Goal: Transaction & Acquisition: Purchase product/service

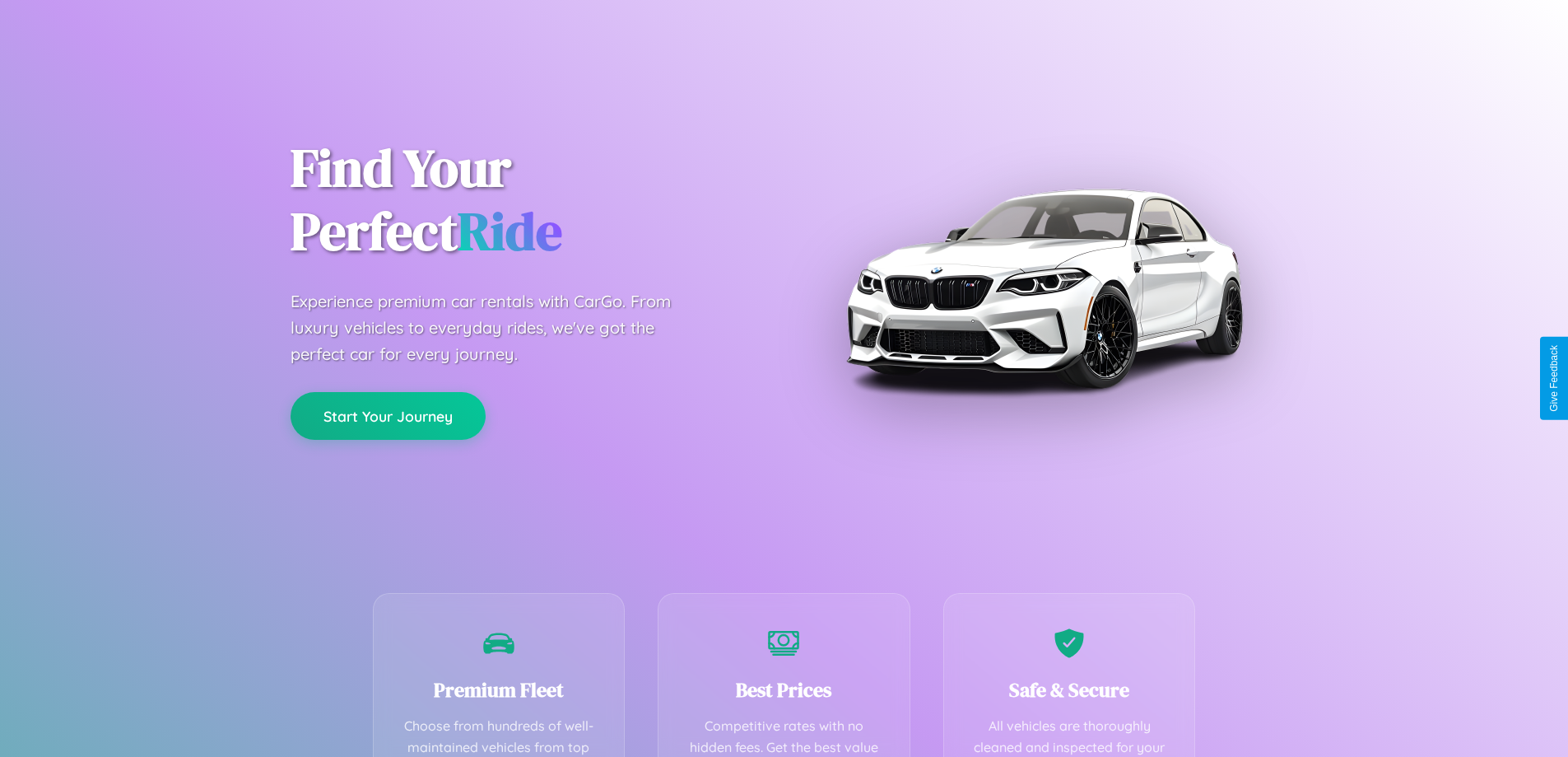
scroll to position [480, 0]
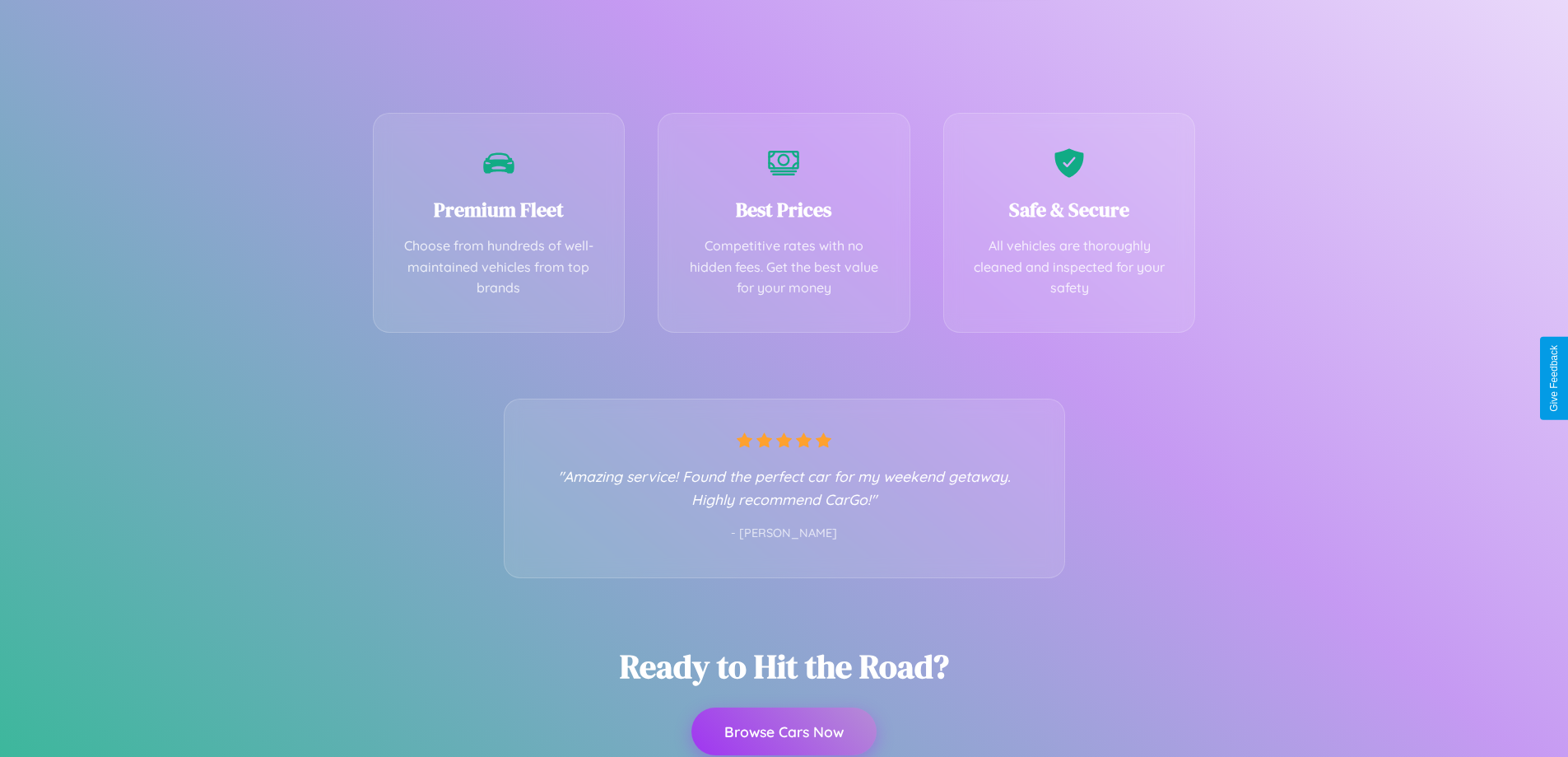
click at [784, 732] on button "Browse Cars Now" at bounding box center [784, 731] width 185 height 48
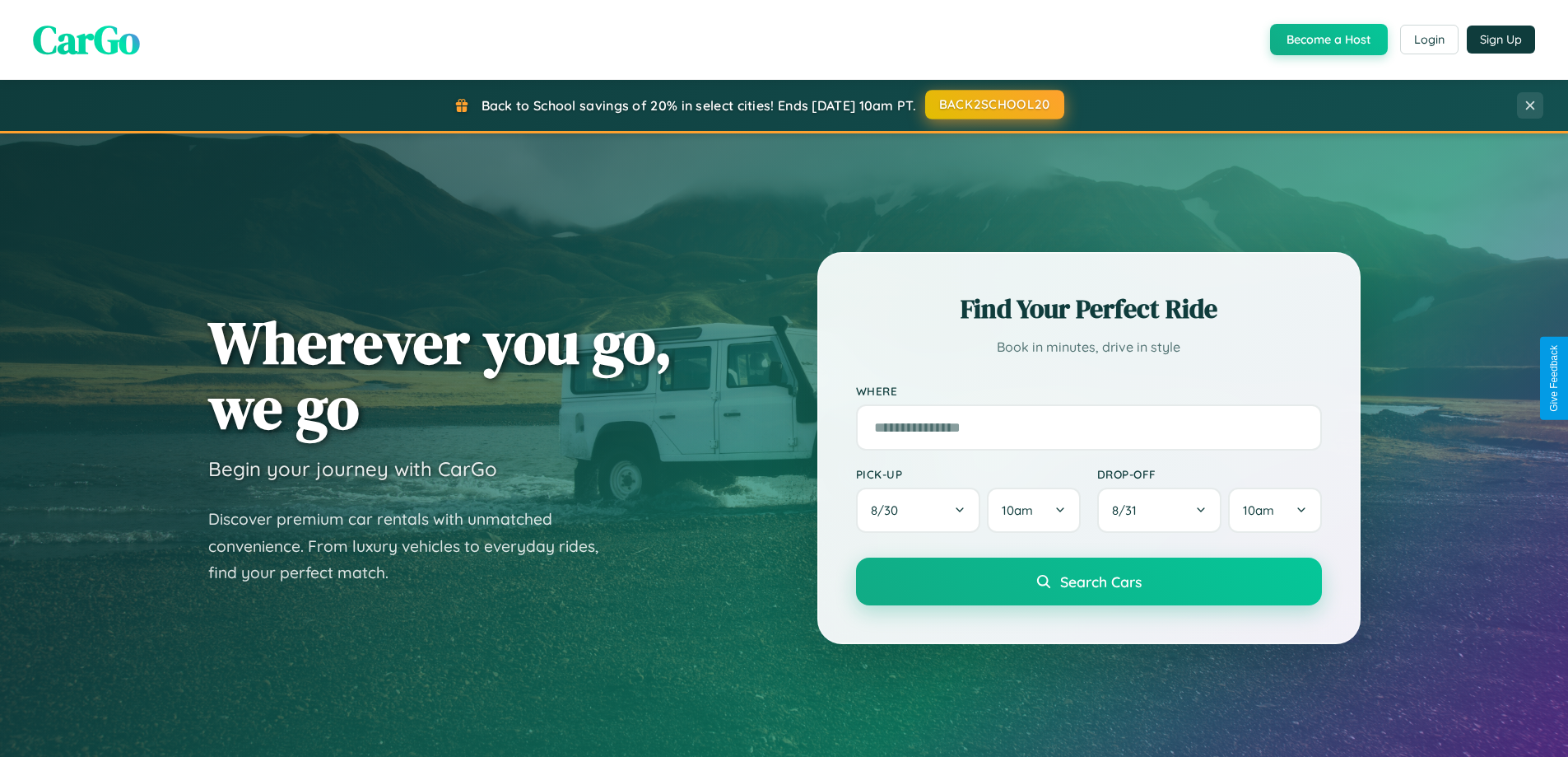
click at [994, 105] on button "BACK2SCHOOL20" at bounding box center [995, 105] width 139 height 30
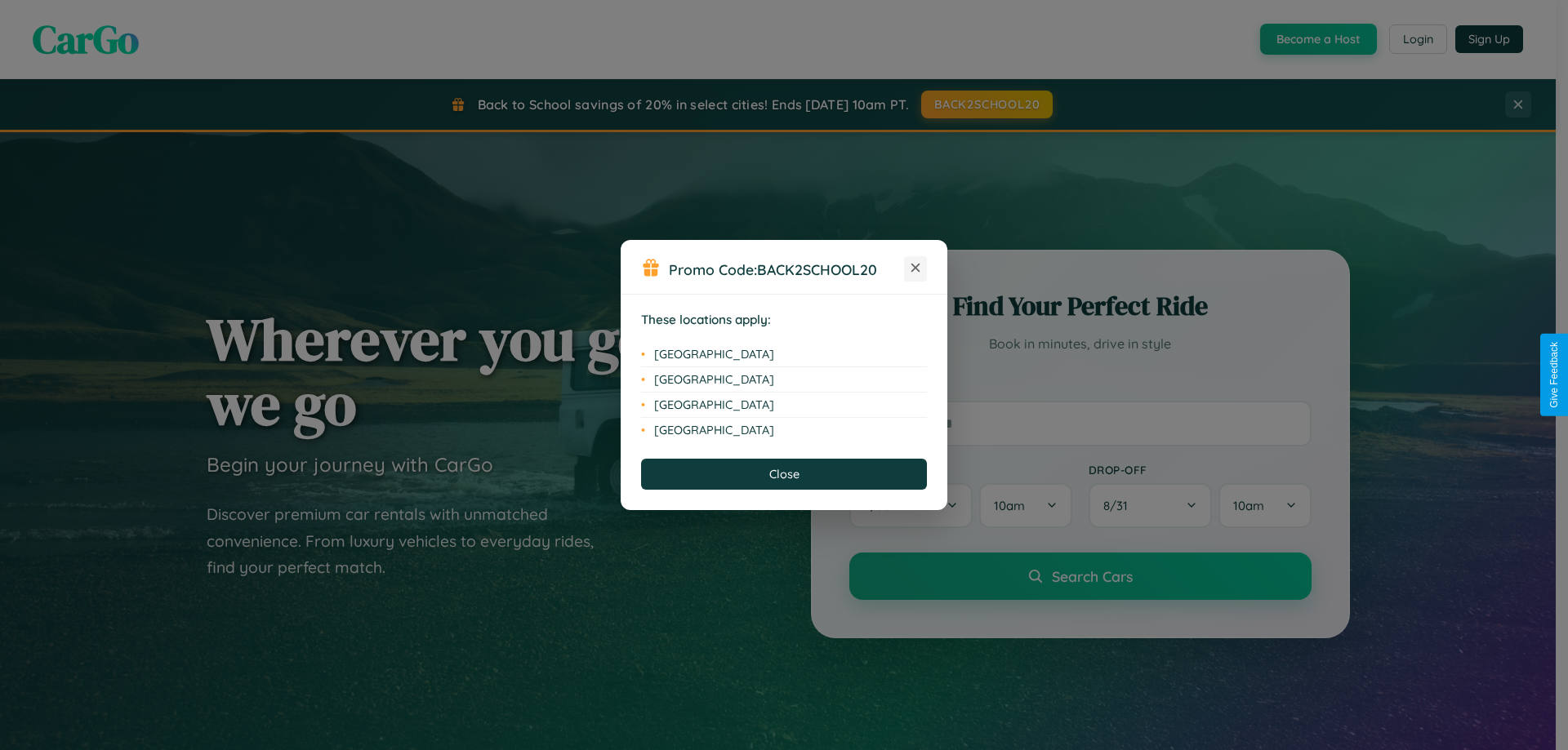
click at [915, 268] on icon at bounding box center [915, 268] width 9 height 9
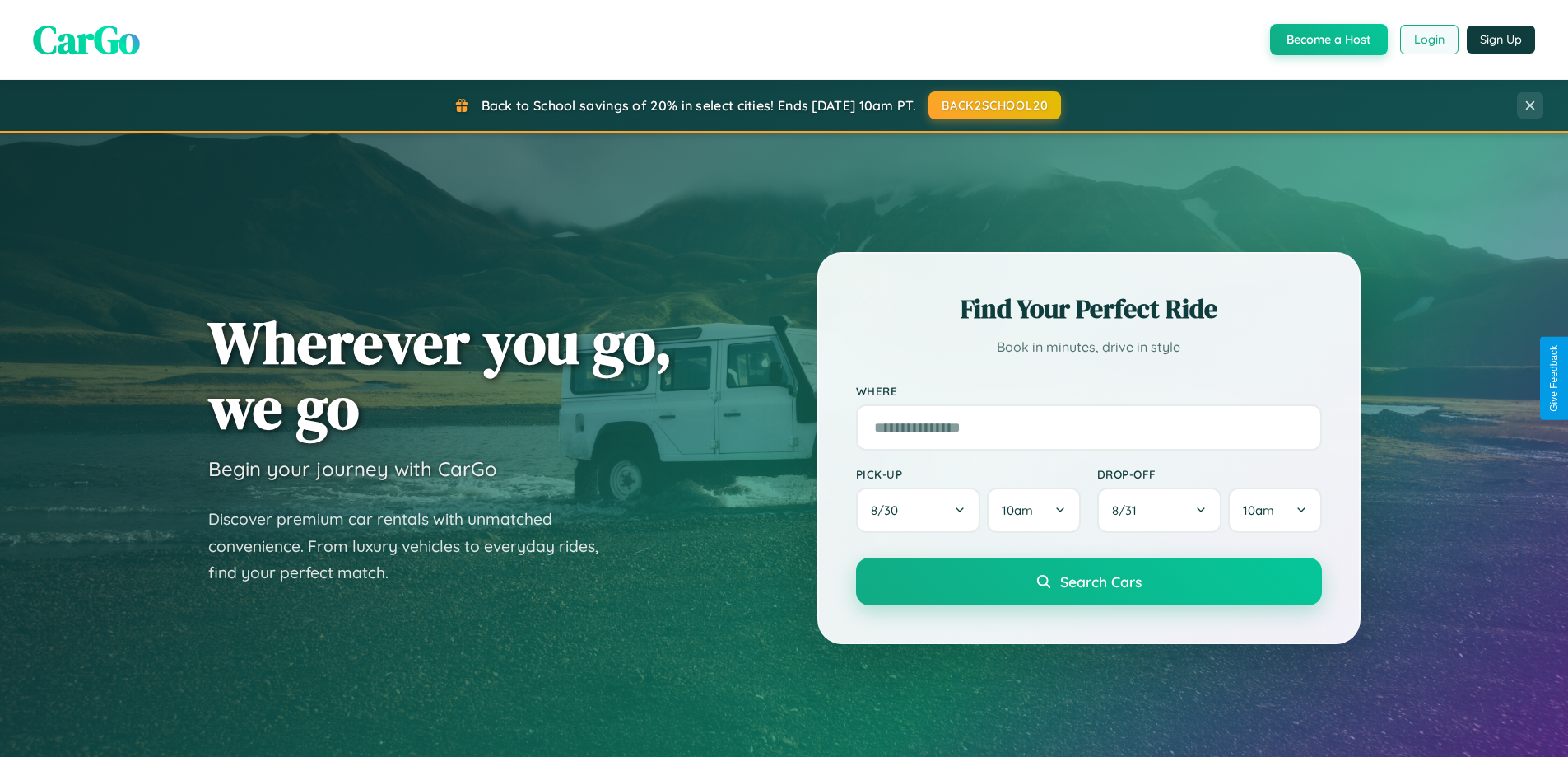
click at [1428, 39] on button "Login" at bounding box center [1429, 39] width 58 height 30
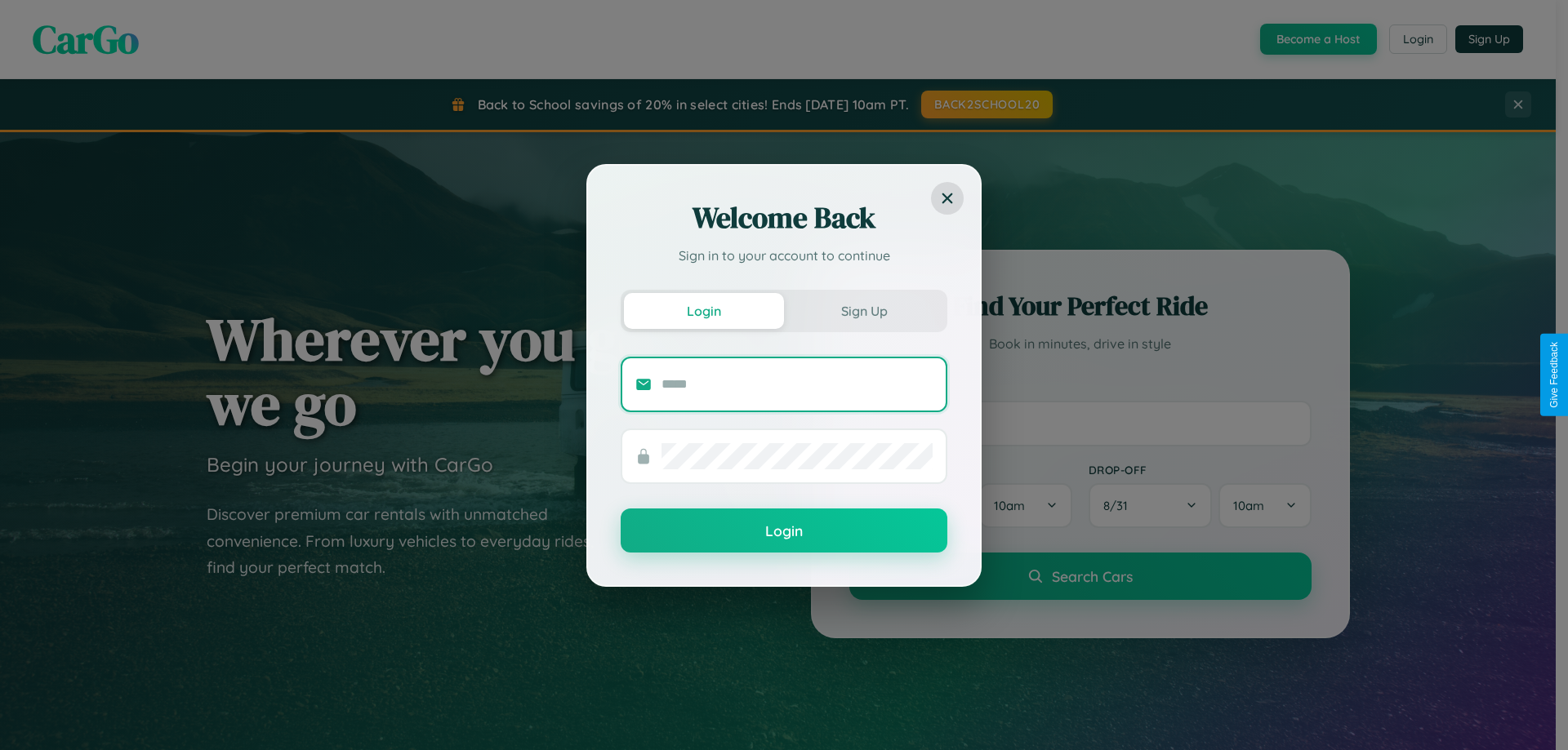
click at [797, 384] on input "text" at bounding box center [796, 384] width 271 height 26
type input "**********"
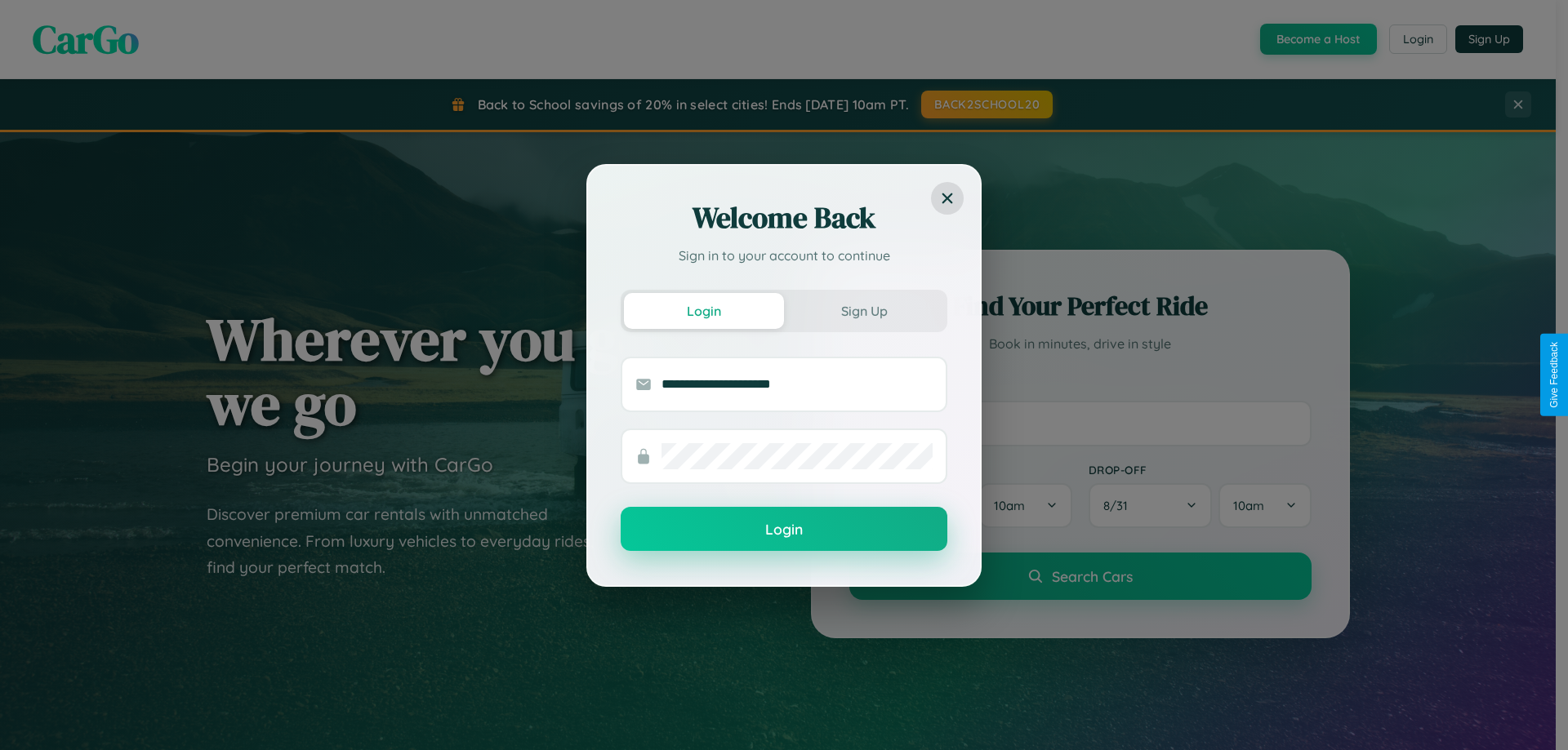
click at [784, 530] on button "Login" at bounding box center [784, 529] width 326 height 44
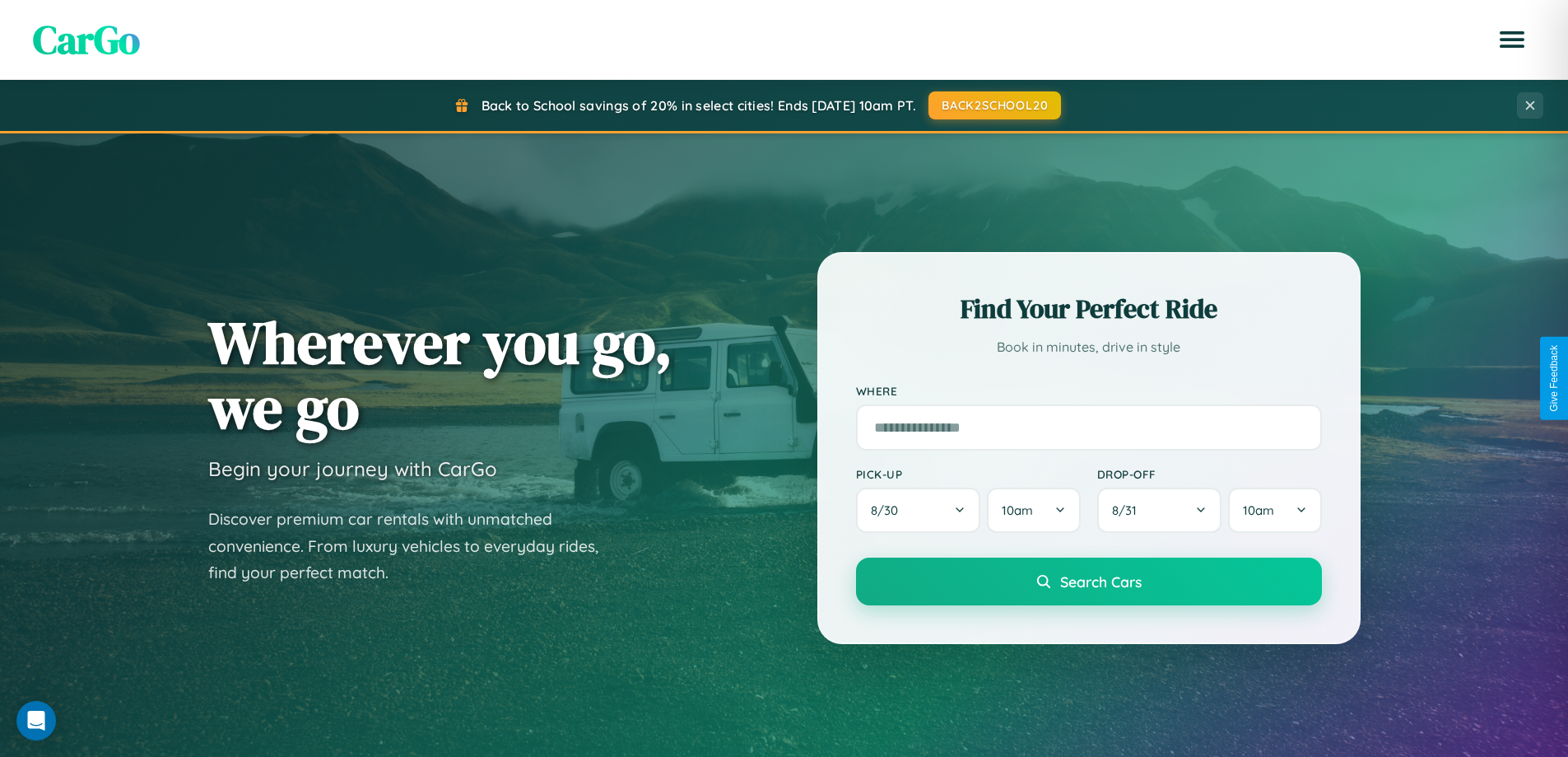
scroll to position [3169, 0]
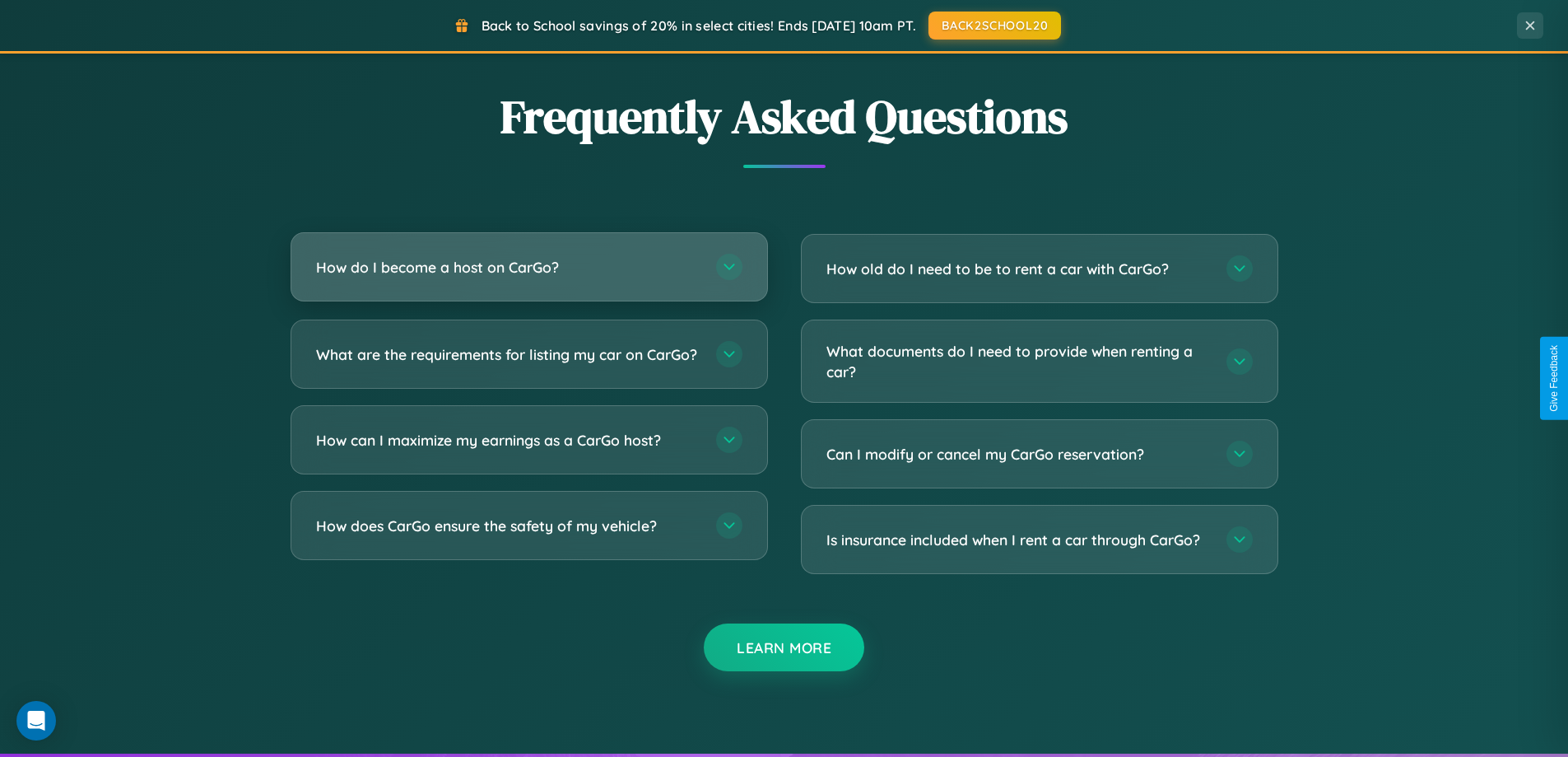
click at [529, 267] on h3 "How do I become a host on CarGo?" at bounding box center [508, 267] width 384 height 21
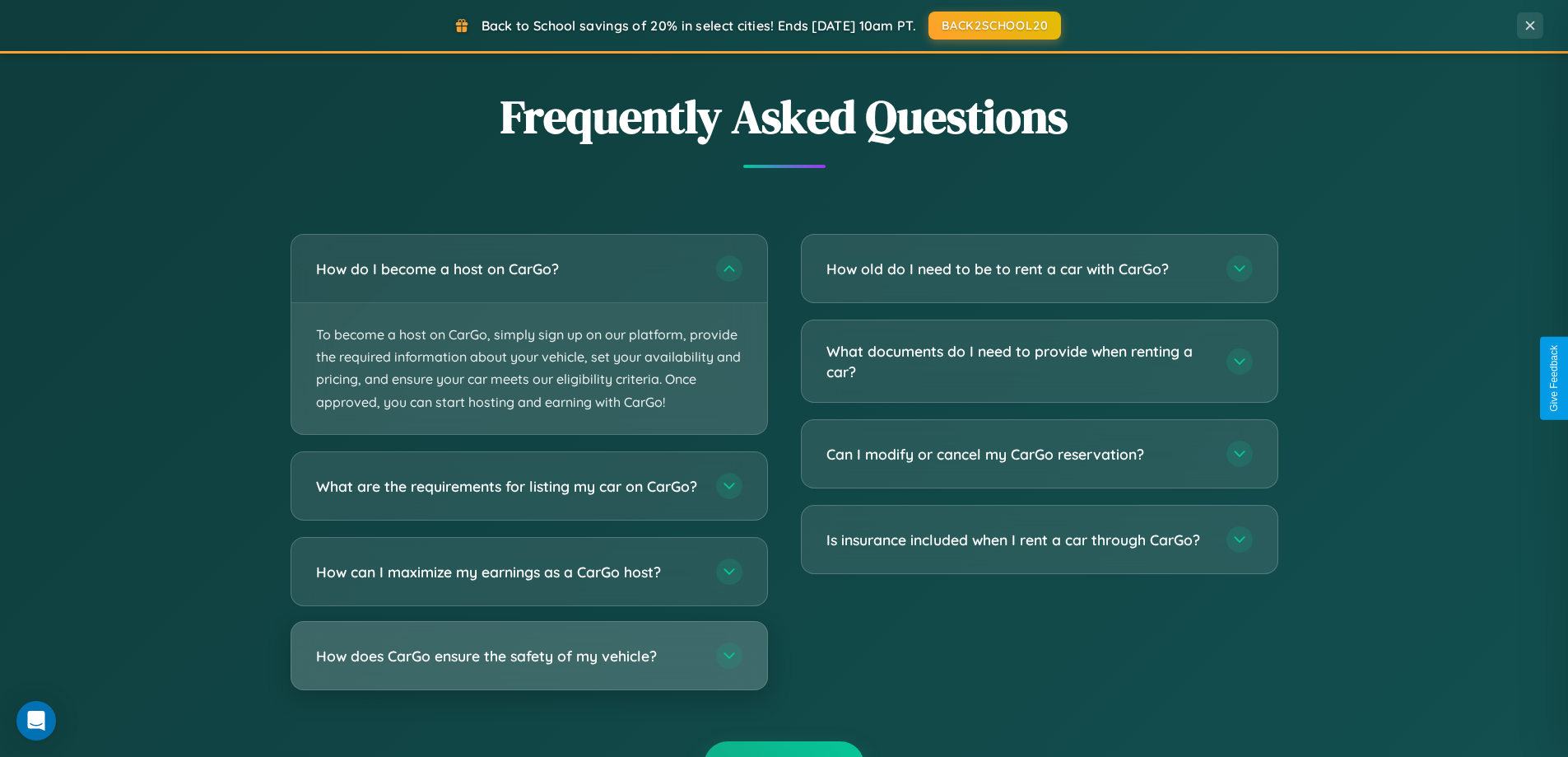
click at [529, 665] on h3 "How does CarGo ensure the safety of my vehicle?" at bounding box center [508, 655] width 384 height 21
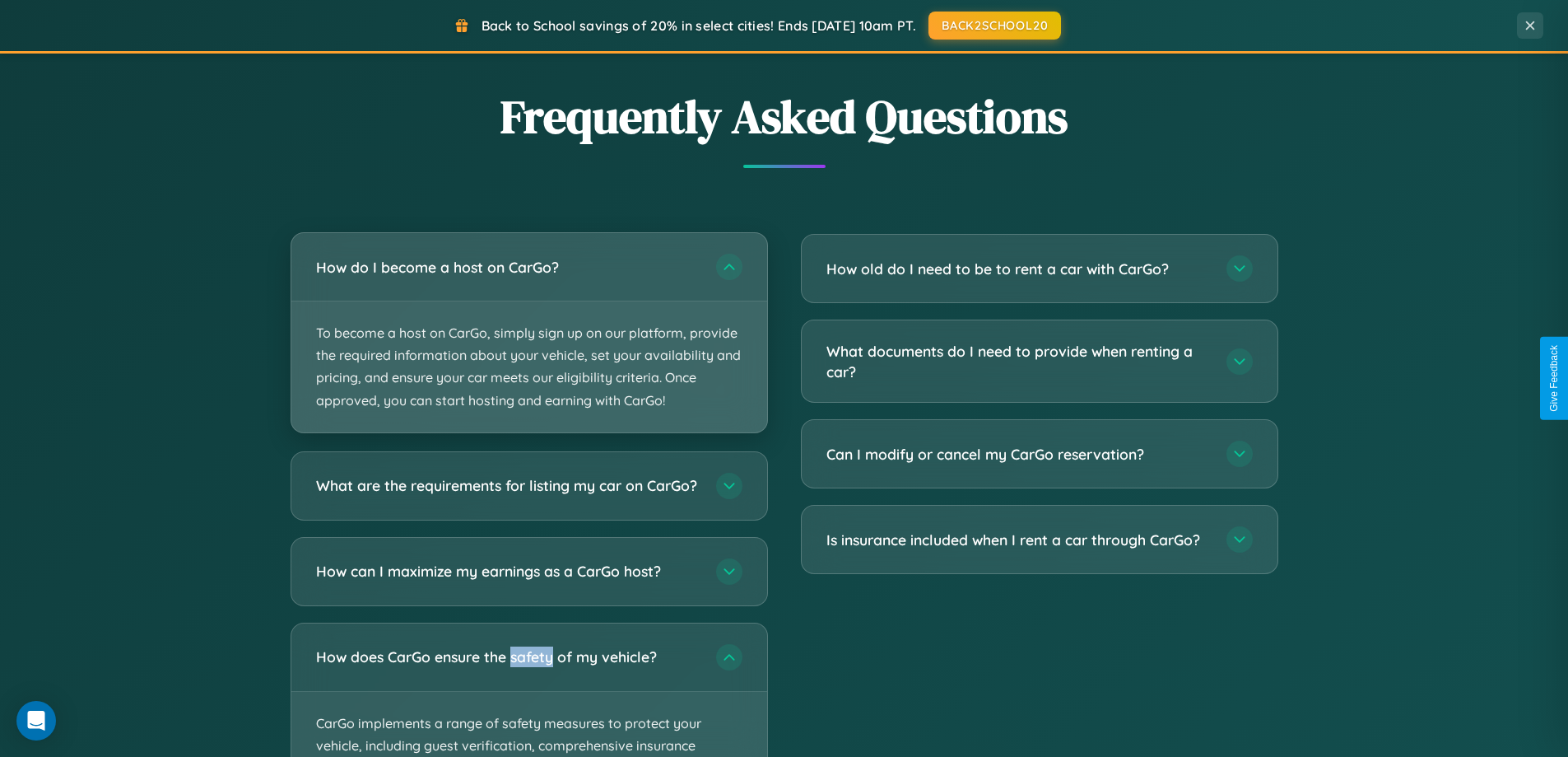
click at [529, 333] on p "To become a host on CarGo, simply sign up on our platform, provide the required…" at bounding box center [529, 367] width 476 height 131
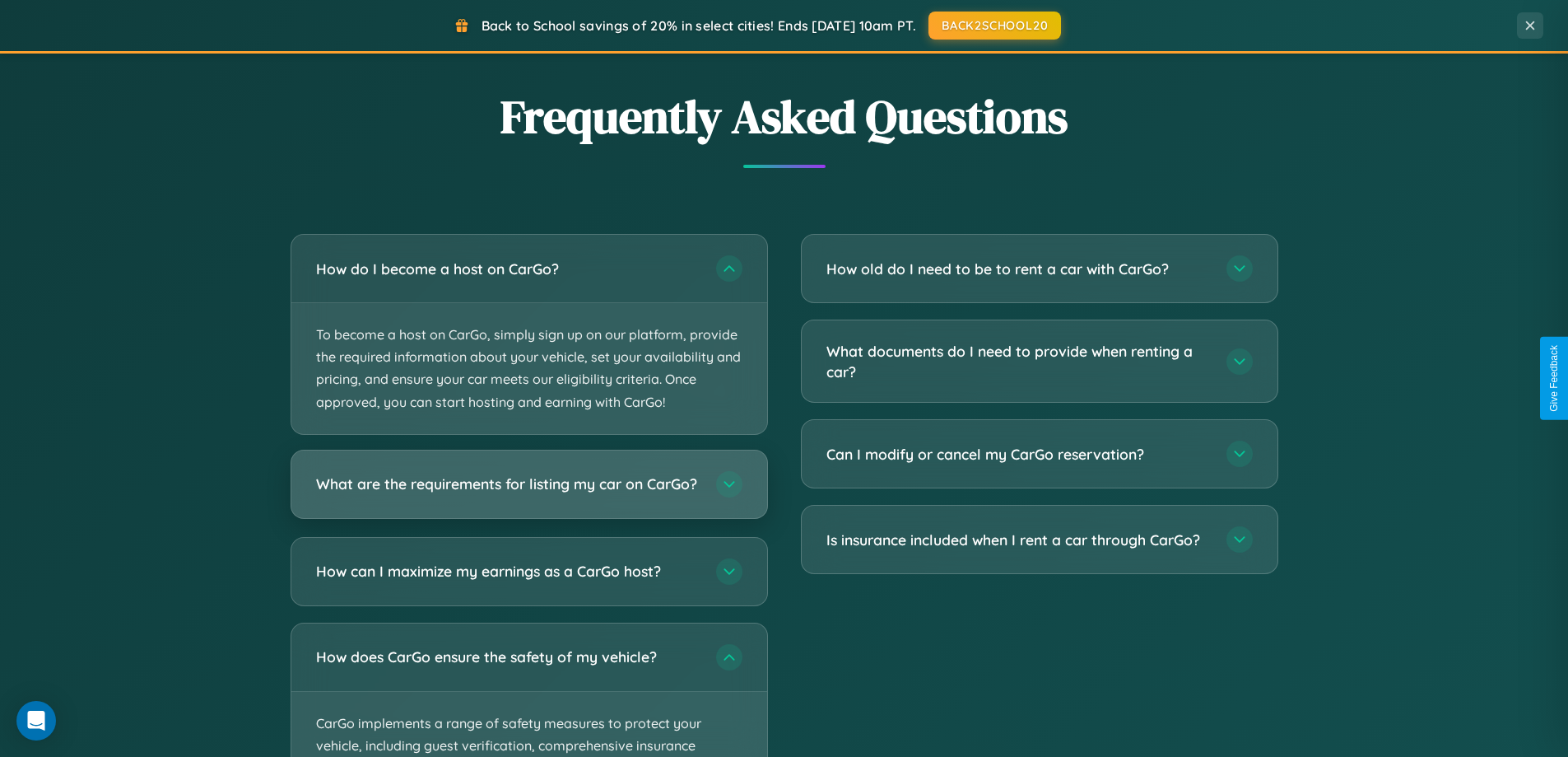
click at [529, 492] on h3 "What are the requirements for listing my car on CarGo?" at bounding box center [508, 484] width 384 height 21
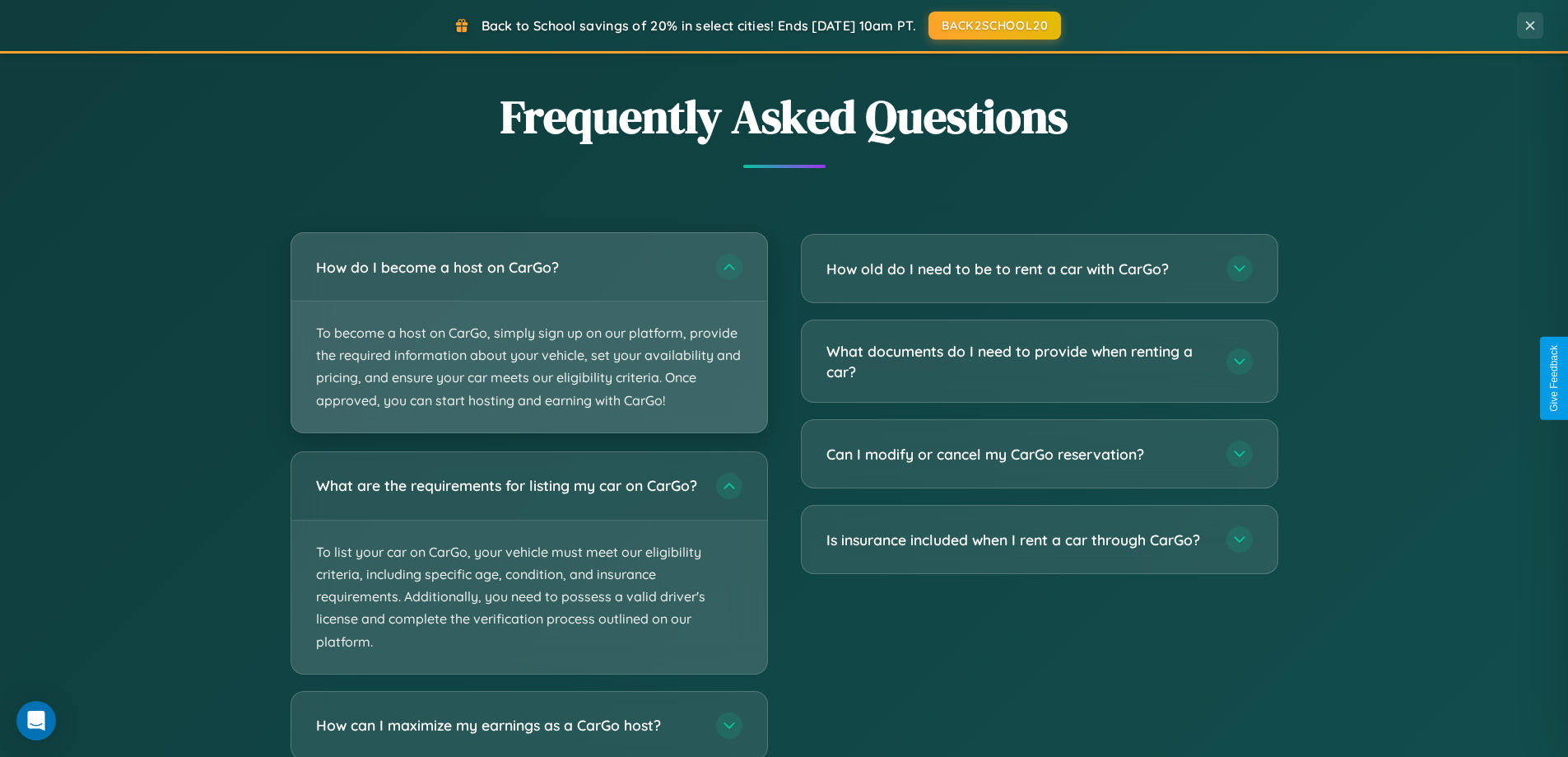
click at [529, 333] on p "To become a host on CarGo, simply sign up on our platform, provide the required…" at bounding box center [529, 367] width 476 height 131
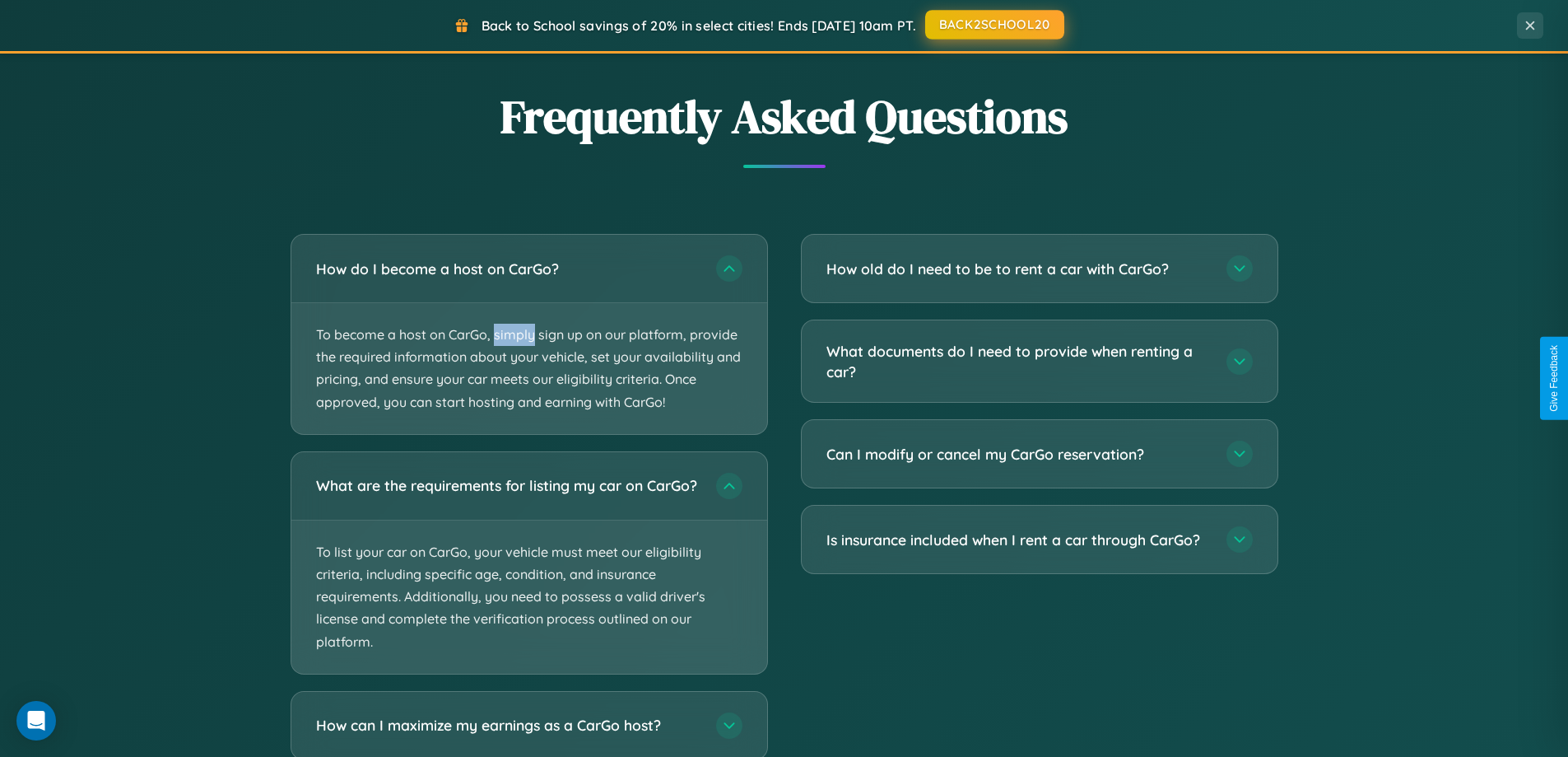
click at [994, 25] on button "BACK2SCHOOL20" at bounding box center [995, 25] width 139 height 30
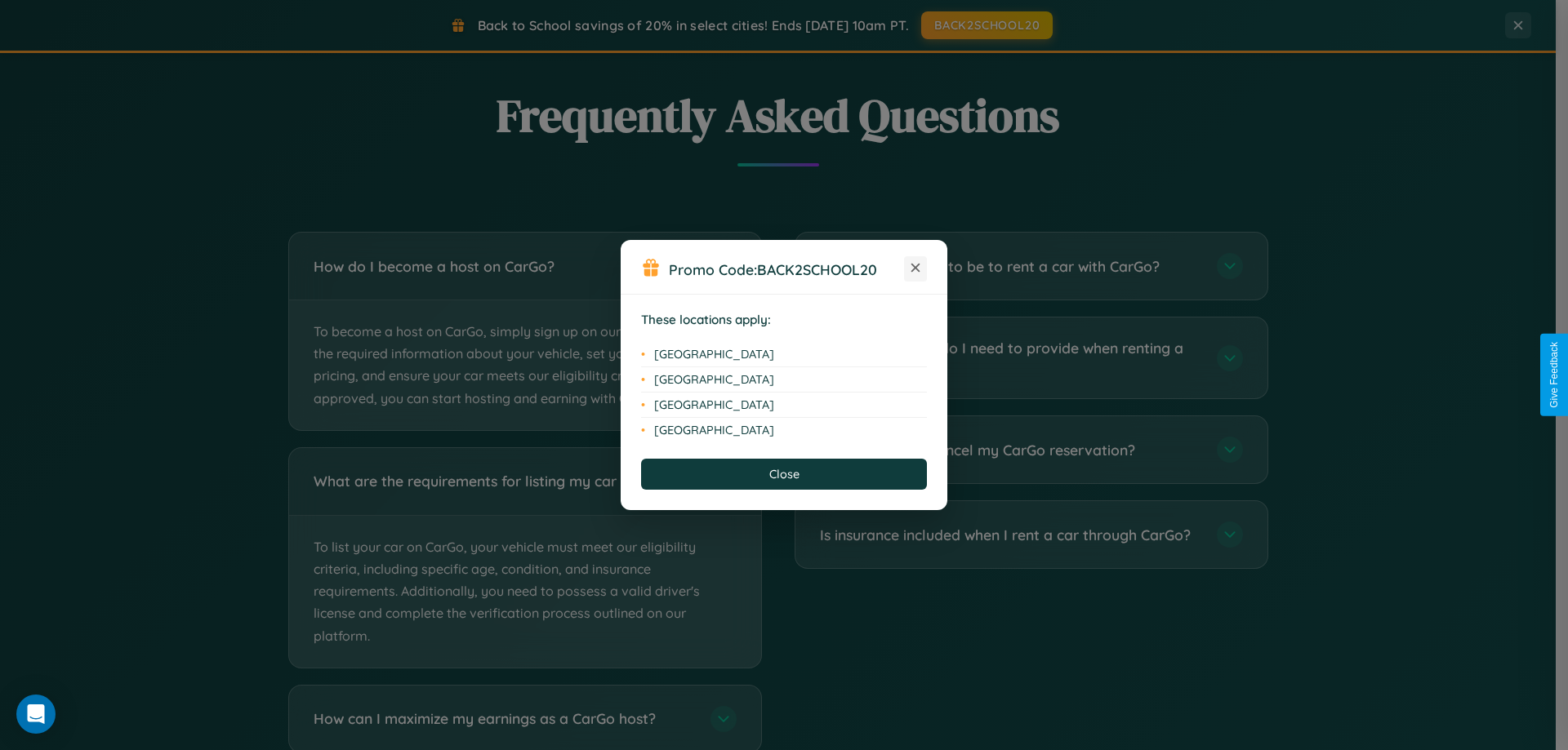
click at [915, 268] on icon at bounding box center [915, 268] width 9 height 9
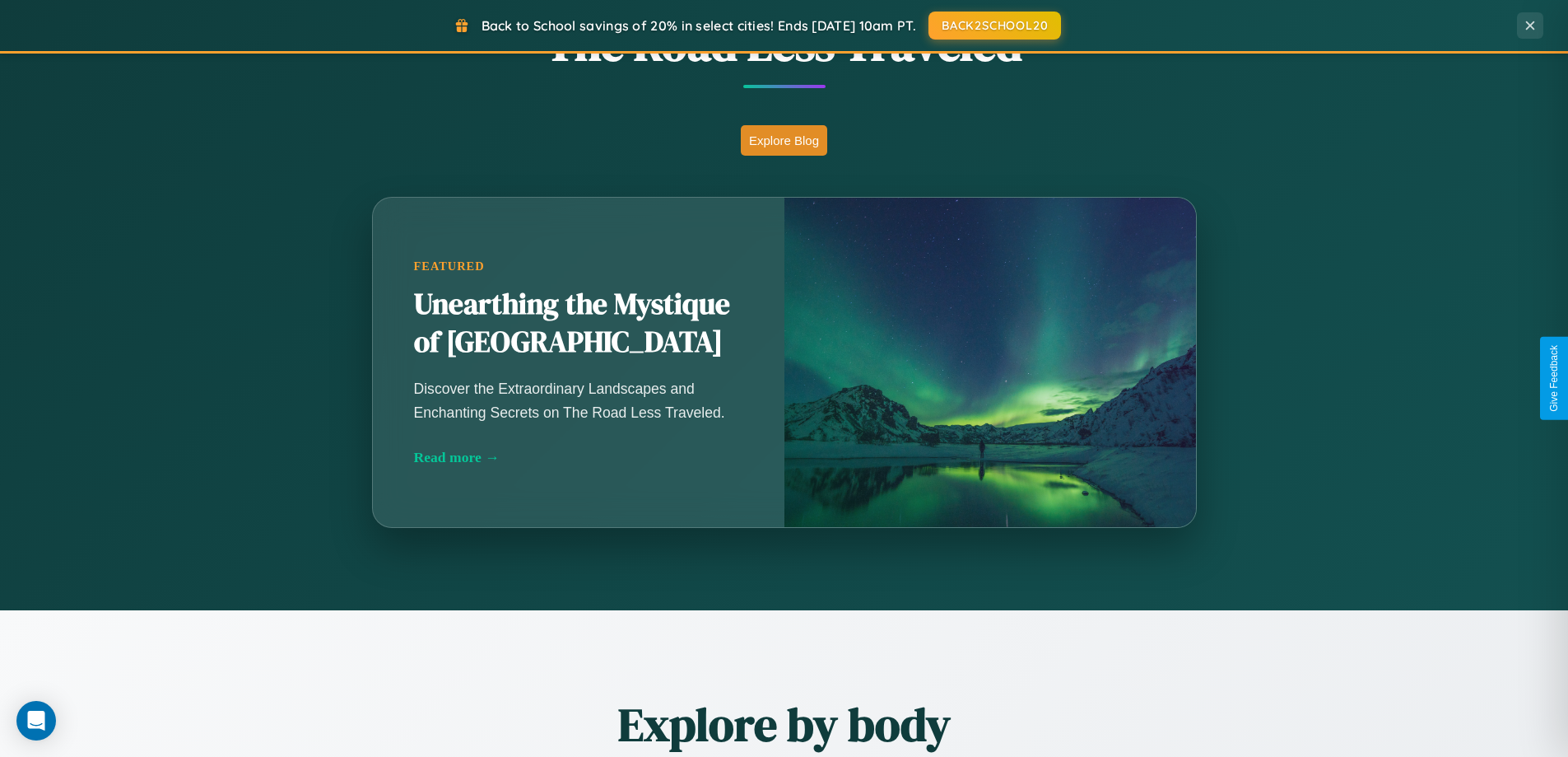
scroll to position [1133, 0]
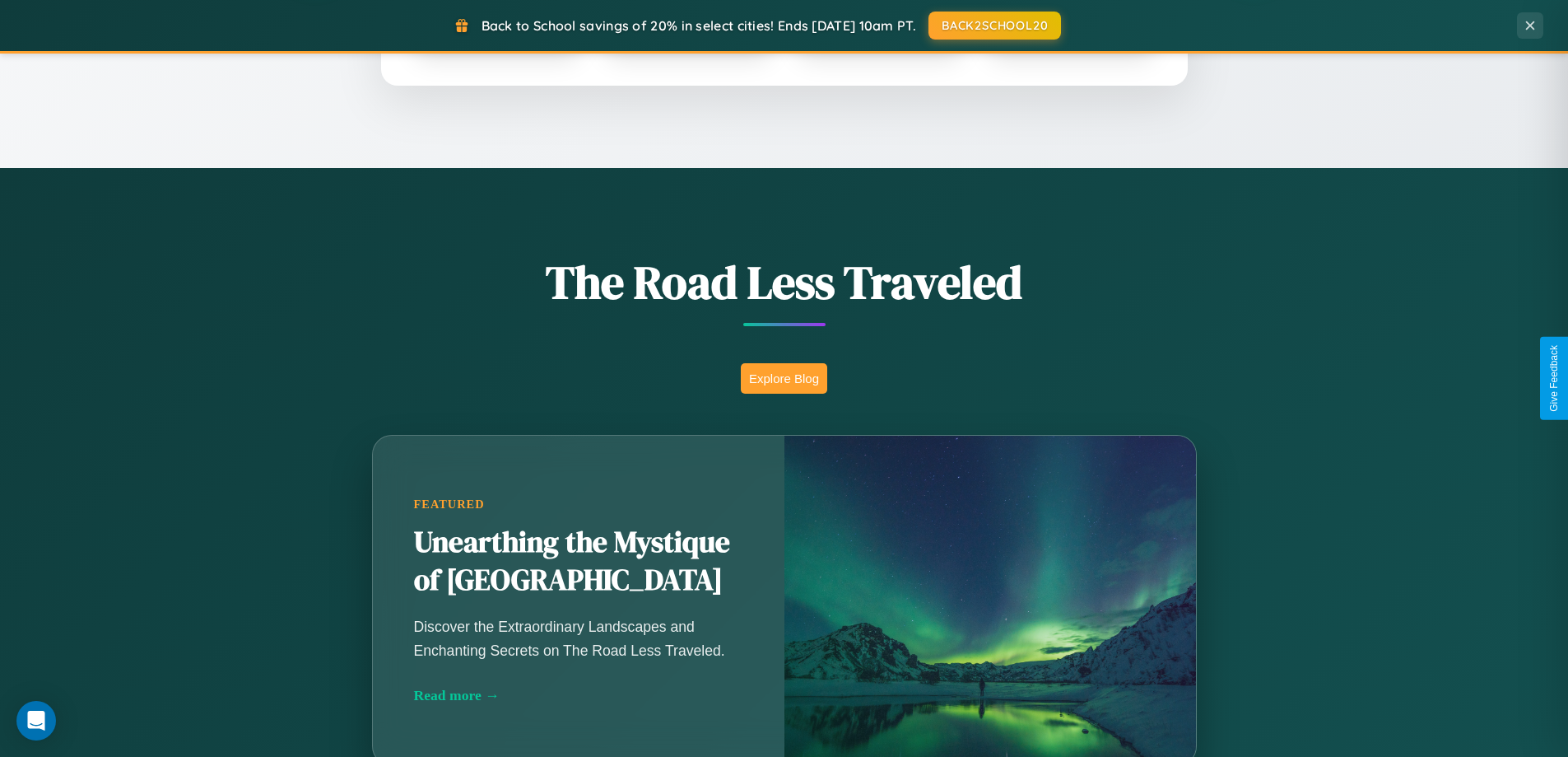
click at [784, 378] on button "Explore Blog" at bounding box center [784, 379] width 87 height 31
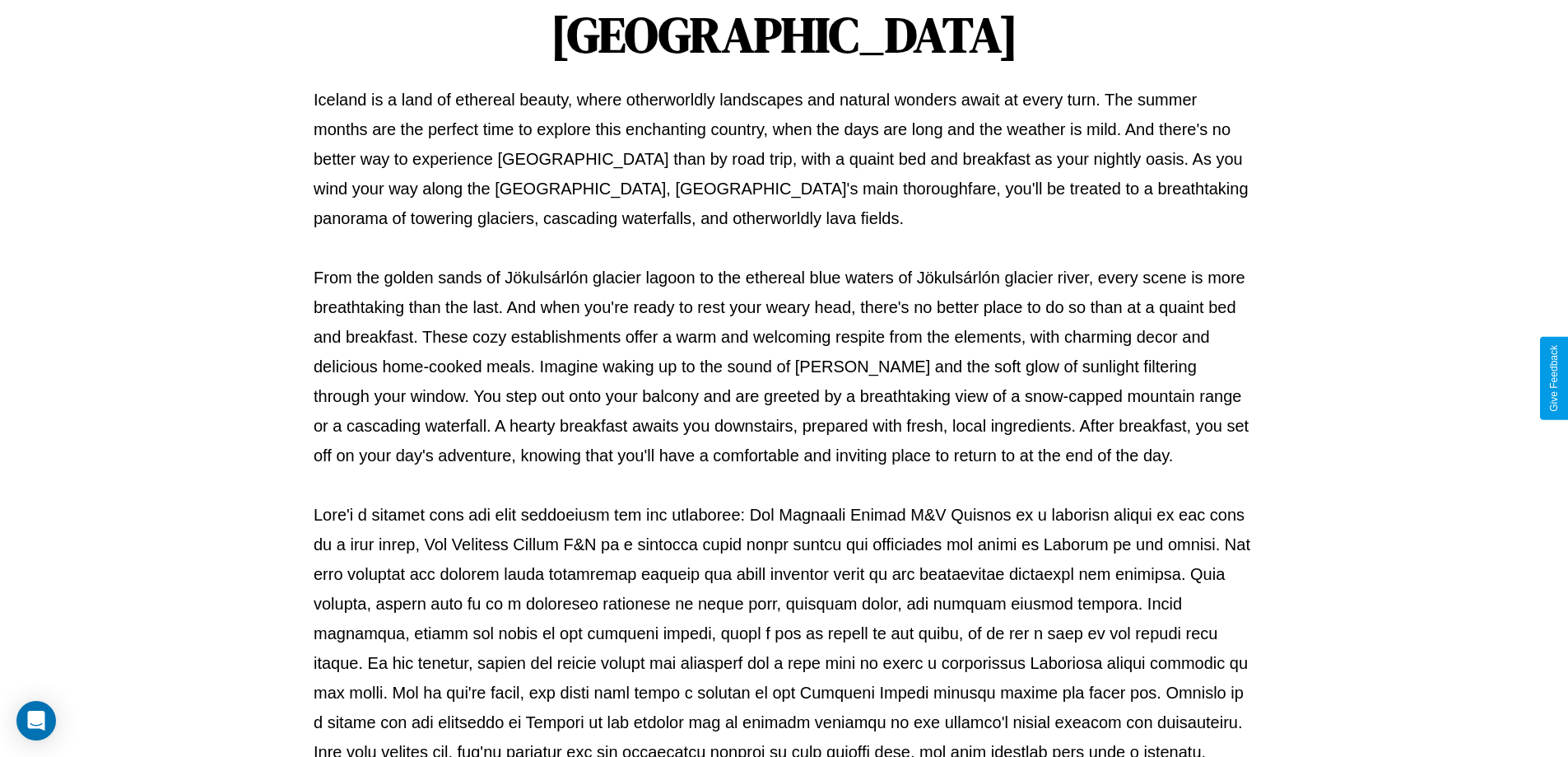
scroll to position [533, 0]
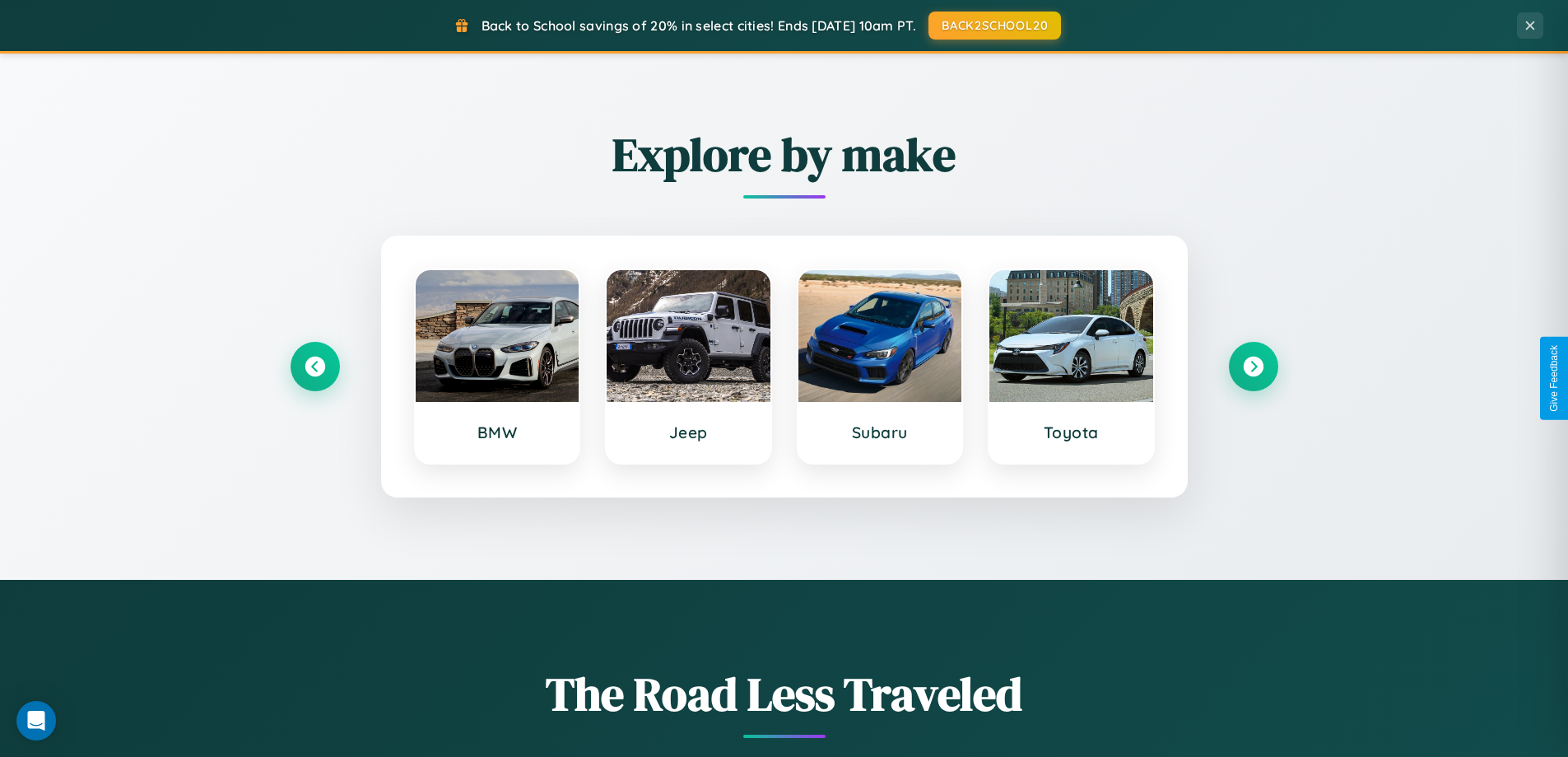
scroll to position [710, 0]
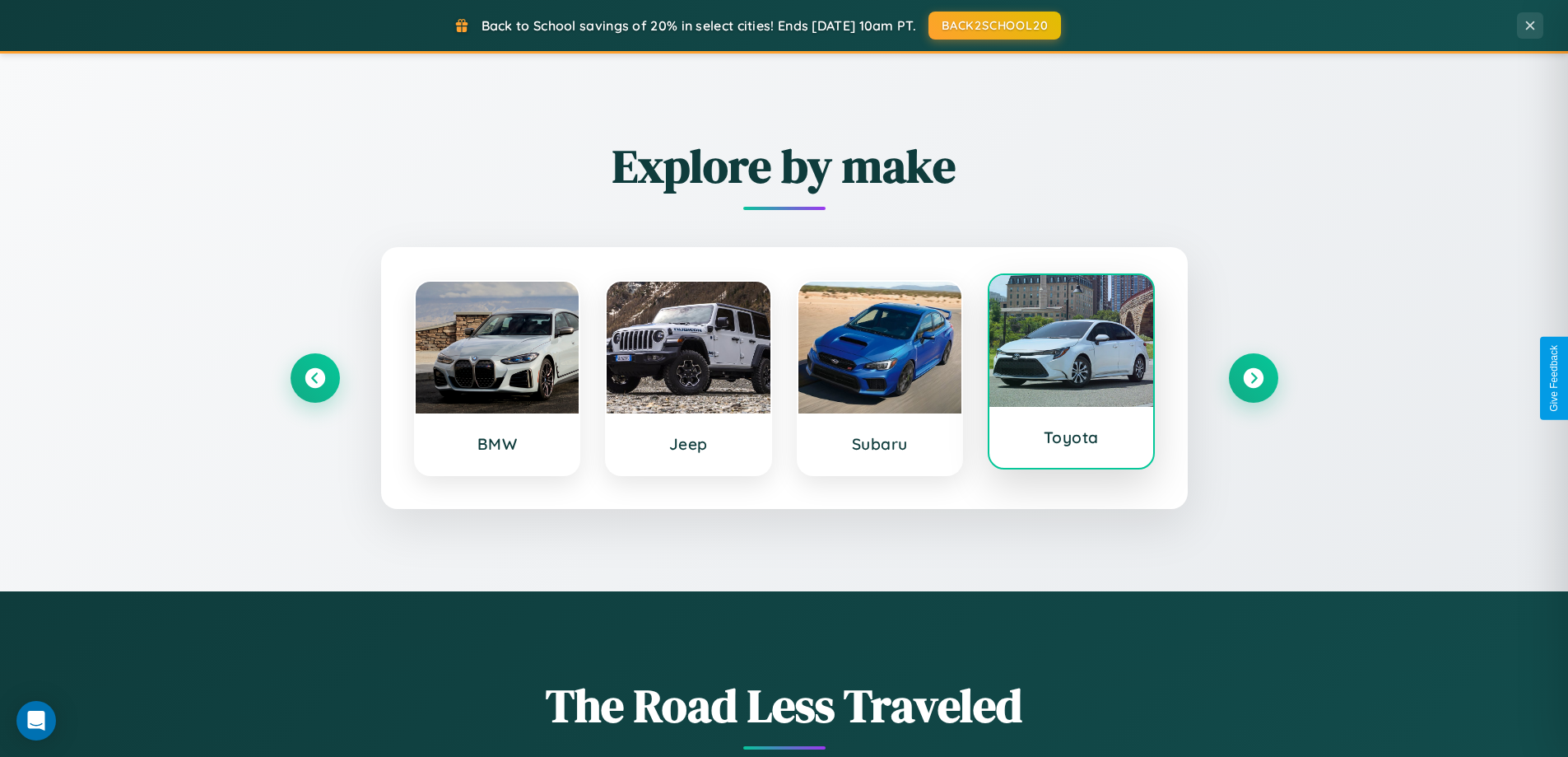
click at [1071, 372] on div at bounding box center [1071, 341] width 164 height 132
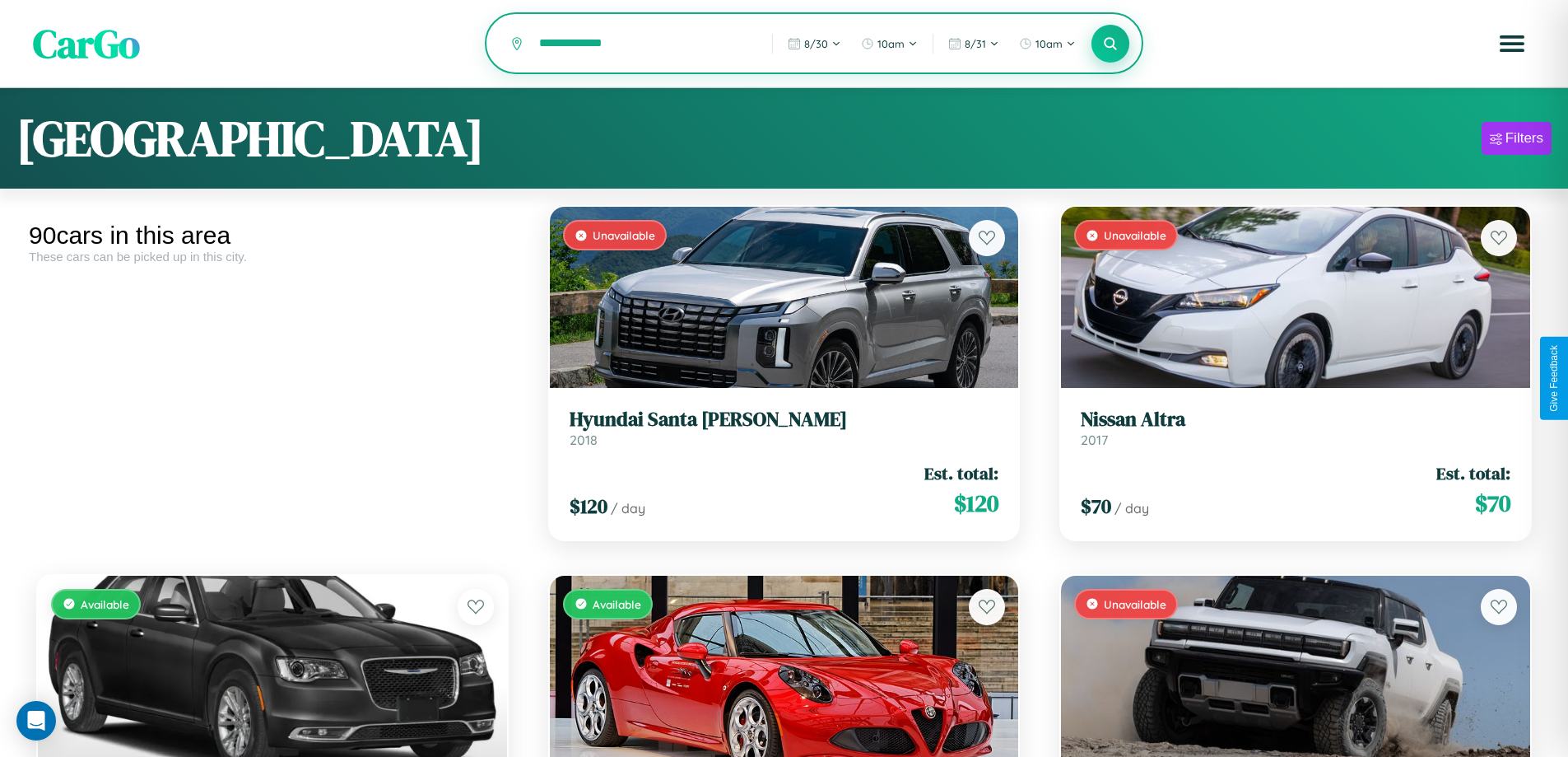
type input "**********"
click at [1110, 45] on icon at bounding box center [1111, 43] width 15 height 15
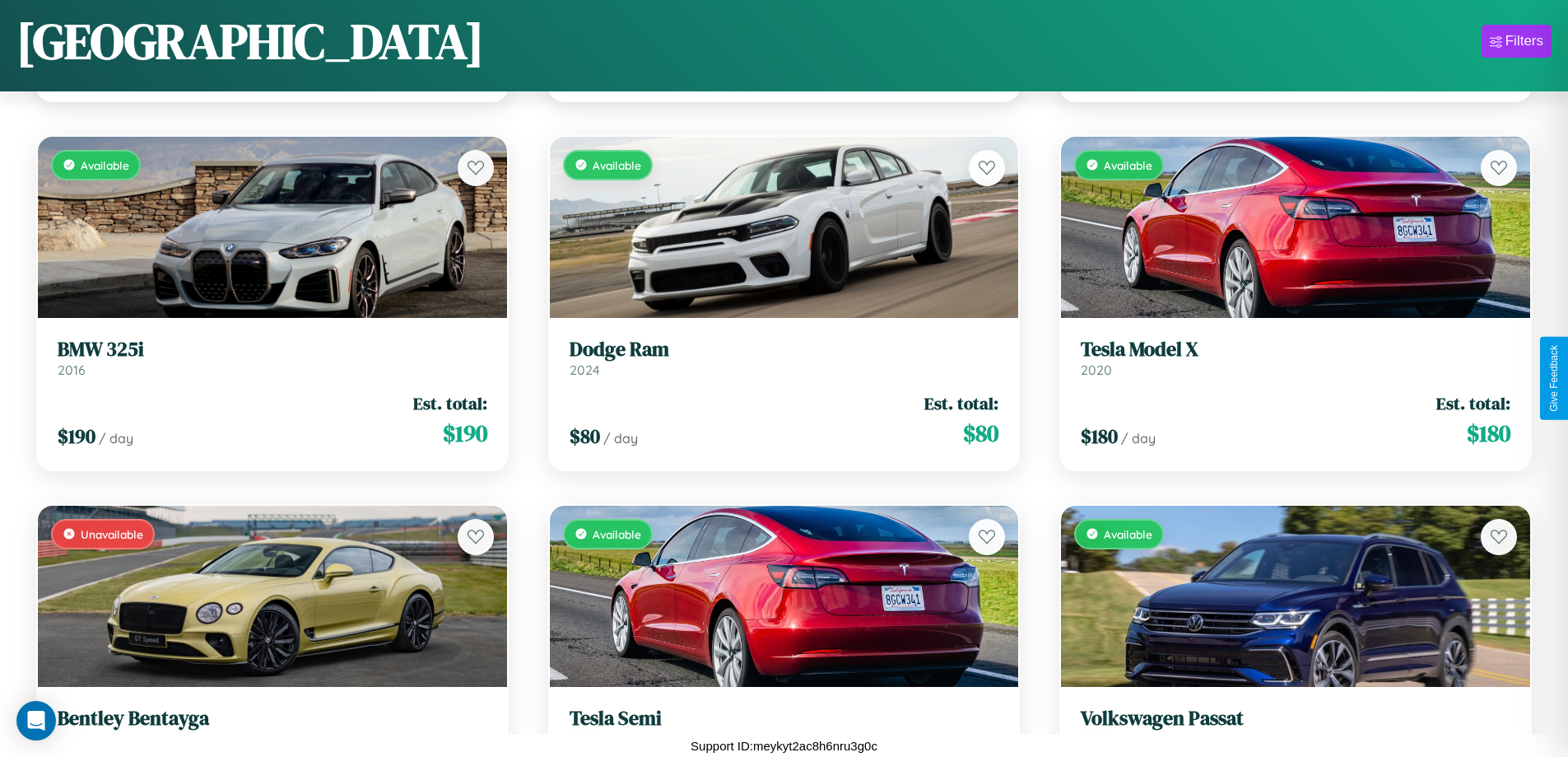
scroll to position [77, 0]
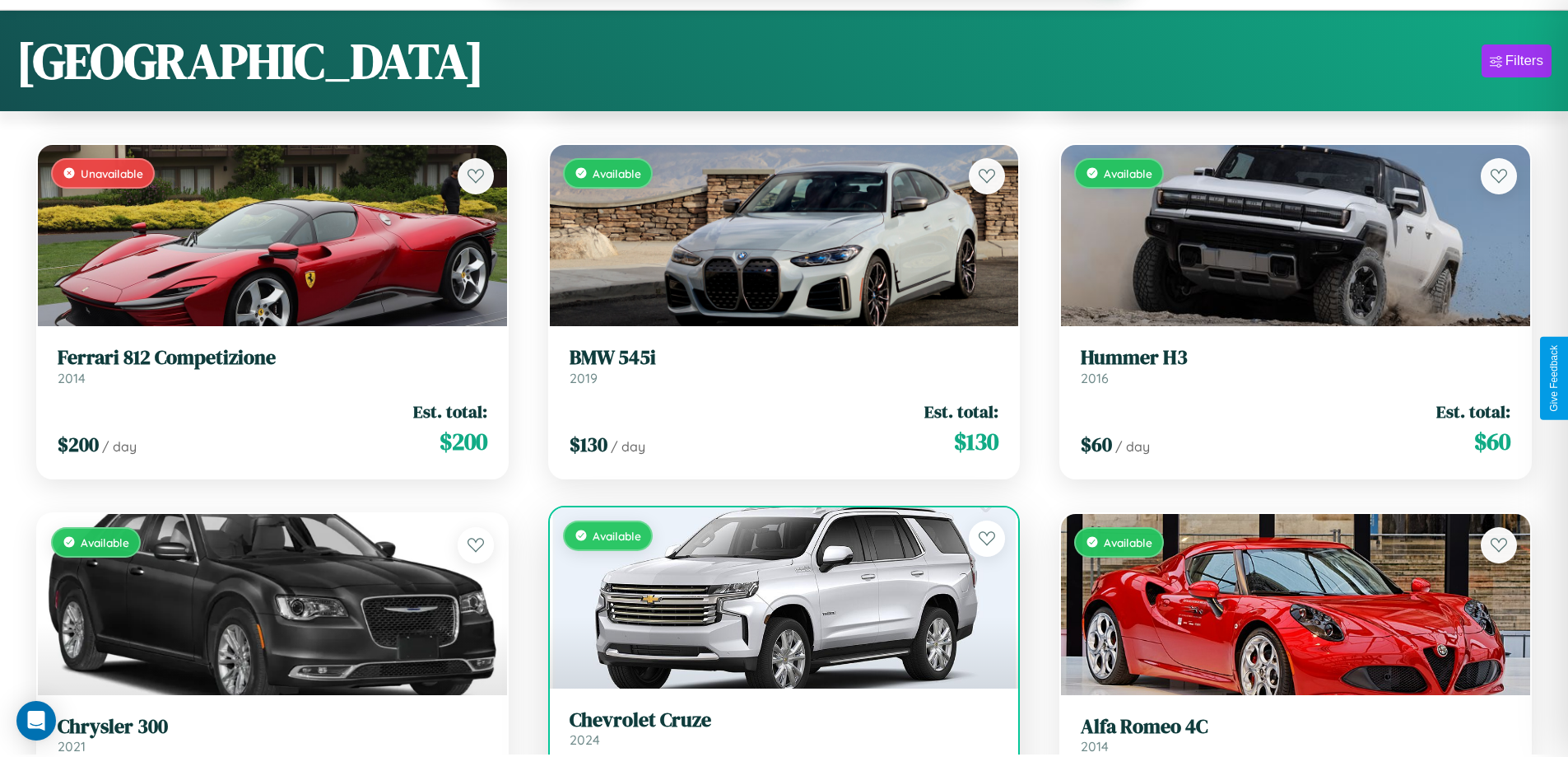
click at [777, 736] on link "Chevrolet Cruze 2024" at bounding box center [785, 728] width 430 height 40
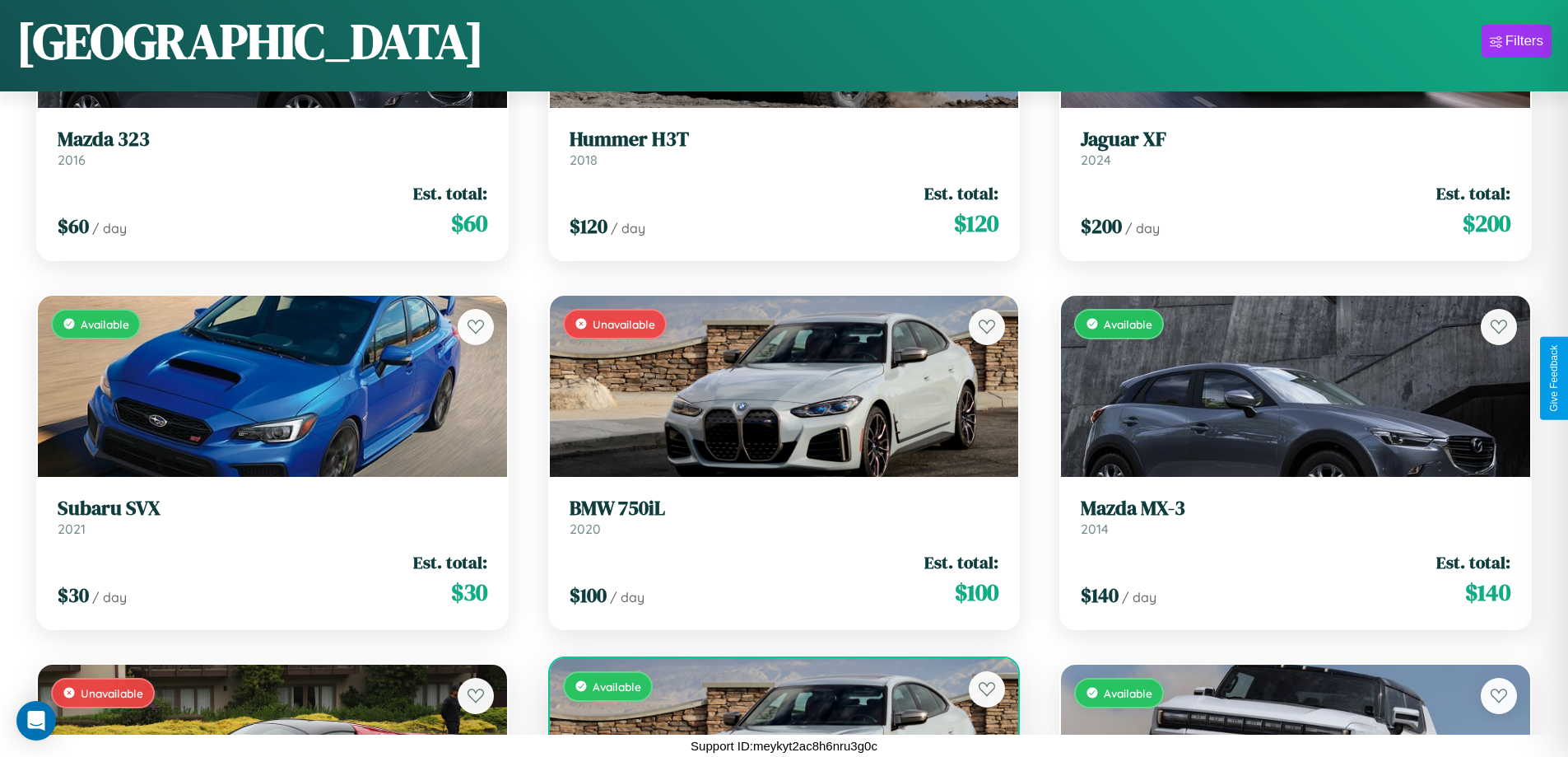
scroll to position [5026, 0]
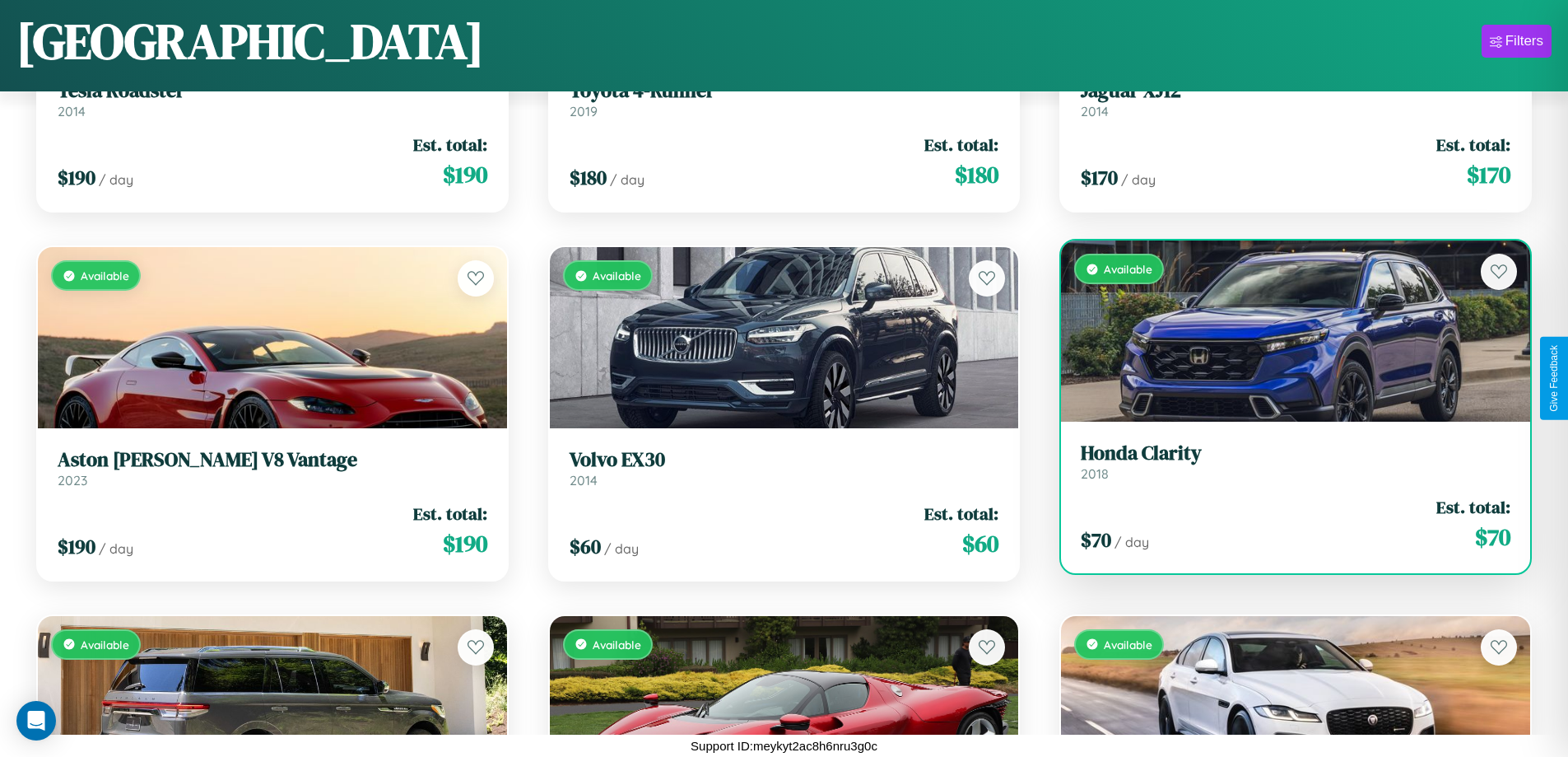
click at [1285, 462] on h3 "Honda Clarity" at bounding box center [1296, 454] width 430 height 24
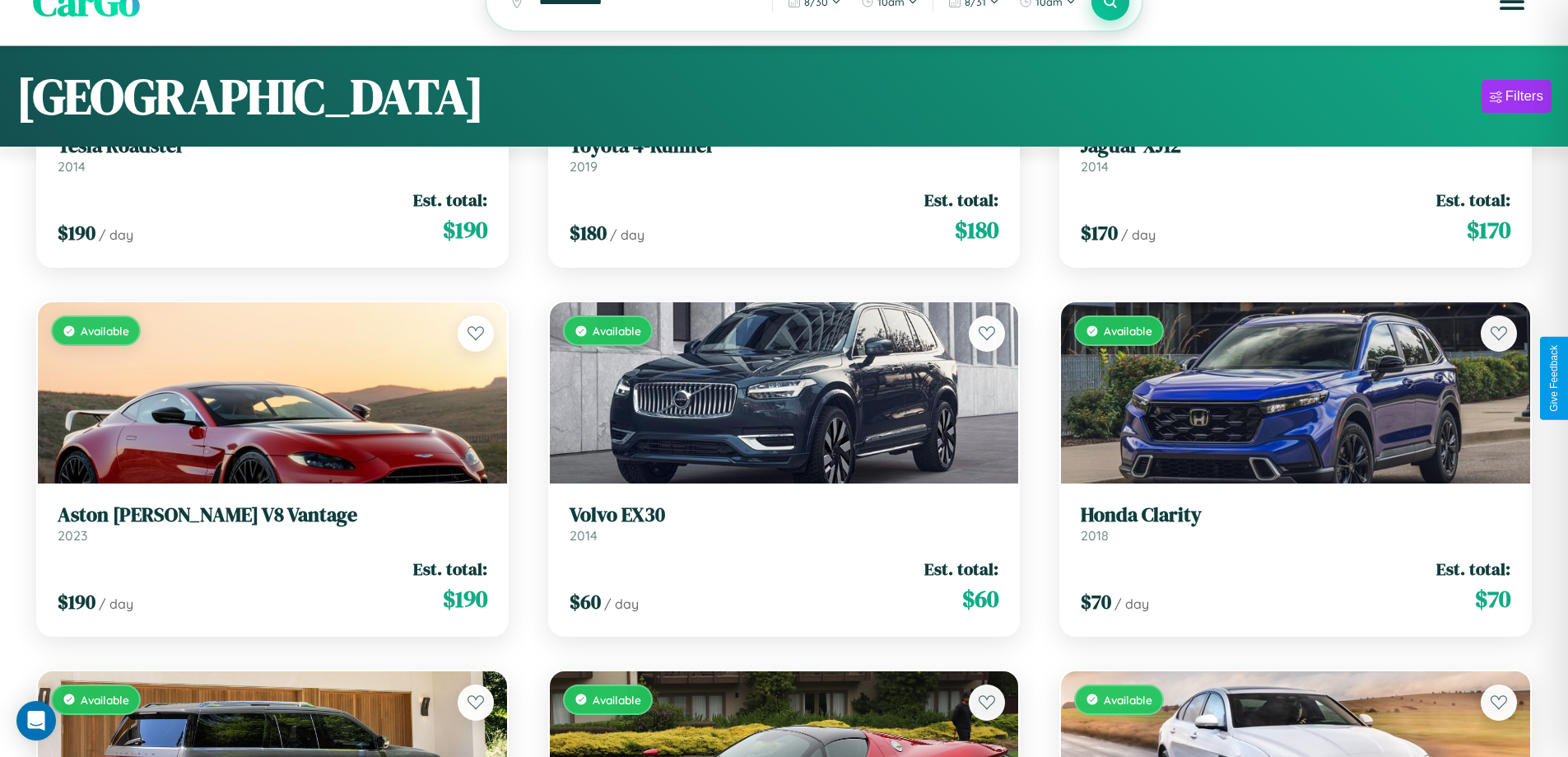
scroll to position [0, 0]
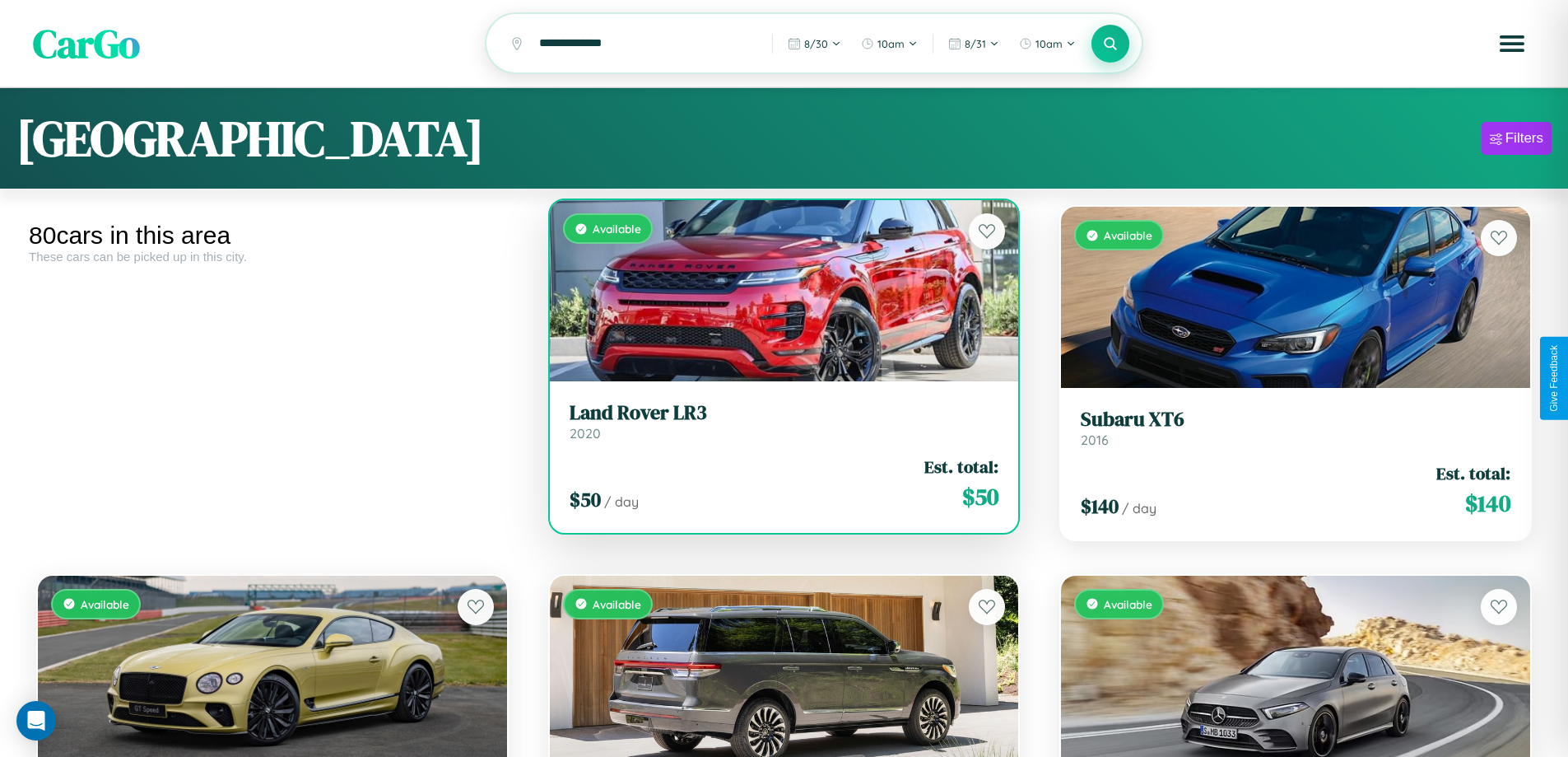
click at [777, 430] on link "Land Rover LR3 2020" at bounding box center [785, 421] width 430 height 40
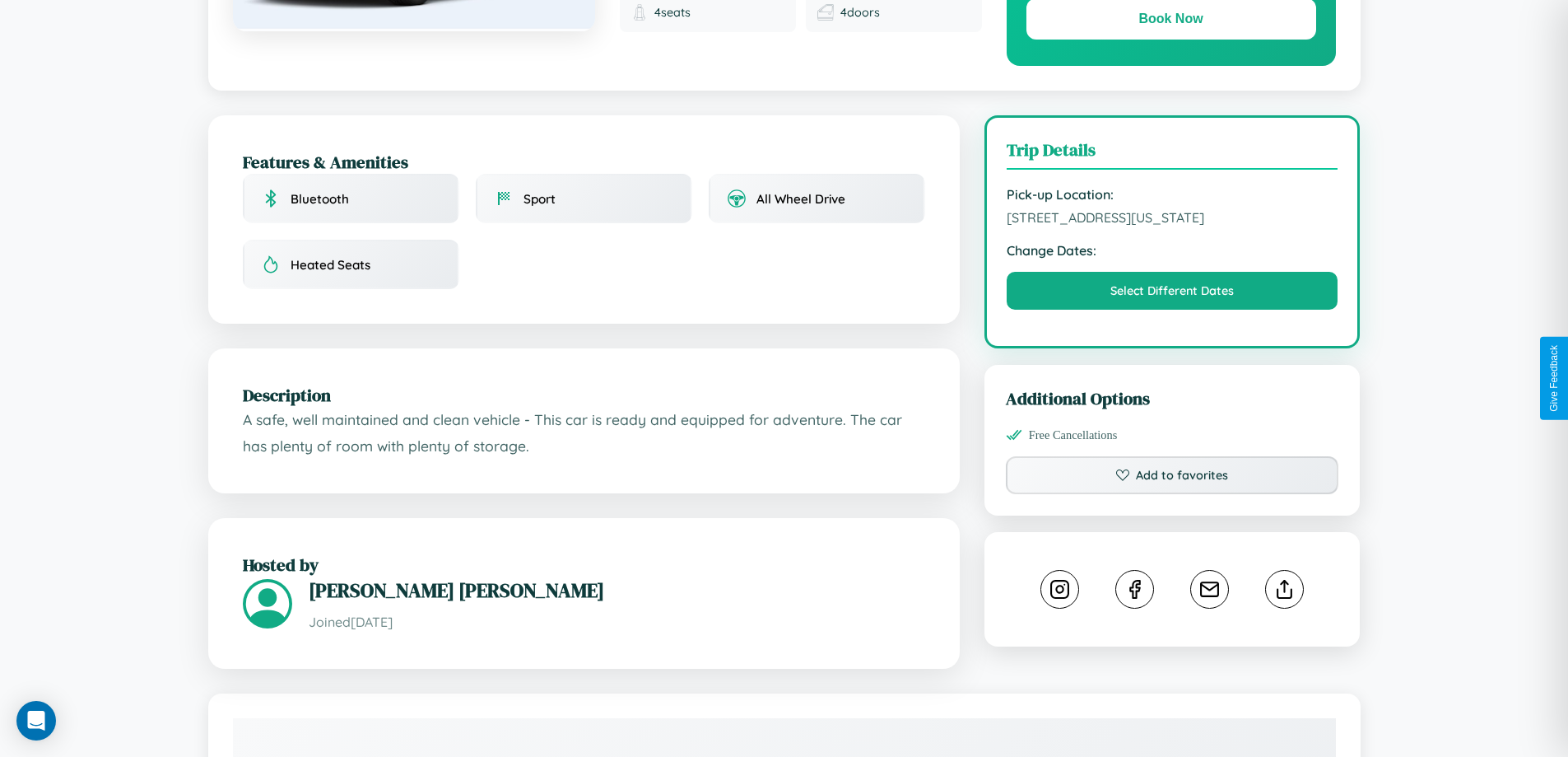
scroll to position [444, 0]
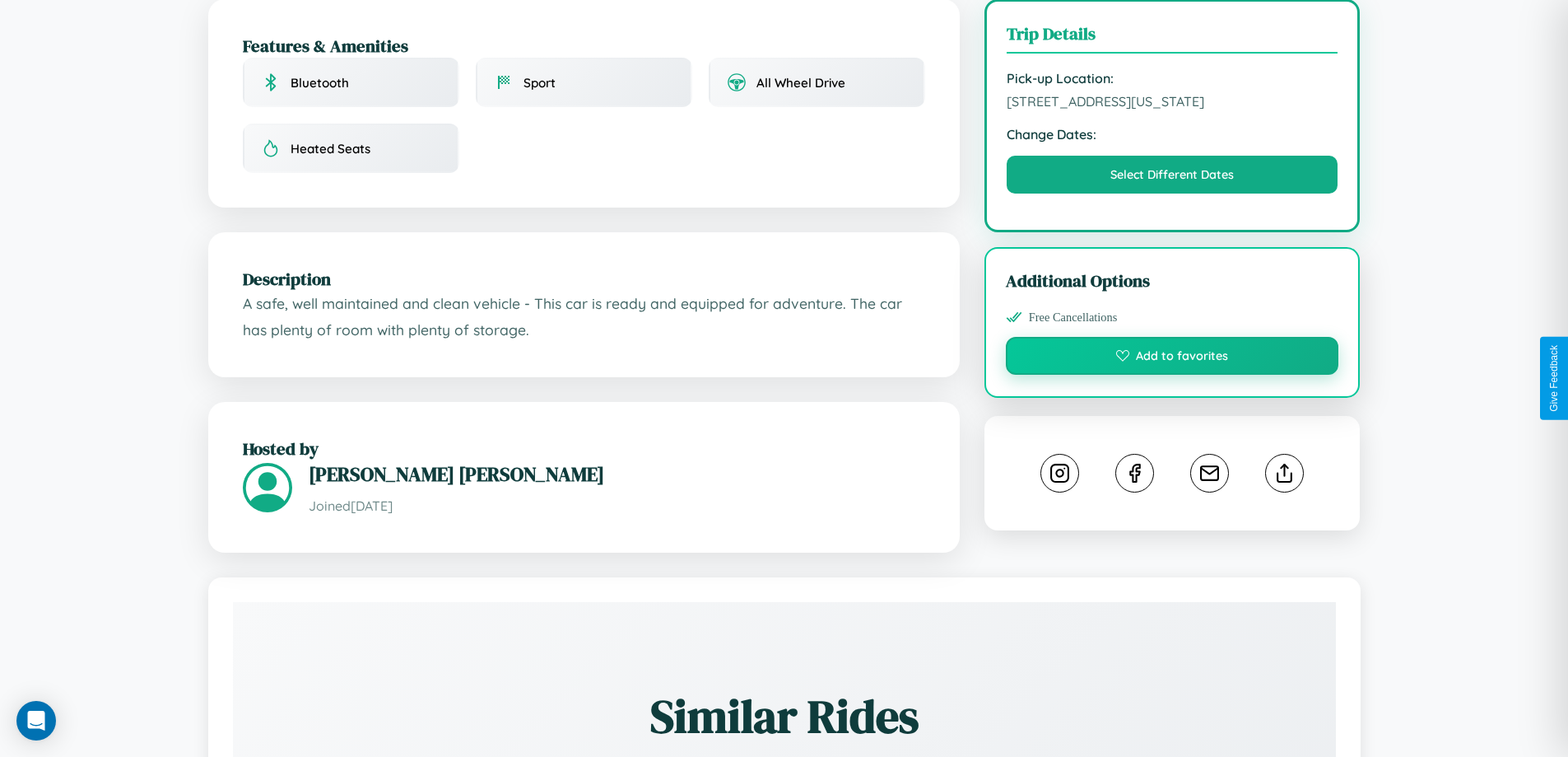
click at [1172, 375] on button "Add to favorites" at bounding box center [1172, 356] width 333 height 38
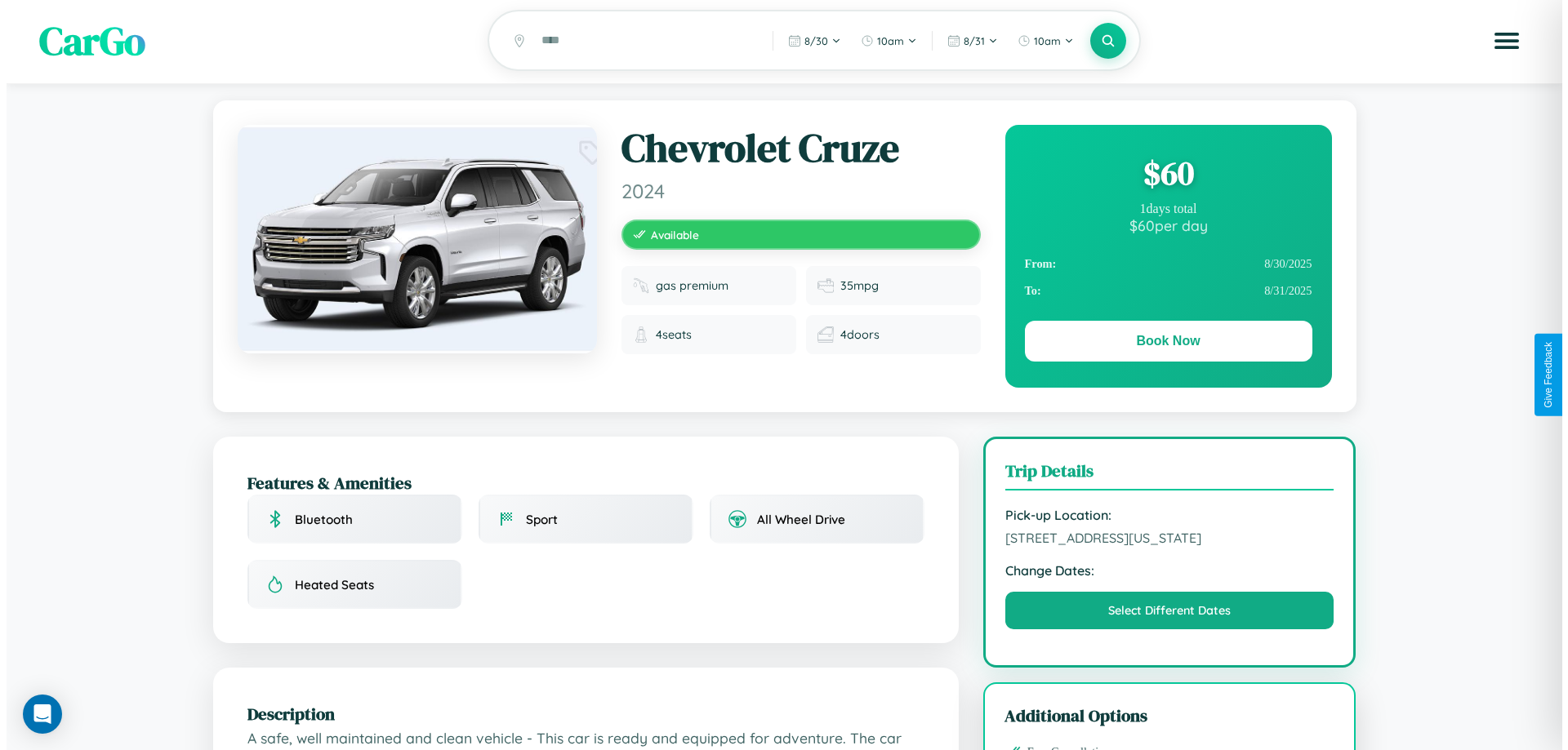
scroll to position [0, 0]
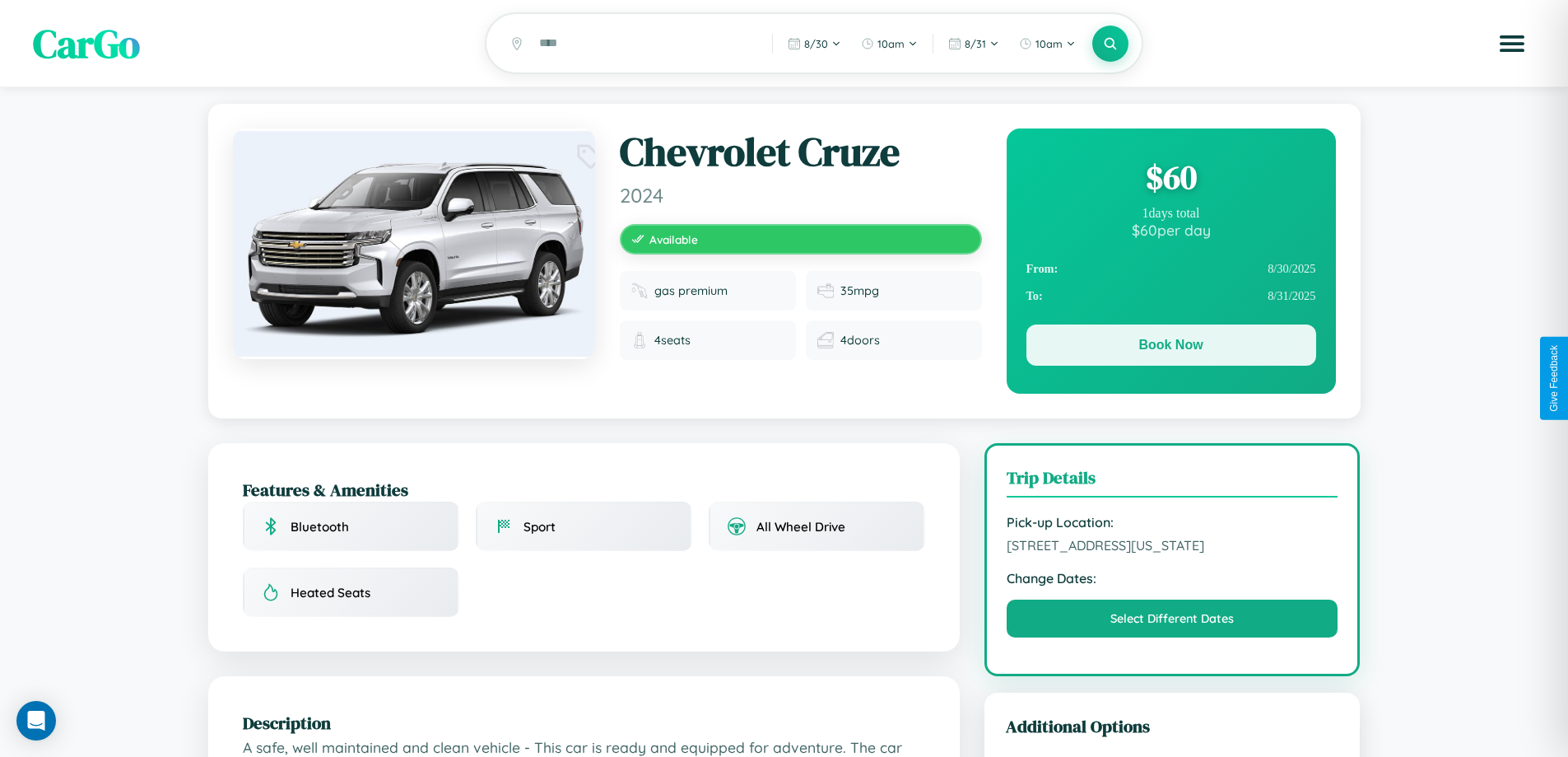
click at [1170, 347] on button "Book Now" at bounding box center [1171, 345] width 290 height 41
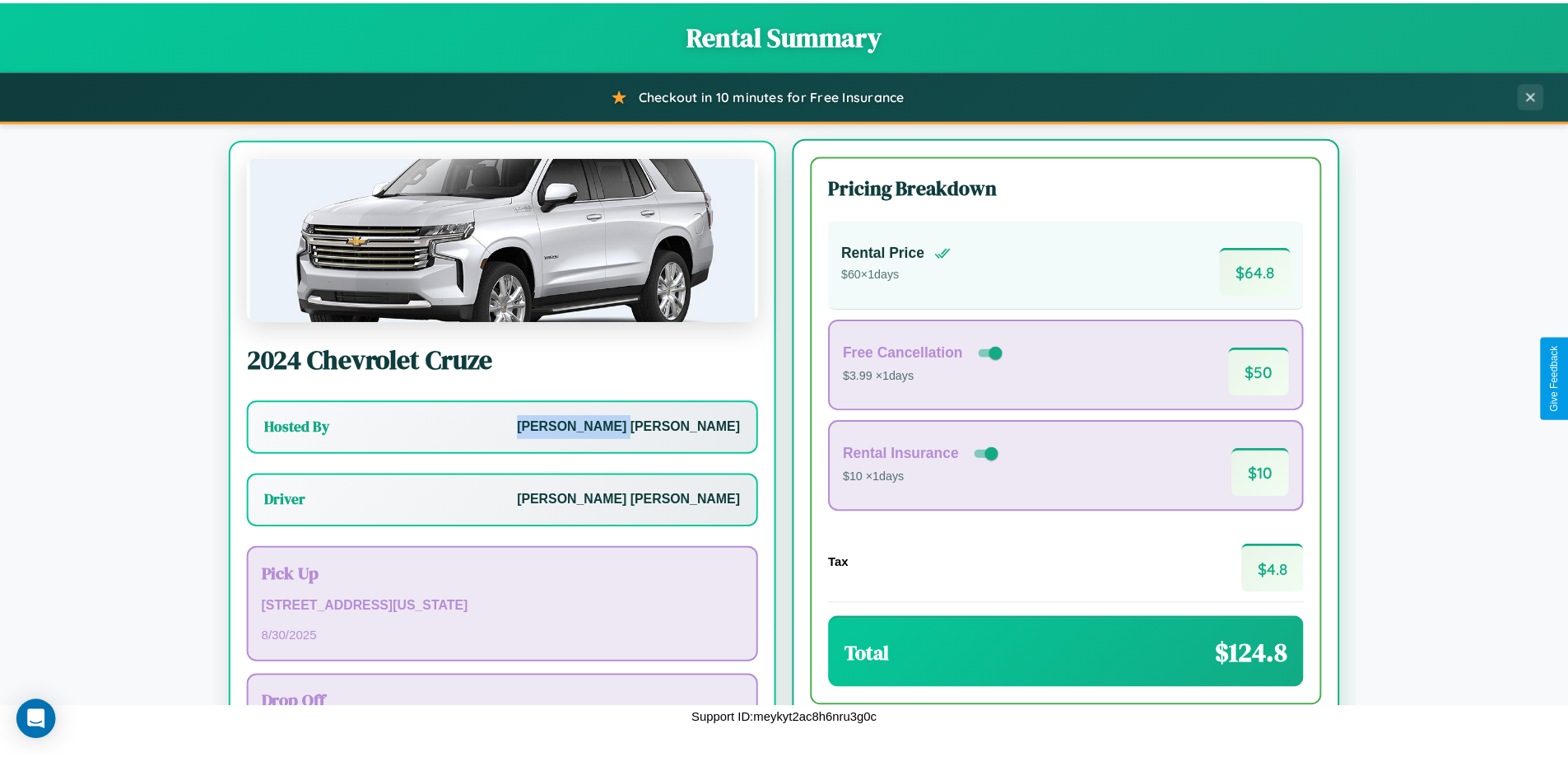
scroll to position [76, 0]
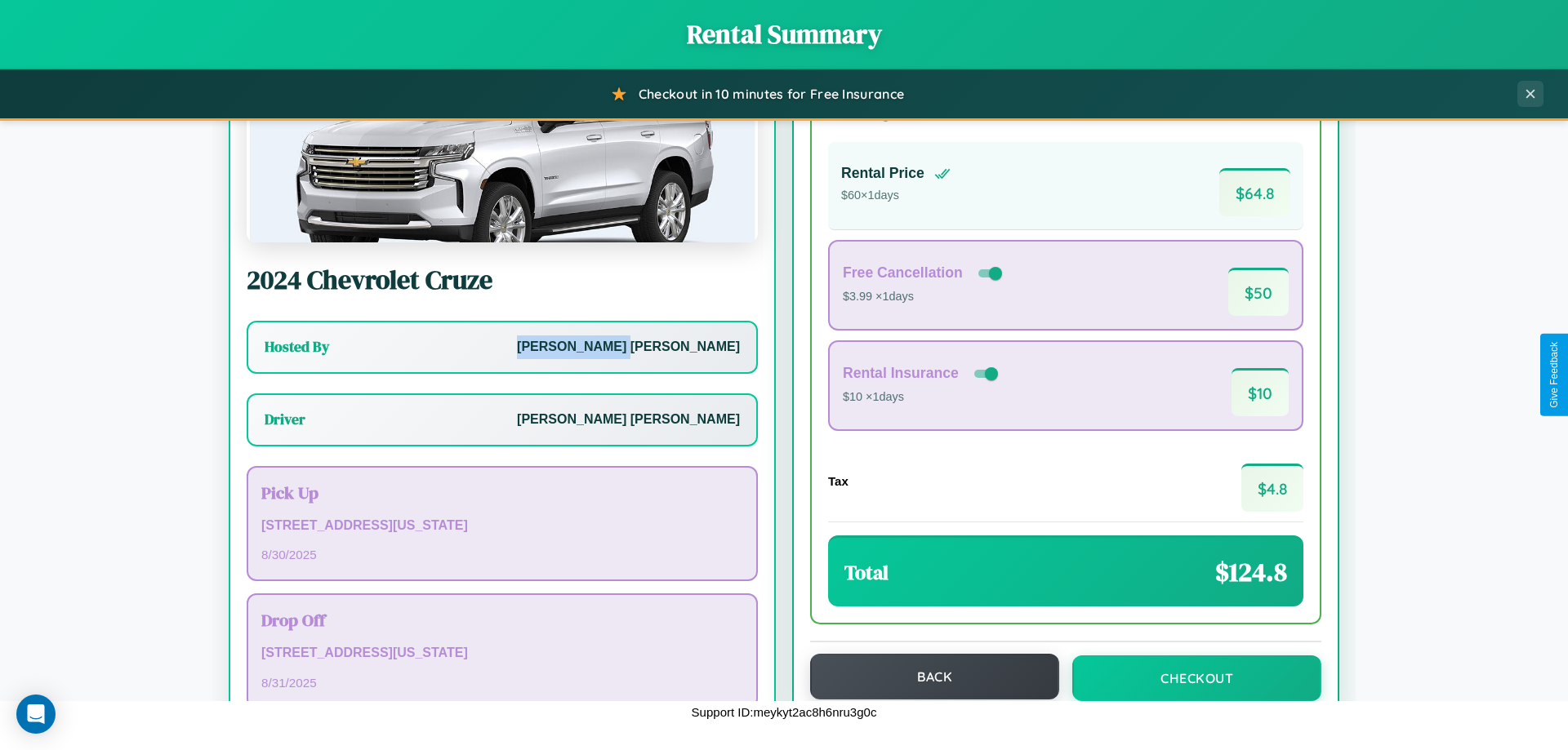
click at [927, 677] on button "Back" at bounding box center [934, 677] width 249 height 46
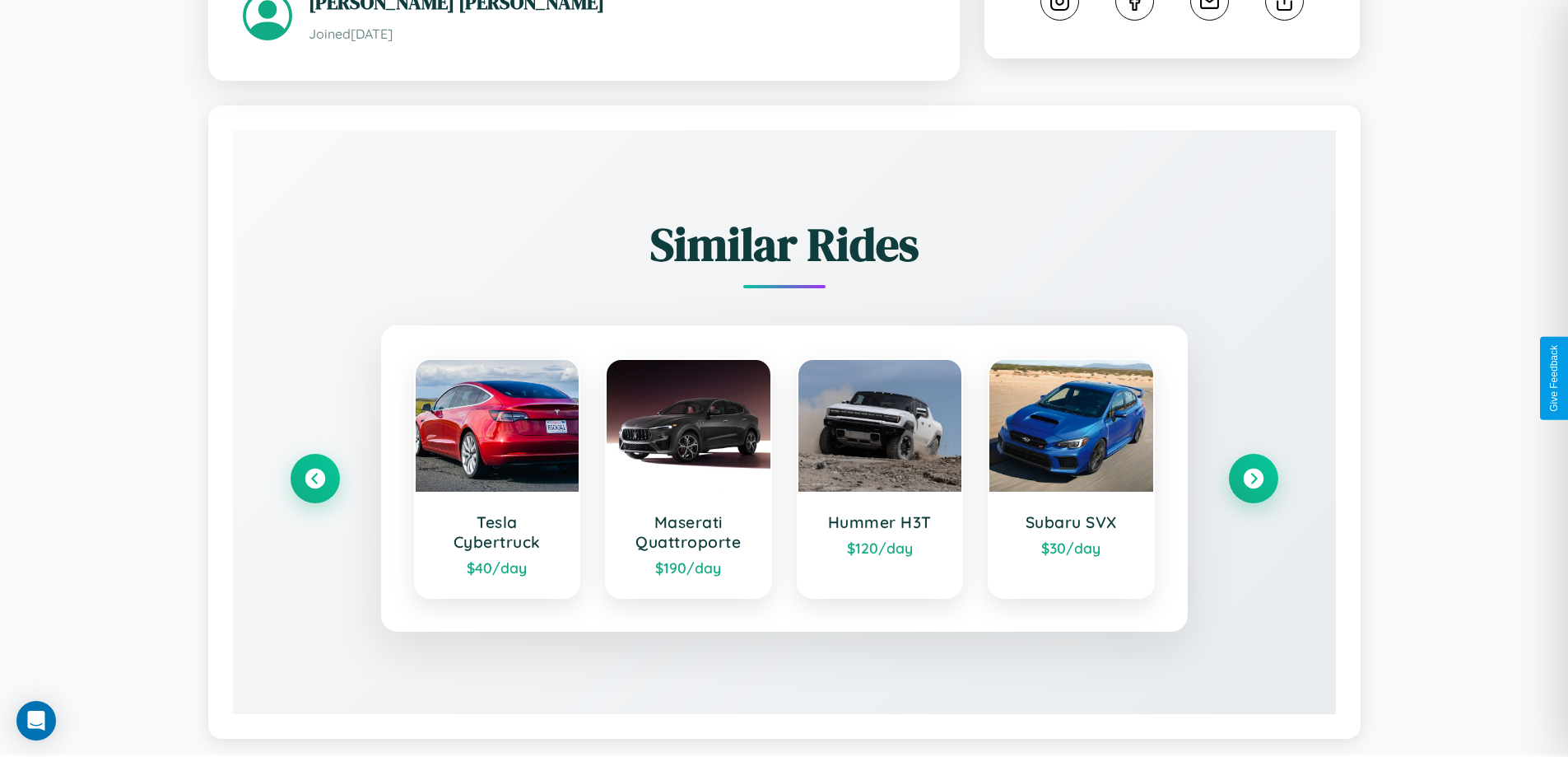
scroll to position [939, 0]
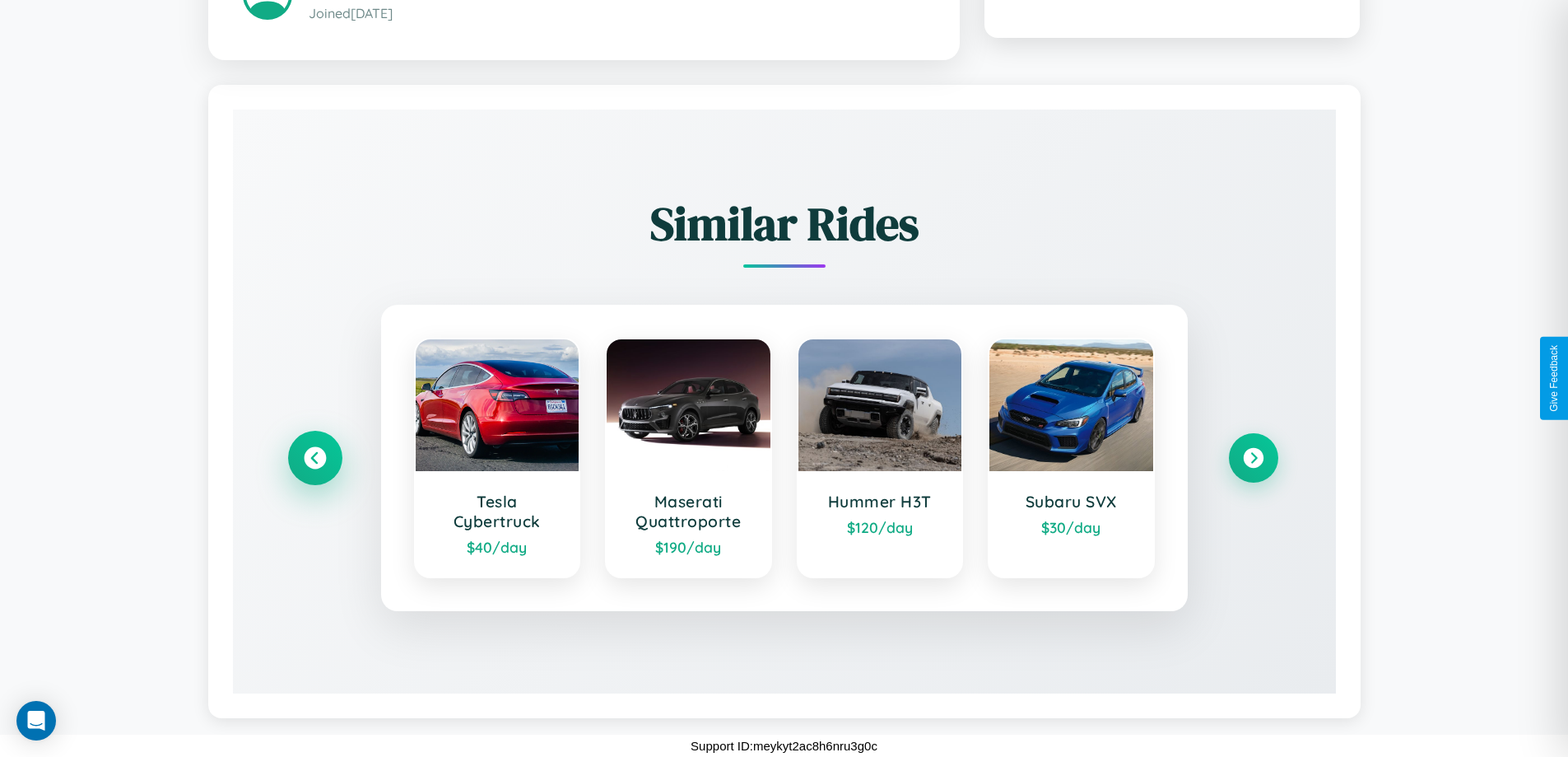
click at [314, 458] on icon at bounding box center [315, 459] width 22 height 22
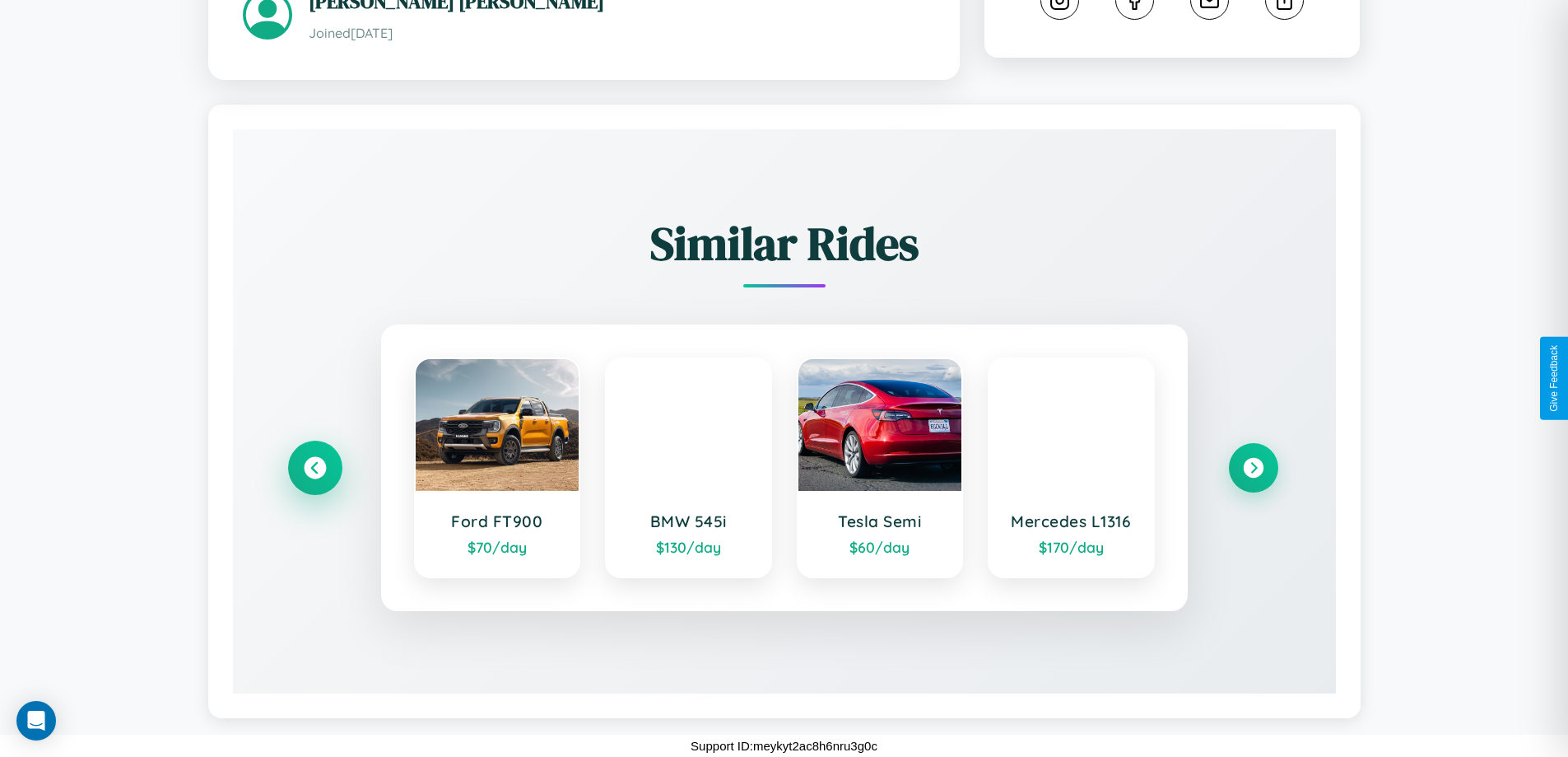
scroll to position [919, 0]
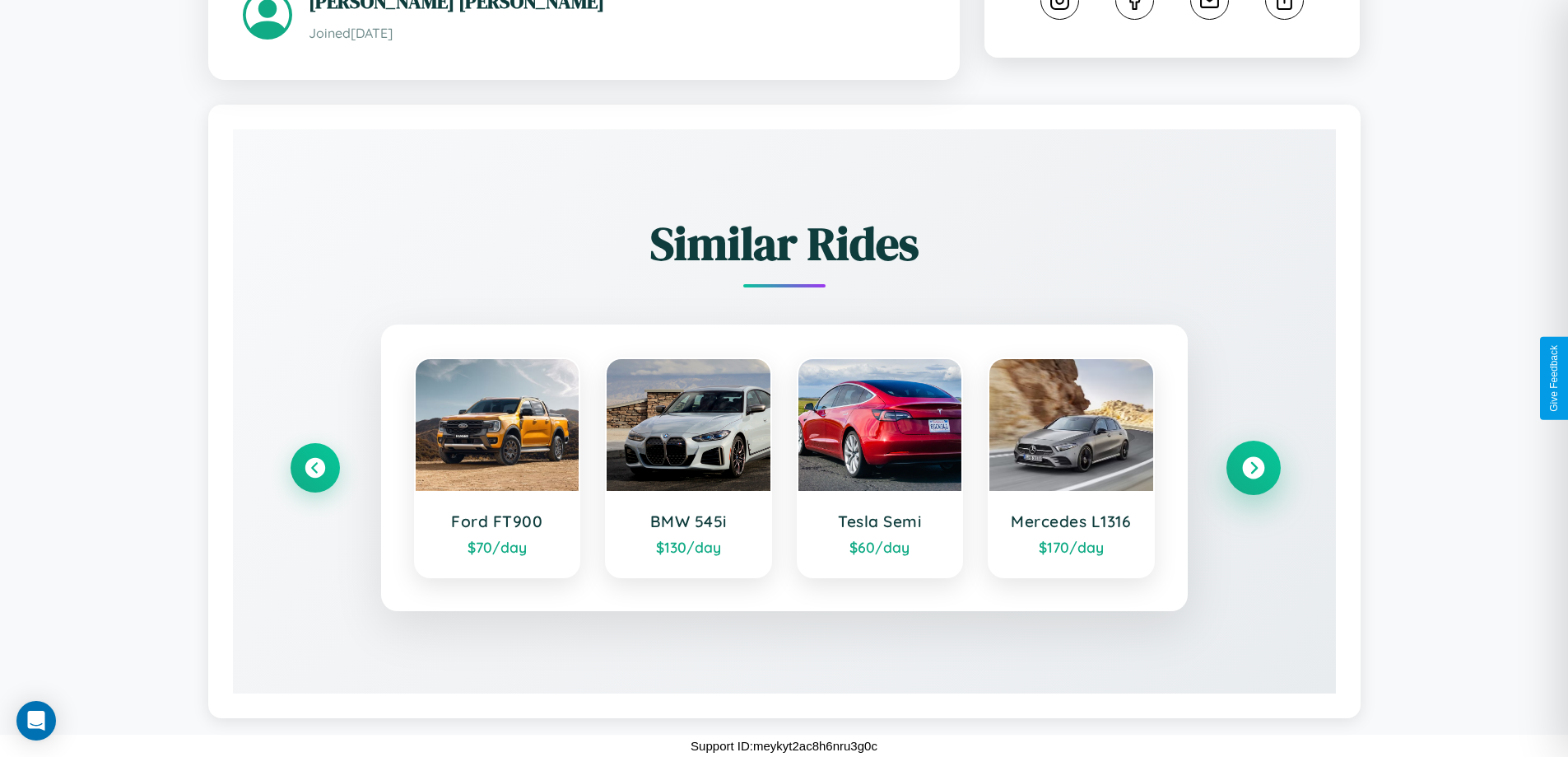
click at [1253, 468] on icon at bounding box center [1254, 468] width 22 height 22
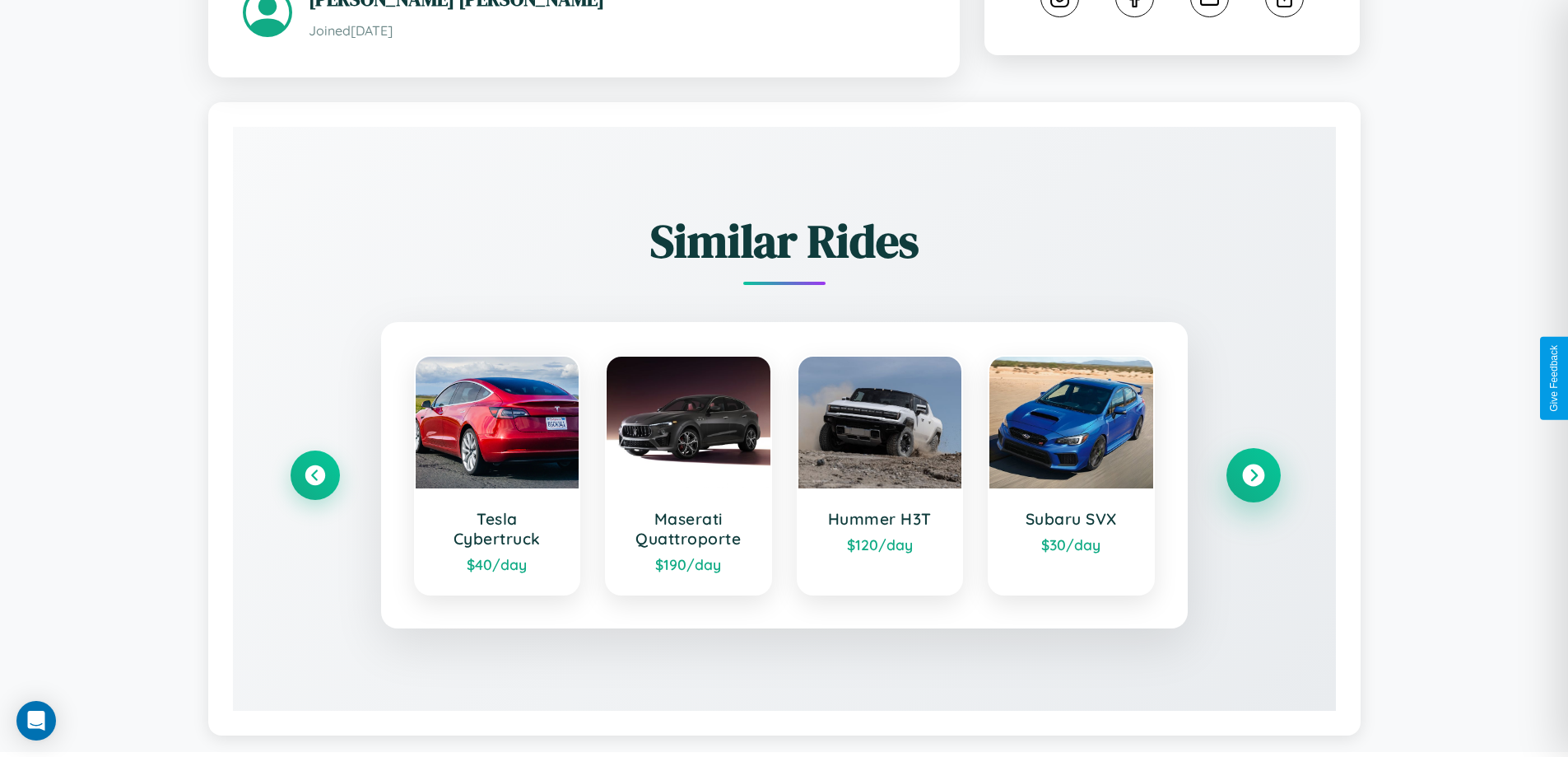
click at [1253, 478] on icon at bounding box center [1254, 476] width 22 height 22
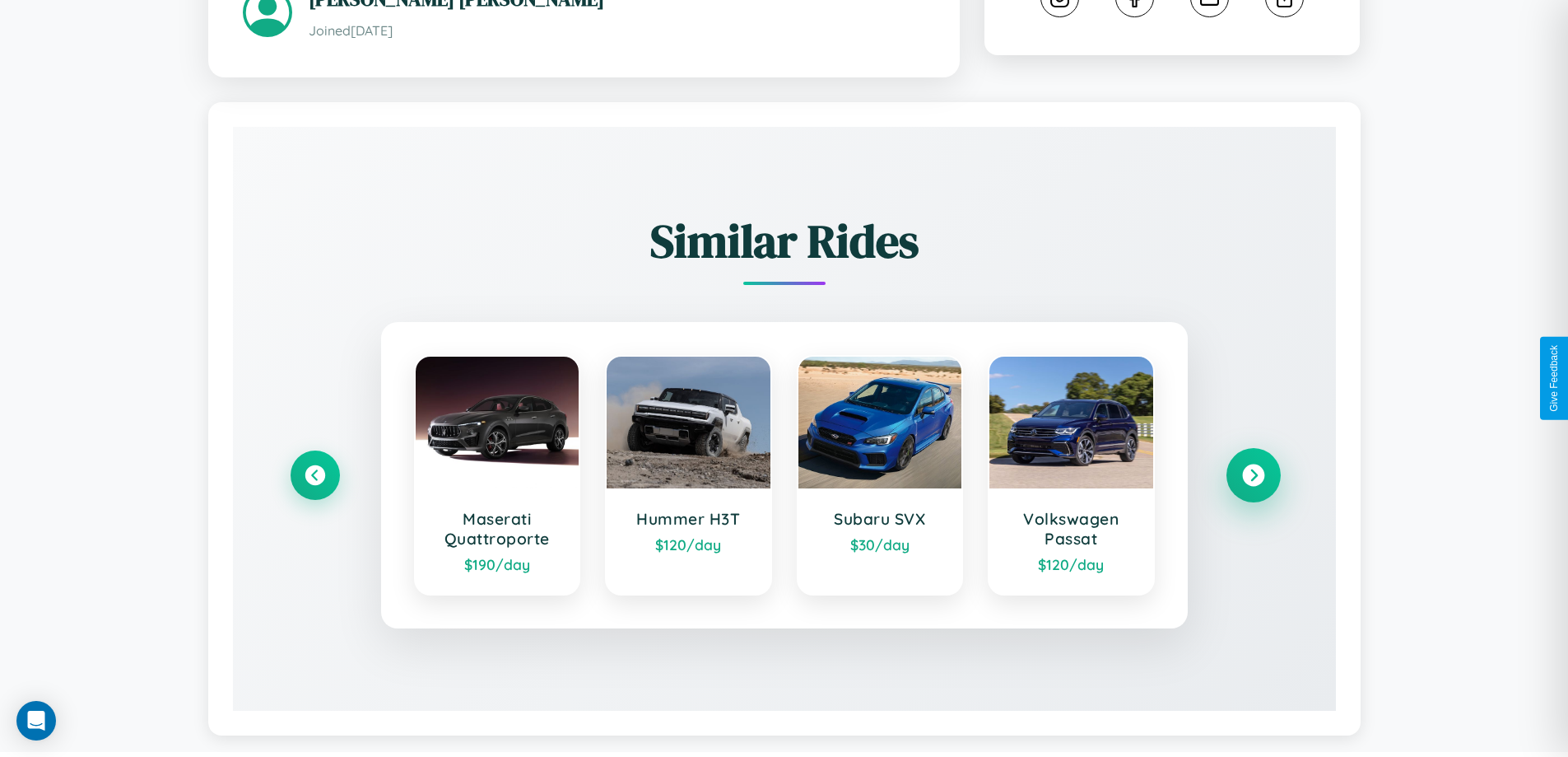
click at [1253, 478] on icon at bounding box center [1254, 476] width 22 height 22
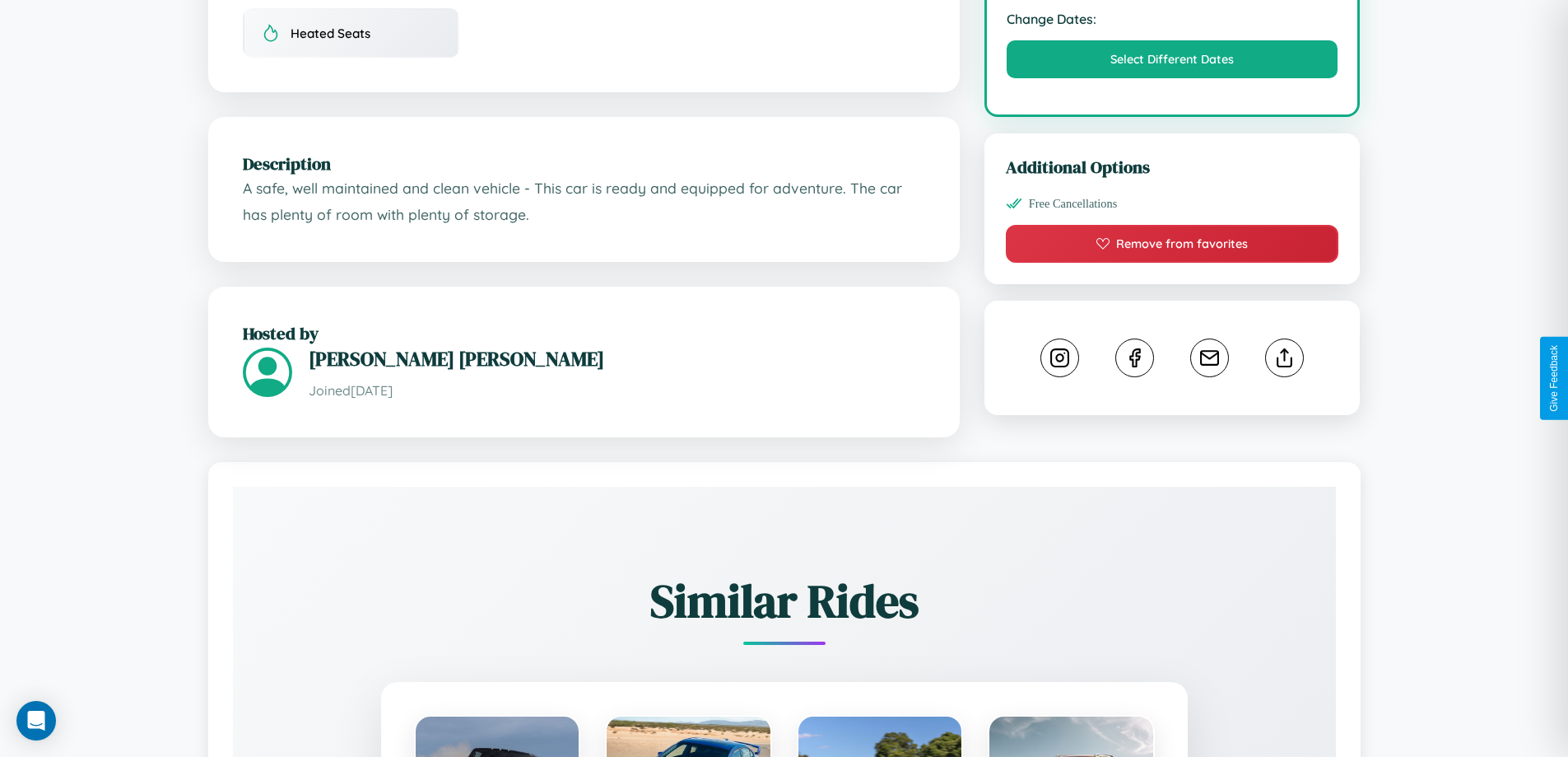
scroll to position [557, 0]
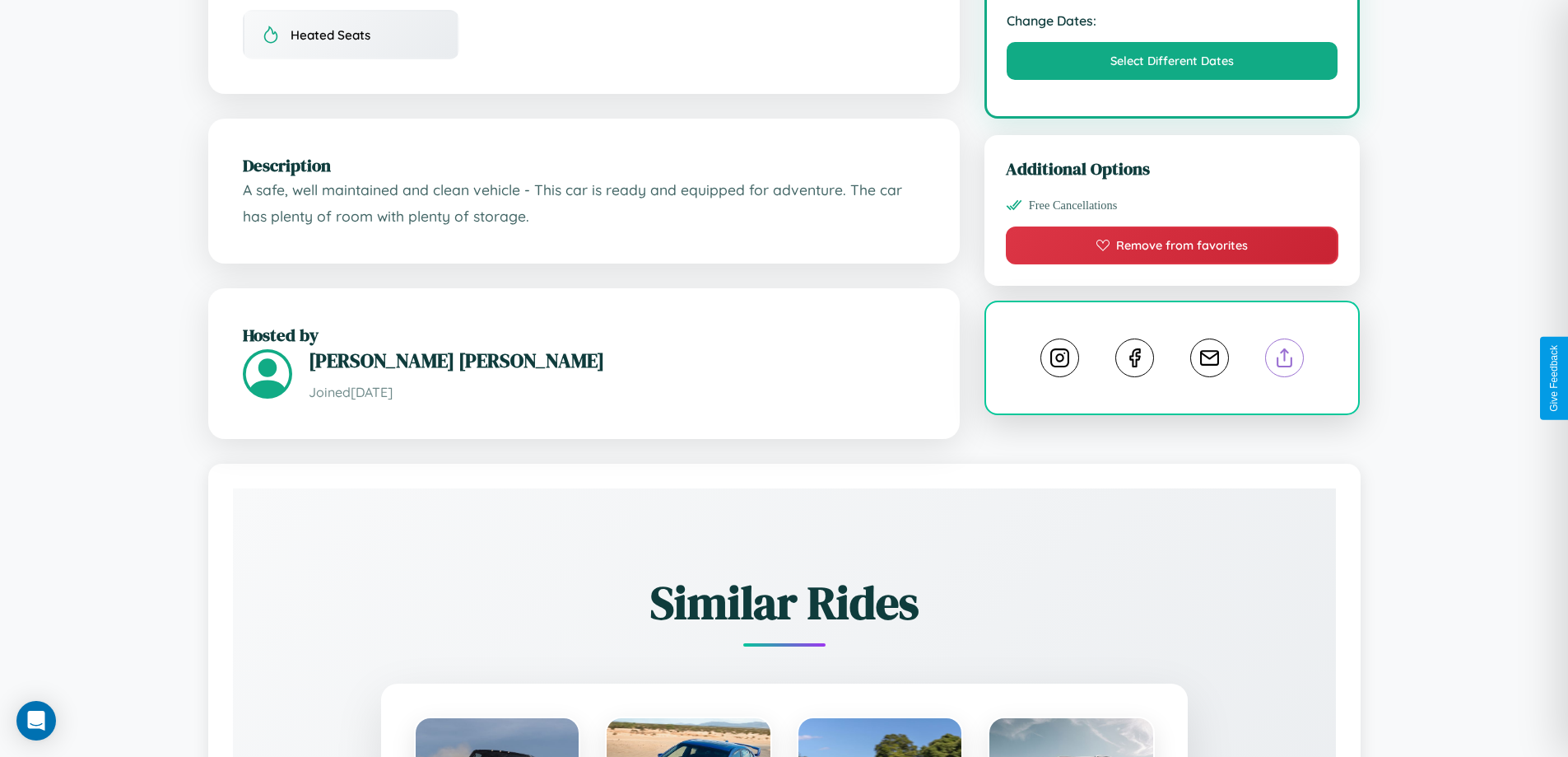
click at [1285, 361] on line at bounding box center [1285, 354] width 0 height 11
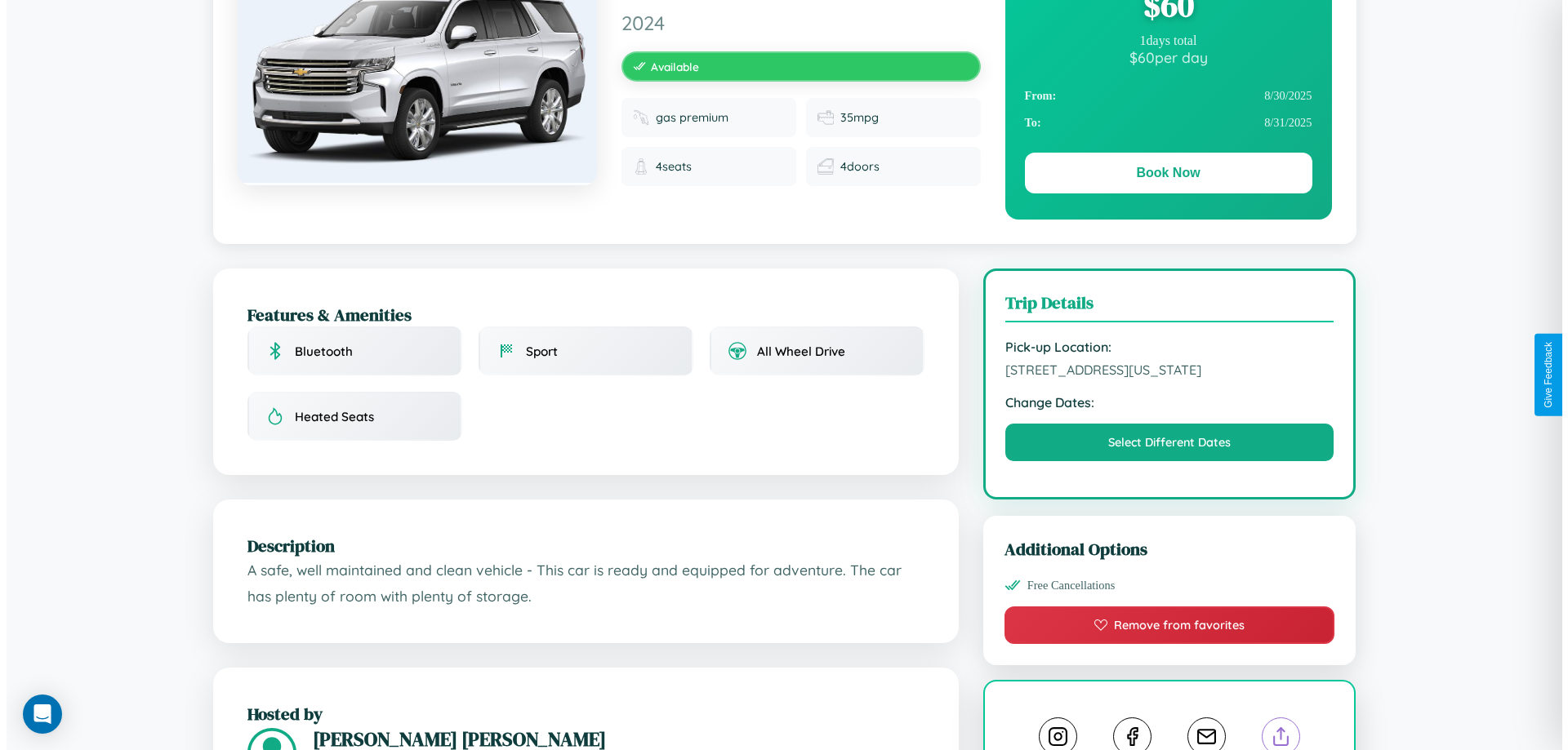
scroll to position [0, 0]
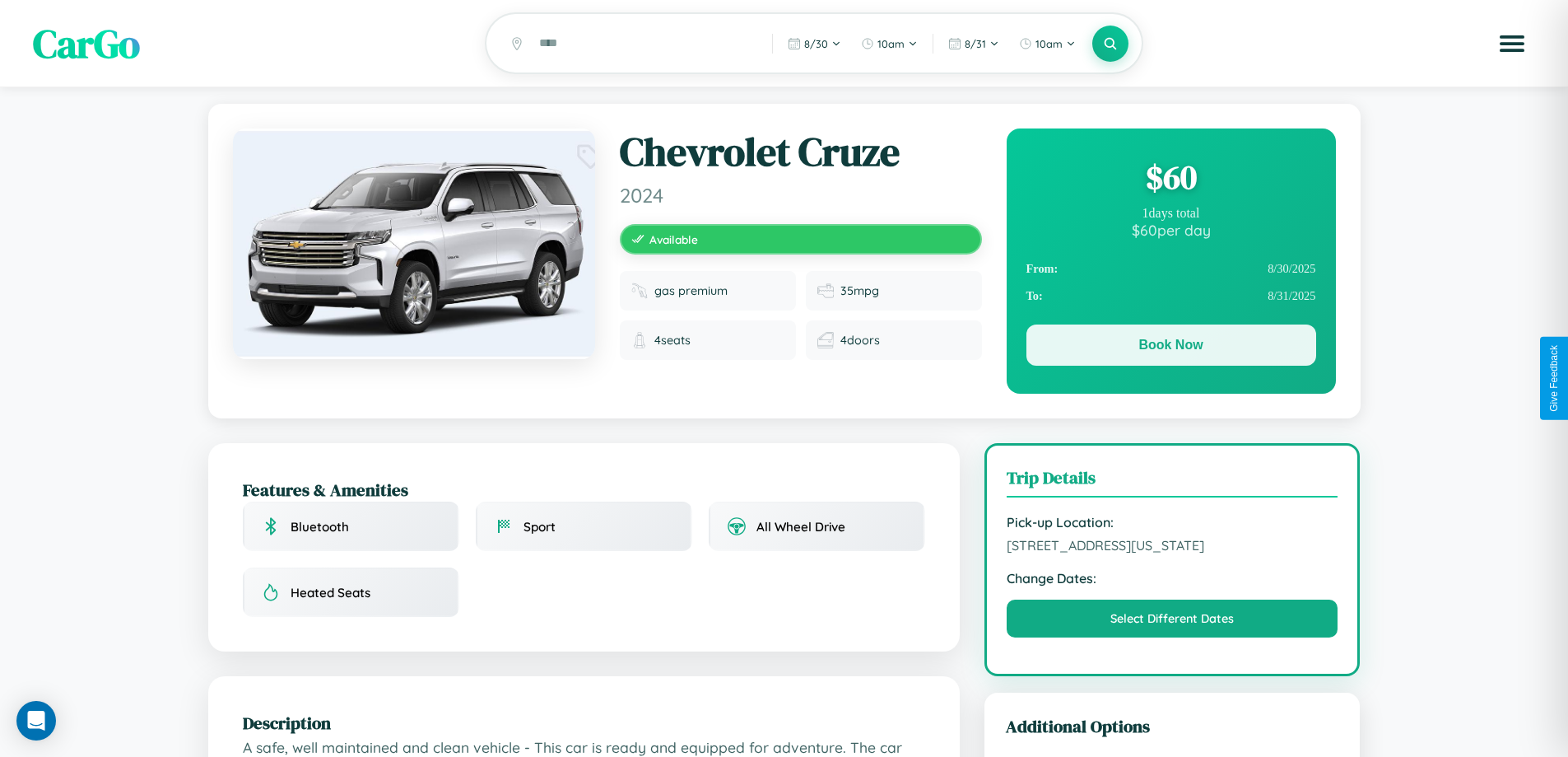
click at [1170, 348] on button "Book Now" at bounding box center [1171, 345] width 290 height 41
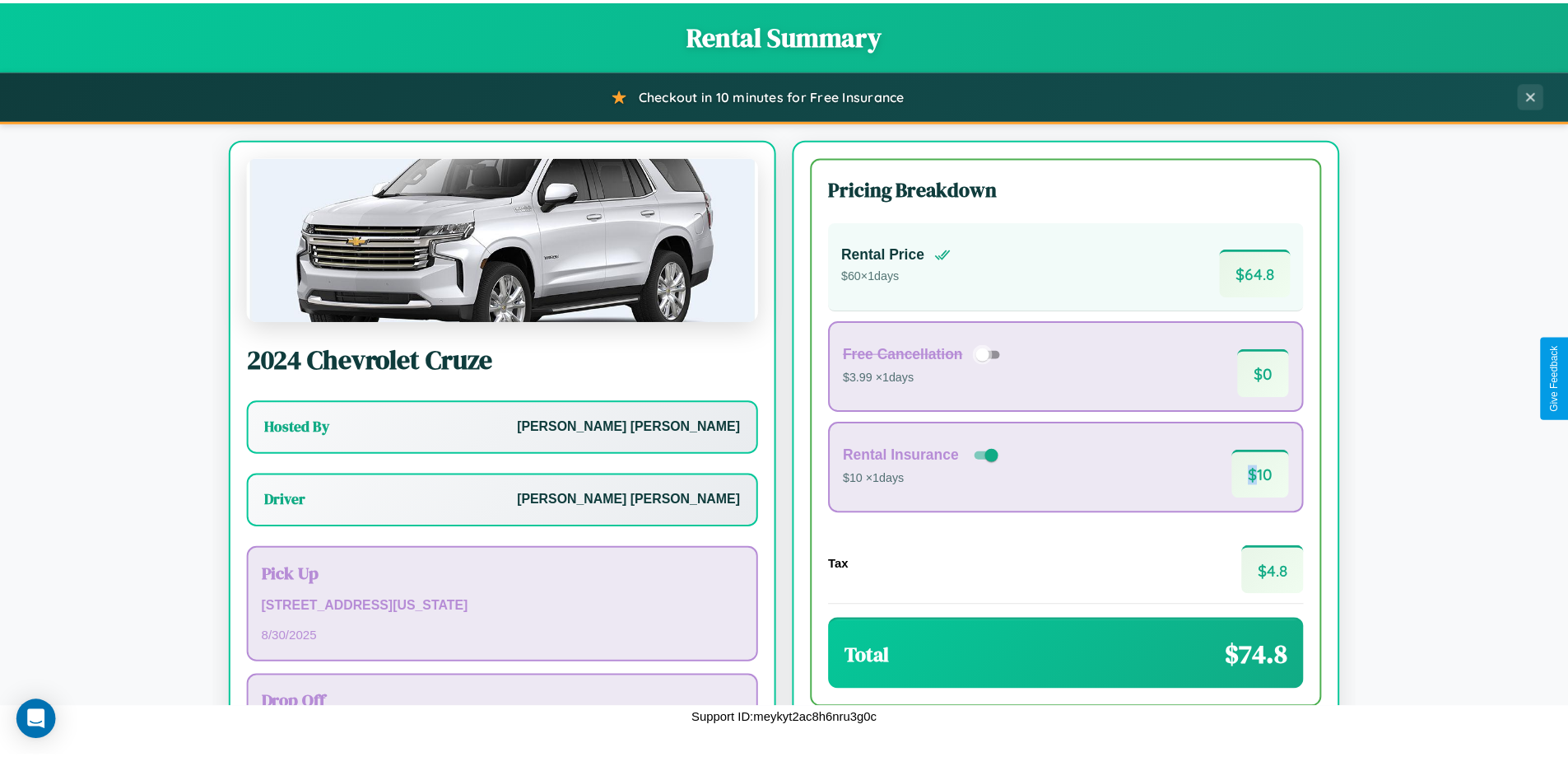
scroll to position [118, 0]
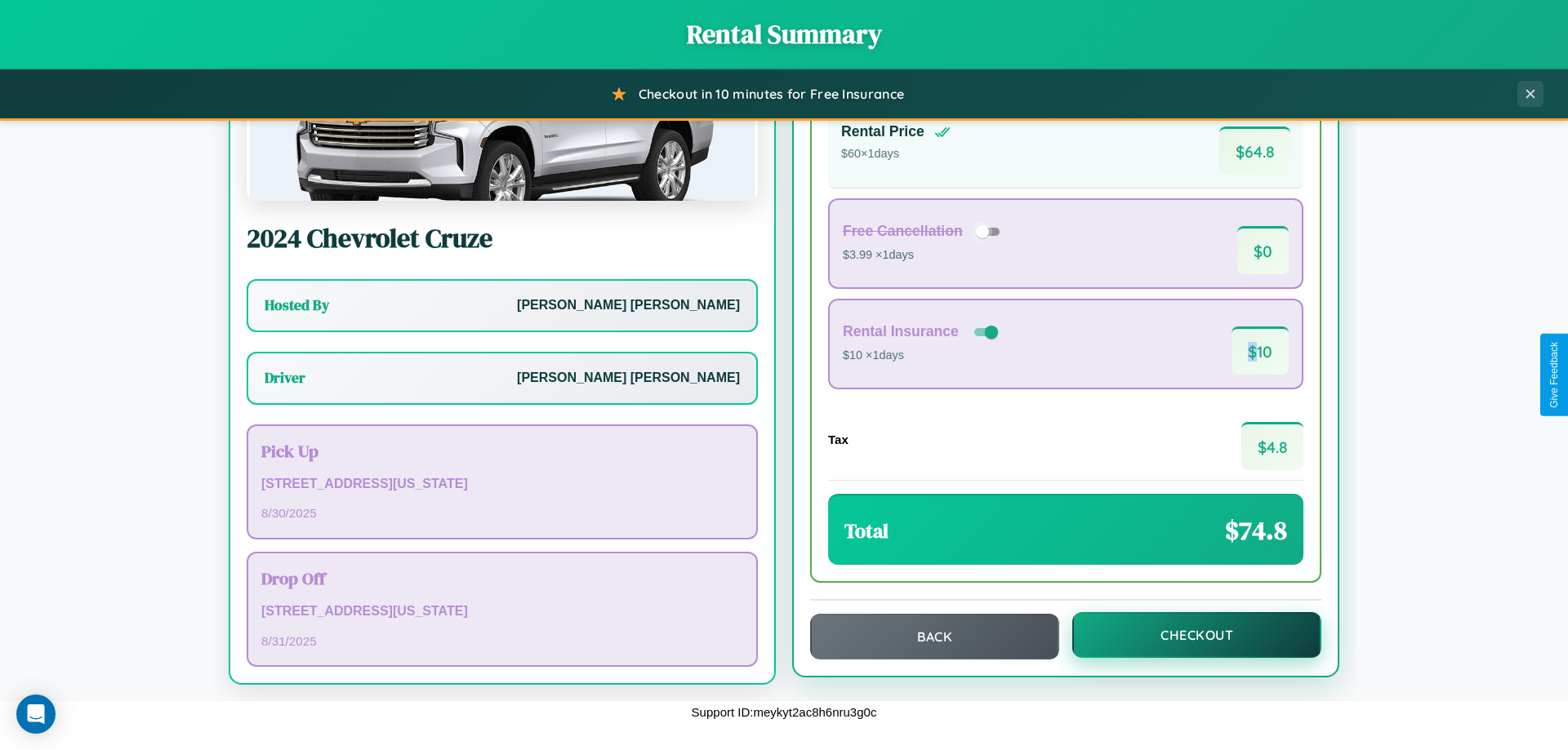
click at [1186, 635] on button "Checkout" at bounding box center [1197, 635] width 249 height 46
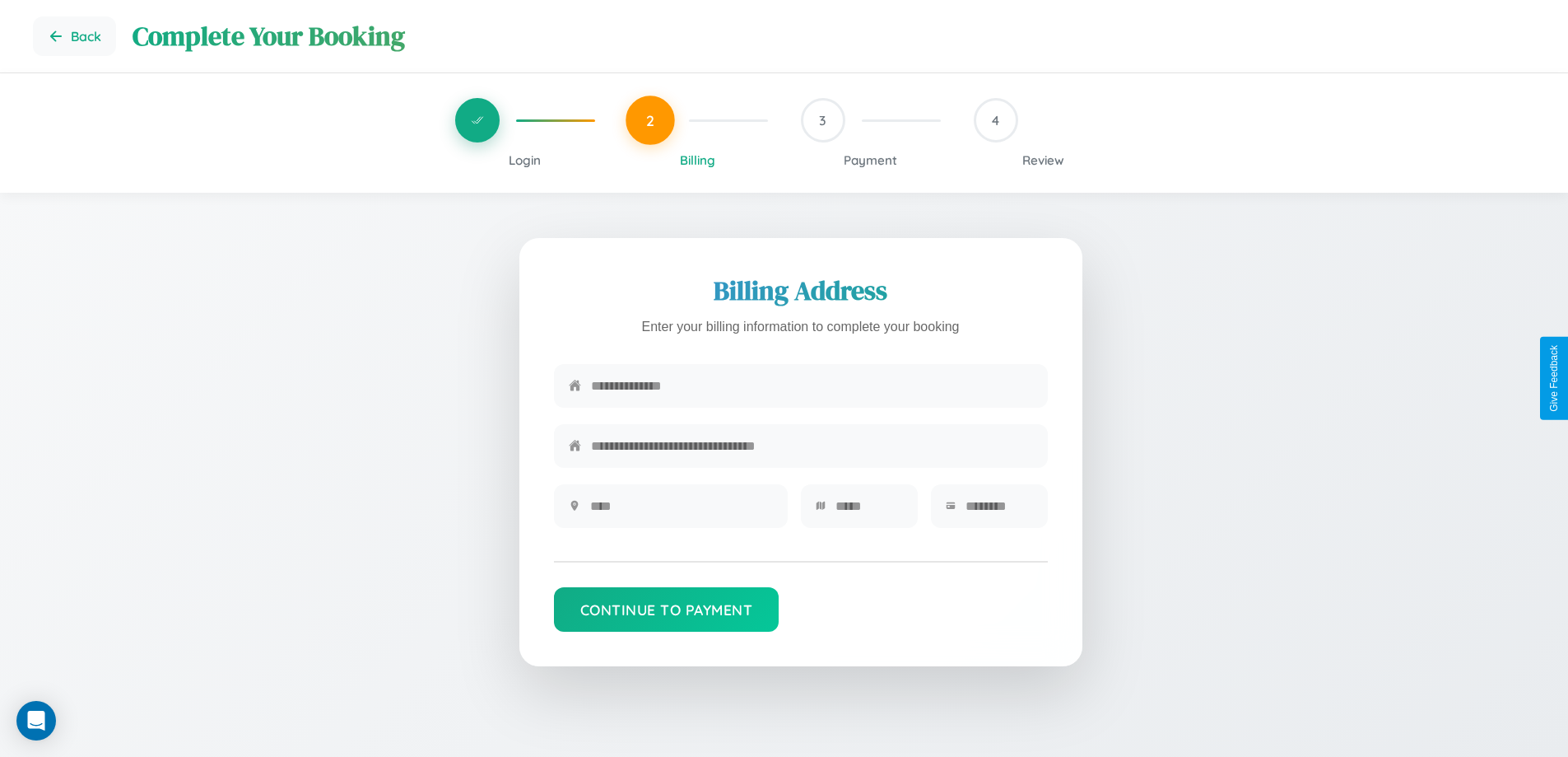
click at [811, 387] on input "text" at bounding box center [812, 386] width 442 height 40
type input "**********"
click at [681, 512] on input "text" at bounding box center [681, 506] width 183 height 40
type input "********"
click at [869, 512] on input "text" at bounding box center [869, 506] width 68 height 40
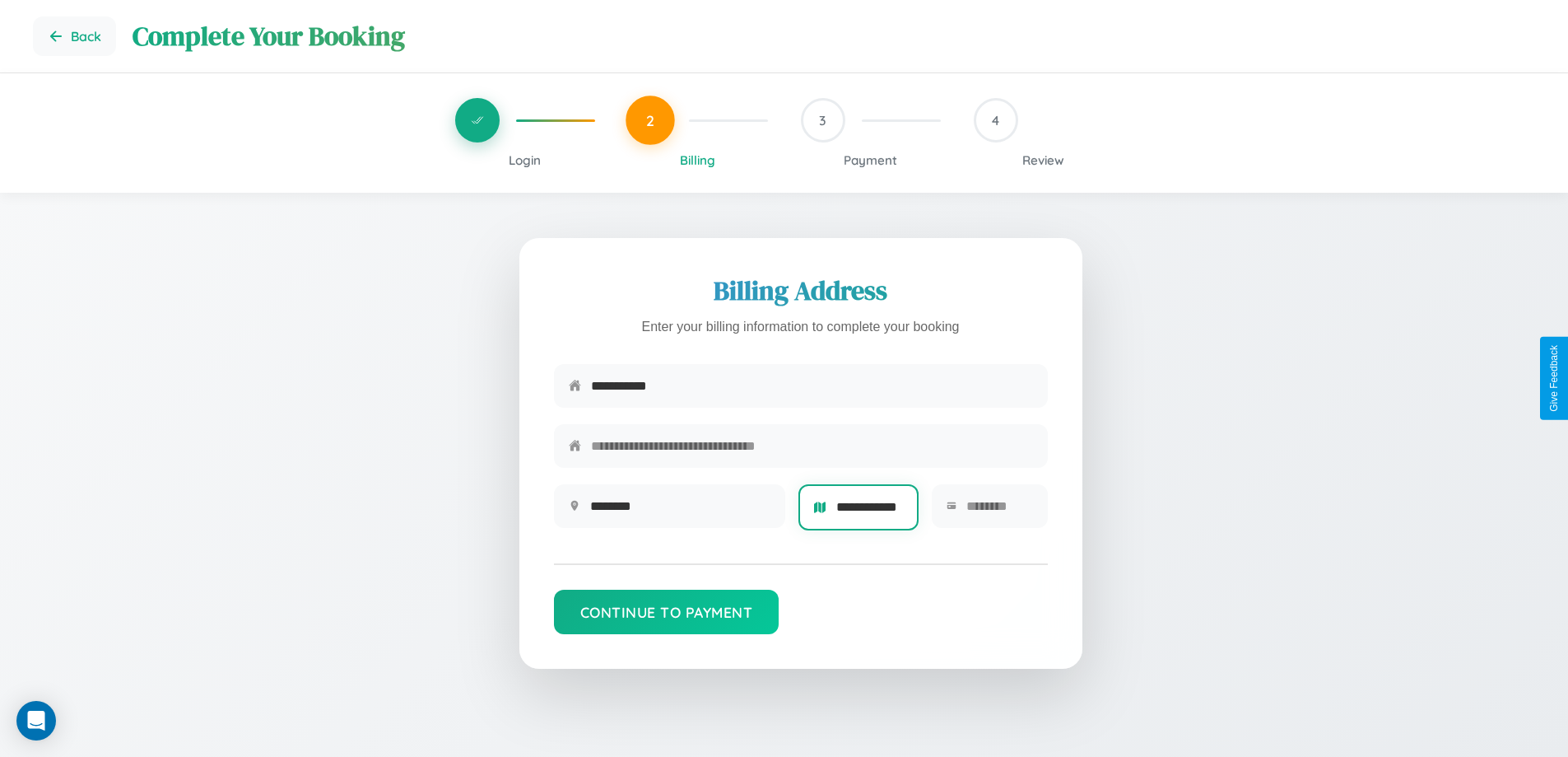
scroll to position [0, 16]
type input "**********"
click at [998, 512] on input "text" at bounding box center [999, 506] width 66 height 40
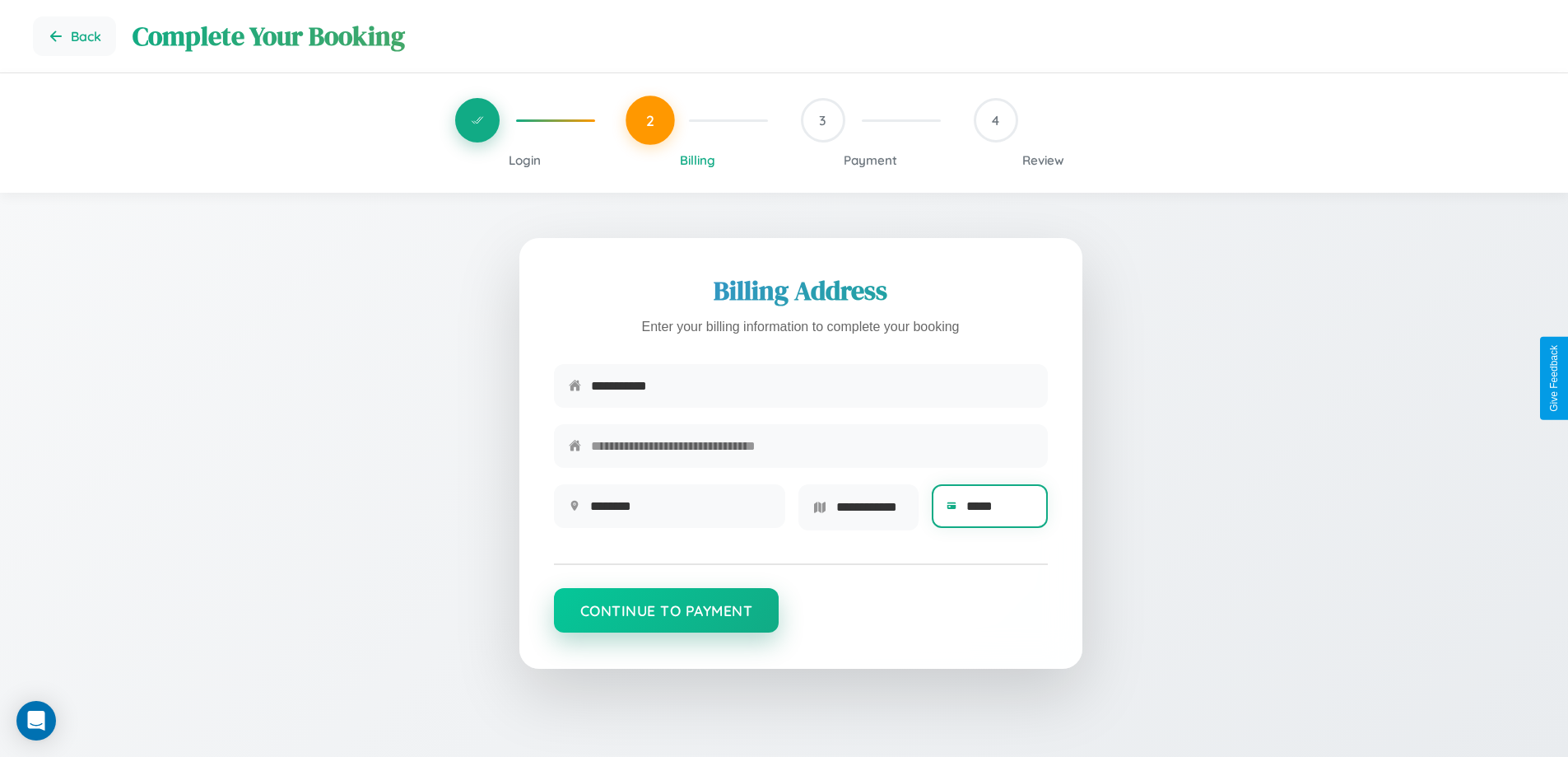
type input "*****"
click at [666, 616] on button "Continue to Payment" at bounding box center [667, 610] width 225 height 45
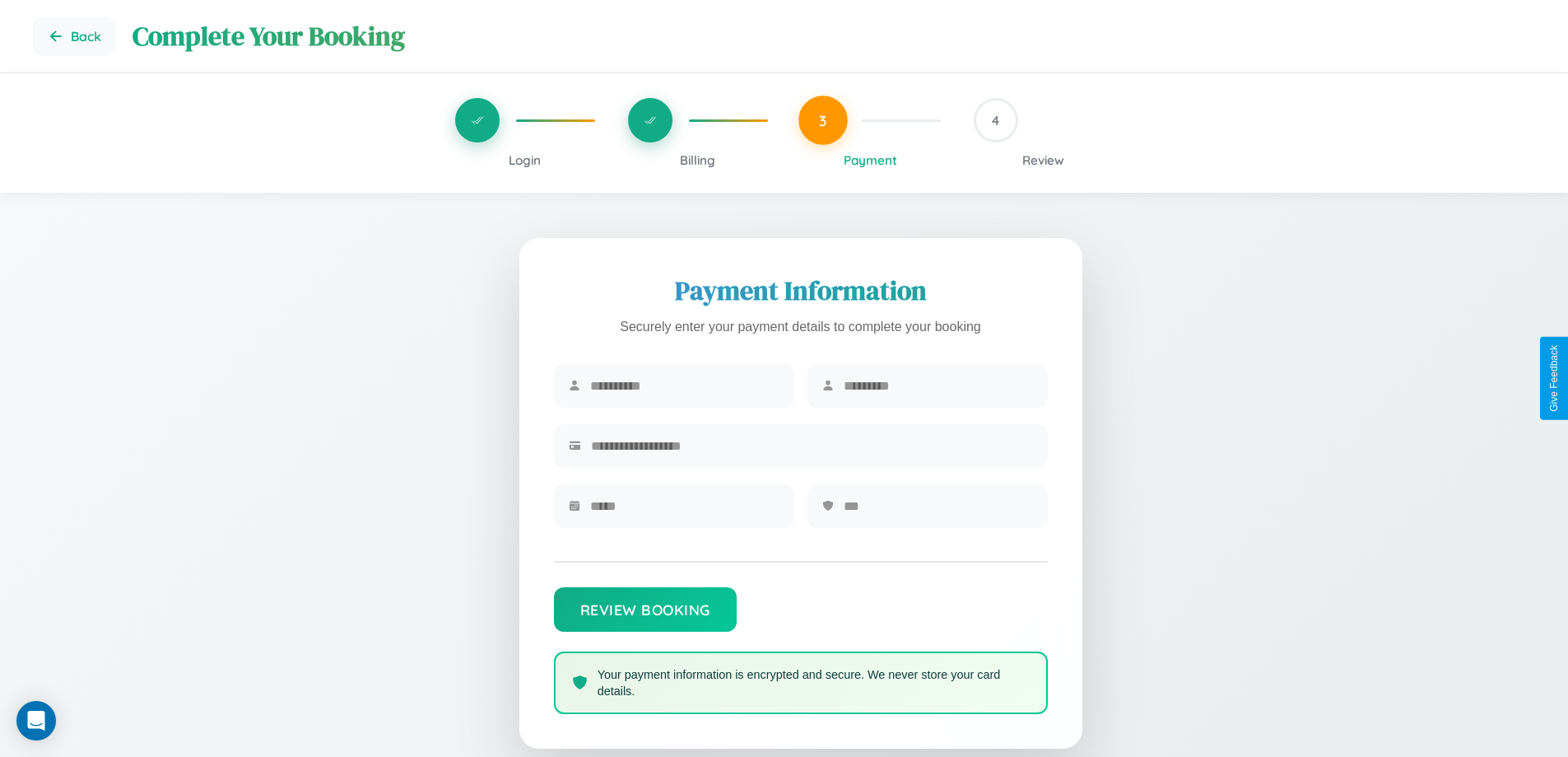
click at [684, 387] on input "text" at bounding box center [685, 386] width 189 height 40
type input "******"
click at [937, 387] on input "text" at bounding box center [938, 386] width 189 height 40
type input "******"
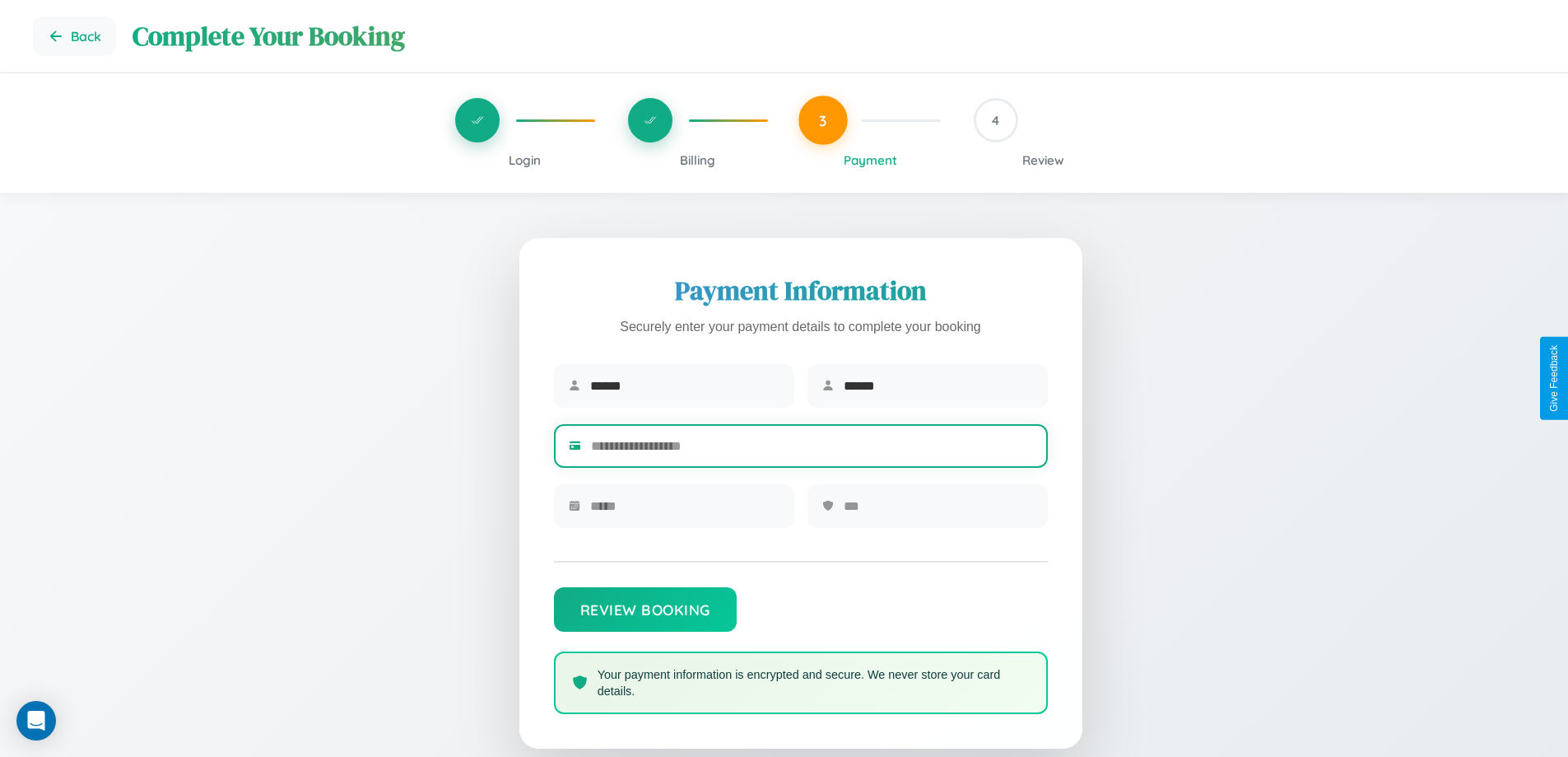
click at [811, 449] on input "text" at bounding box center [812, 446] width 442 height 40
type input "**********"
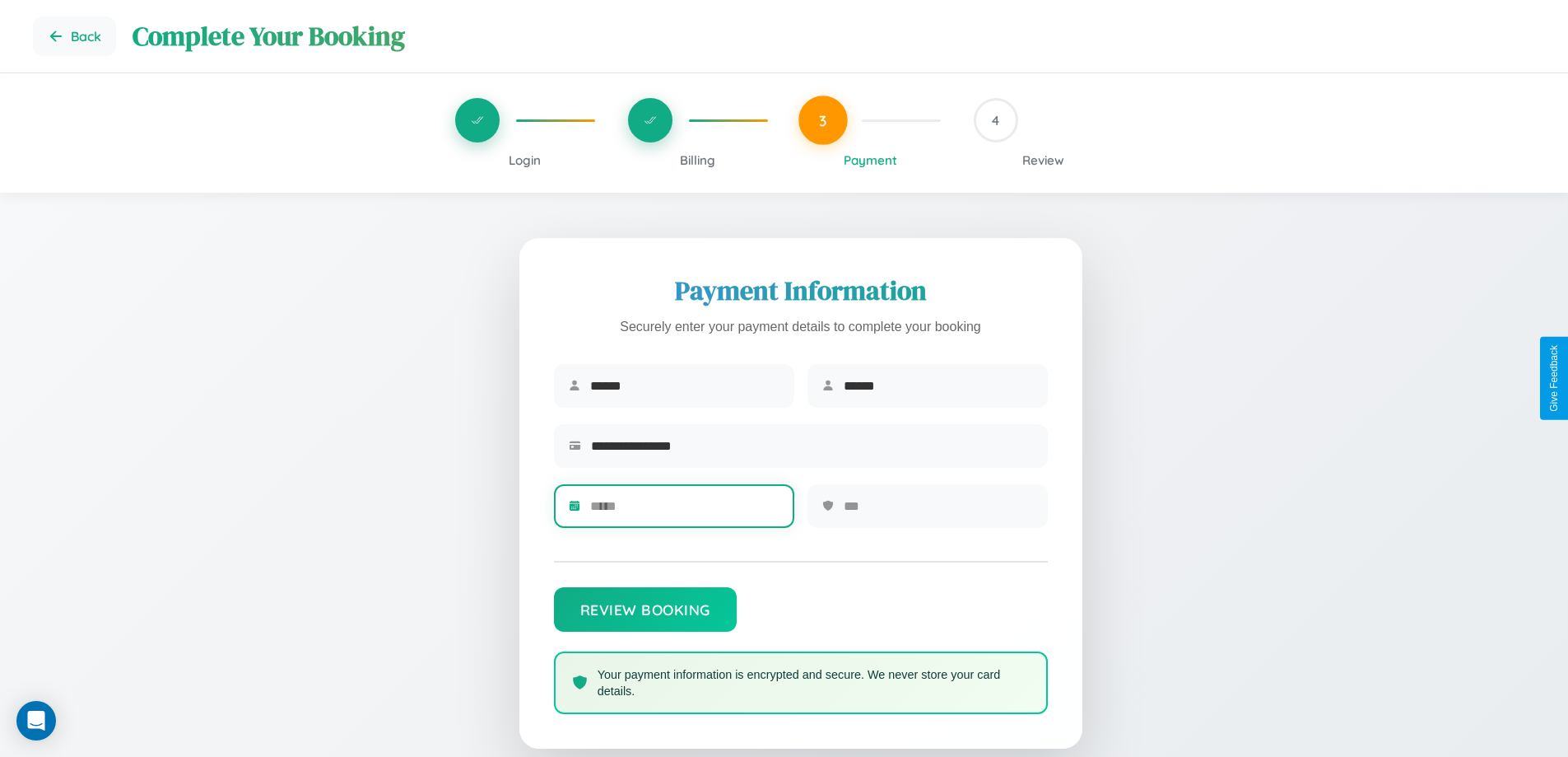
click at [684, 512] on input "text" at bounding box center [685, 506] width 189 height 40
type input "*****"
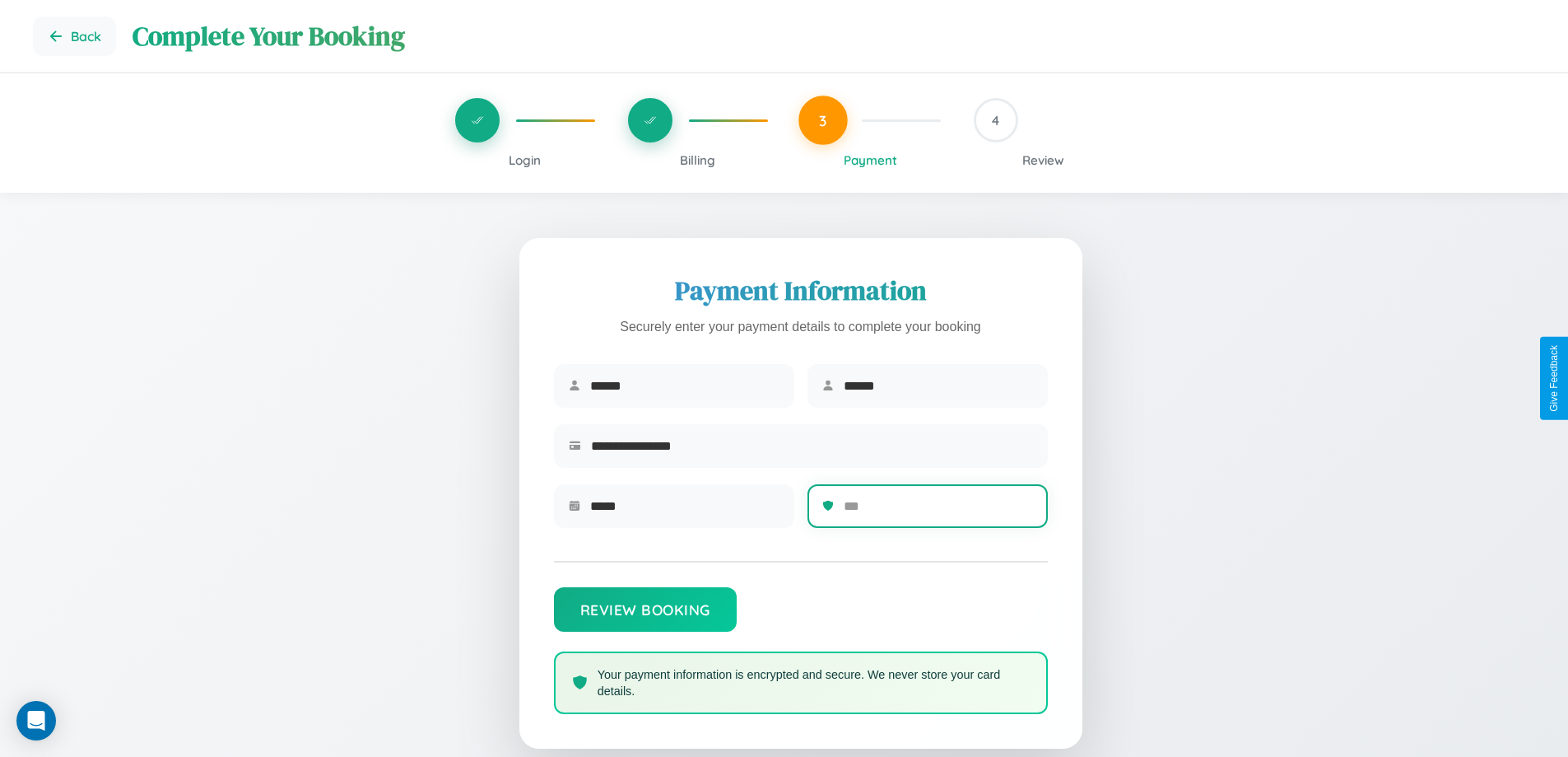
click at [937, 512] on input "text" at bounding box center [938, 506] width 189 height 40
type input "***"
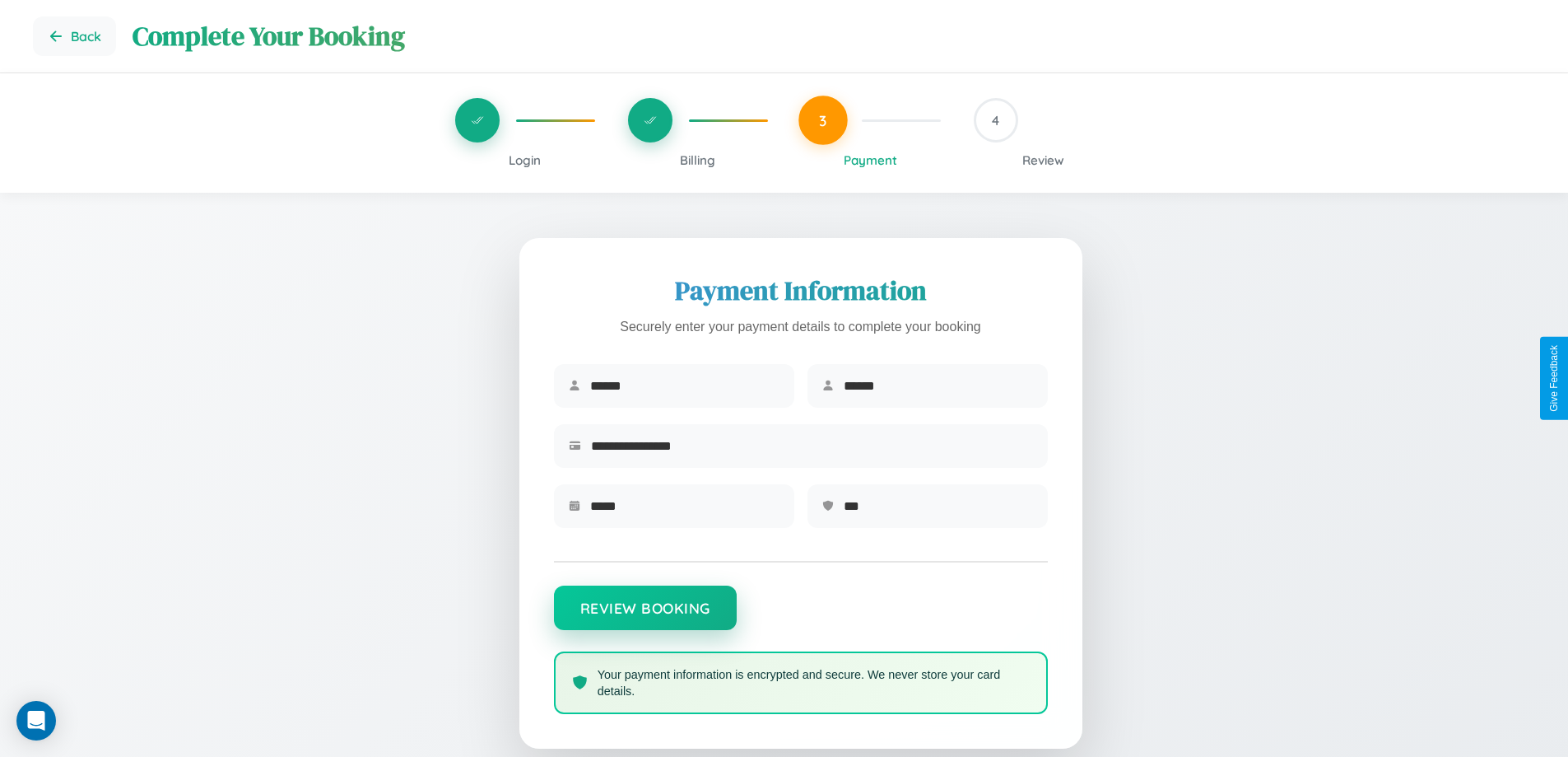
click at [644, 616] on button "Review Booking" at bounding box center [645, 608] width 183 height 45
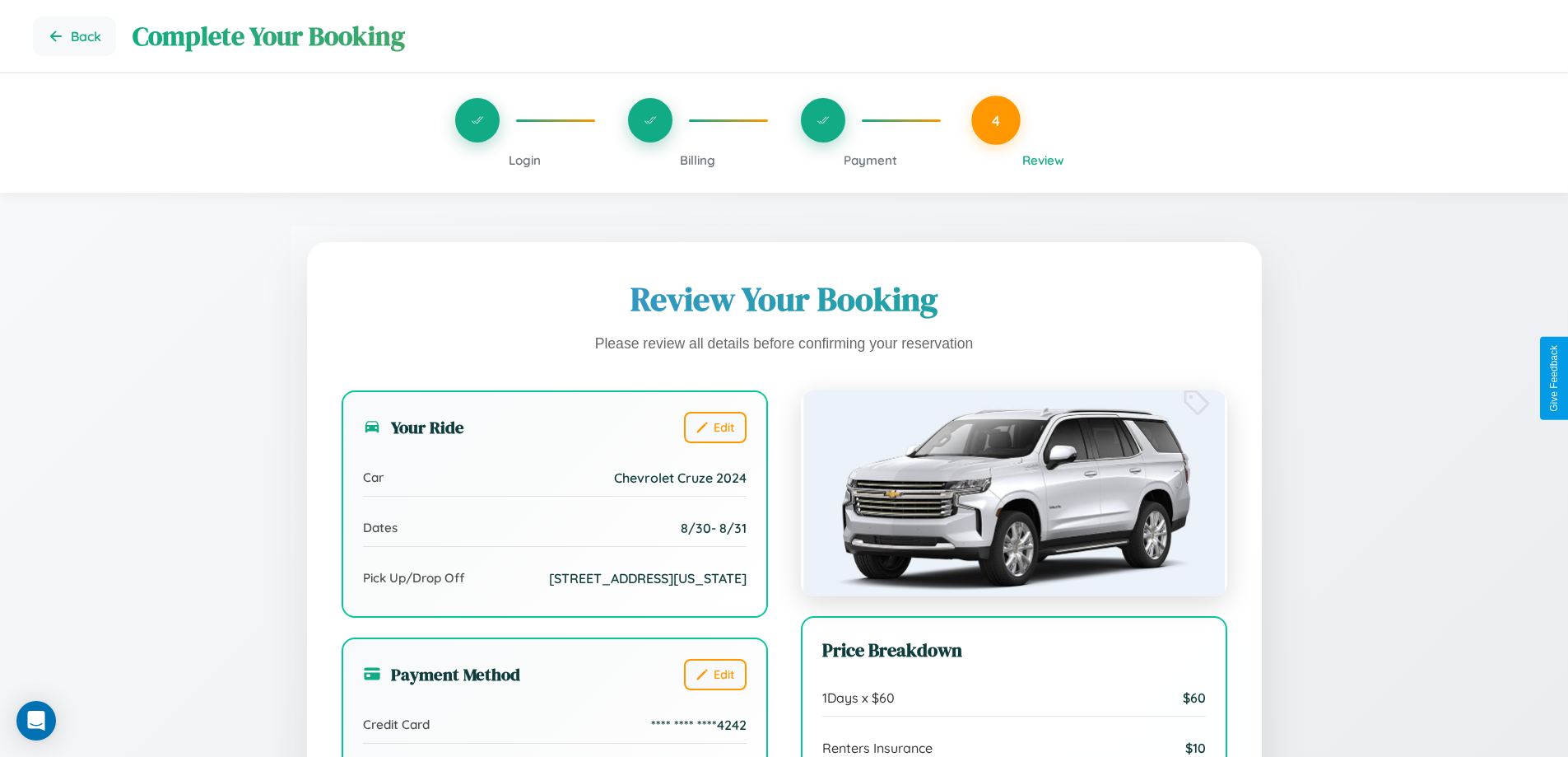
scroll to position [454, 0]
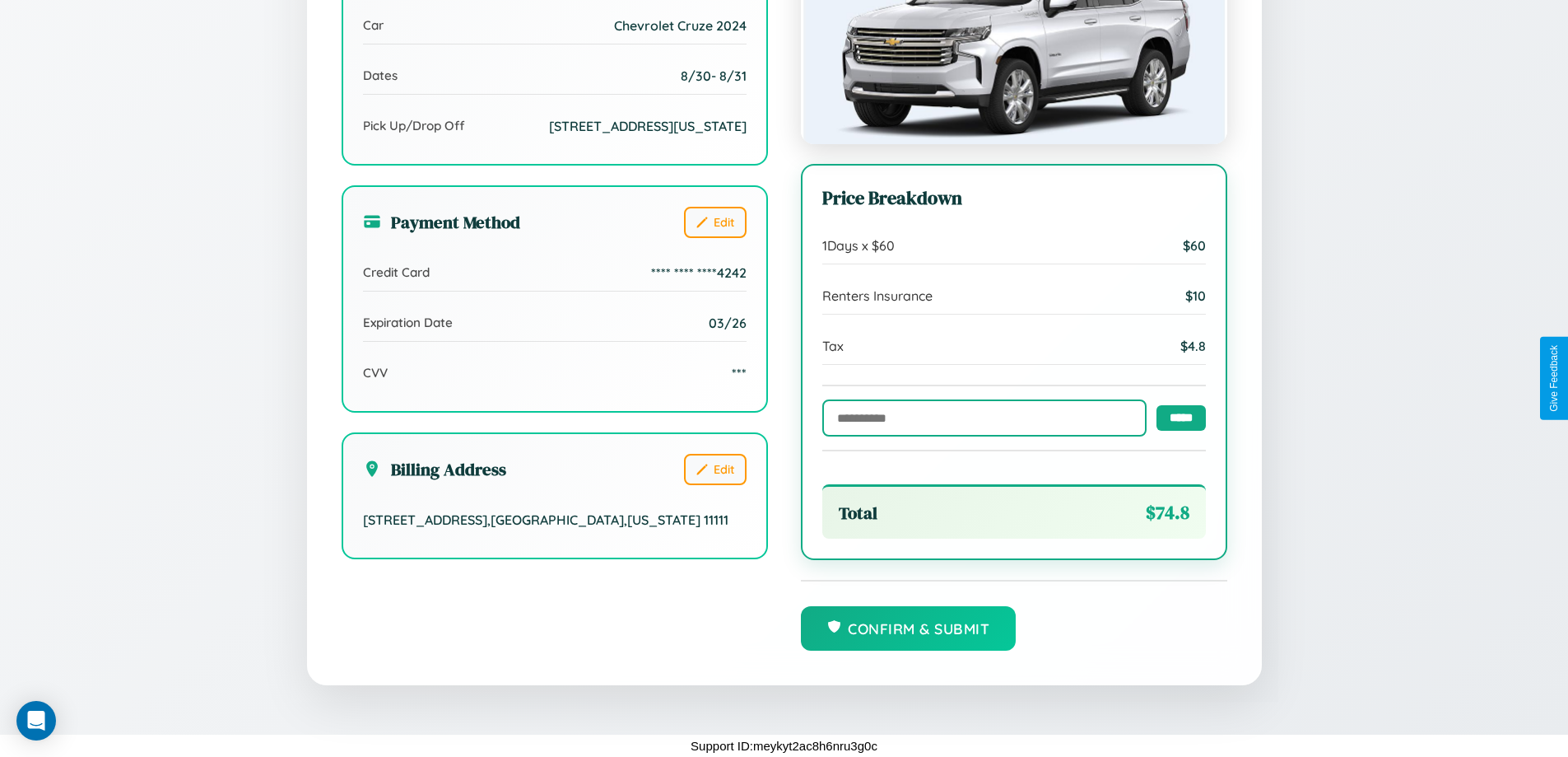
click at [979, 417] on input "text" at bounding box center [984, 418] width 325 height 37
type input "**********"
click at [1176, 417] on input "*****" at bounding box center [1182, 418] width 50 height 26
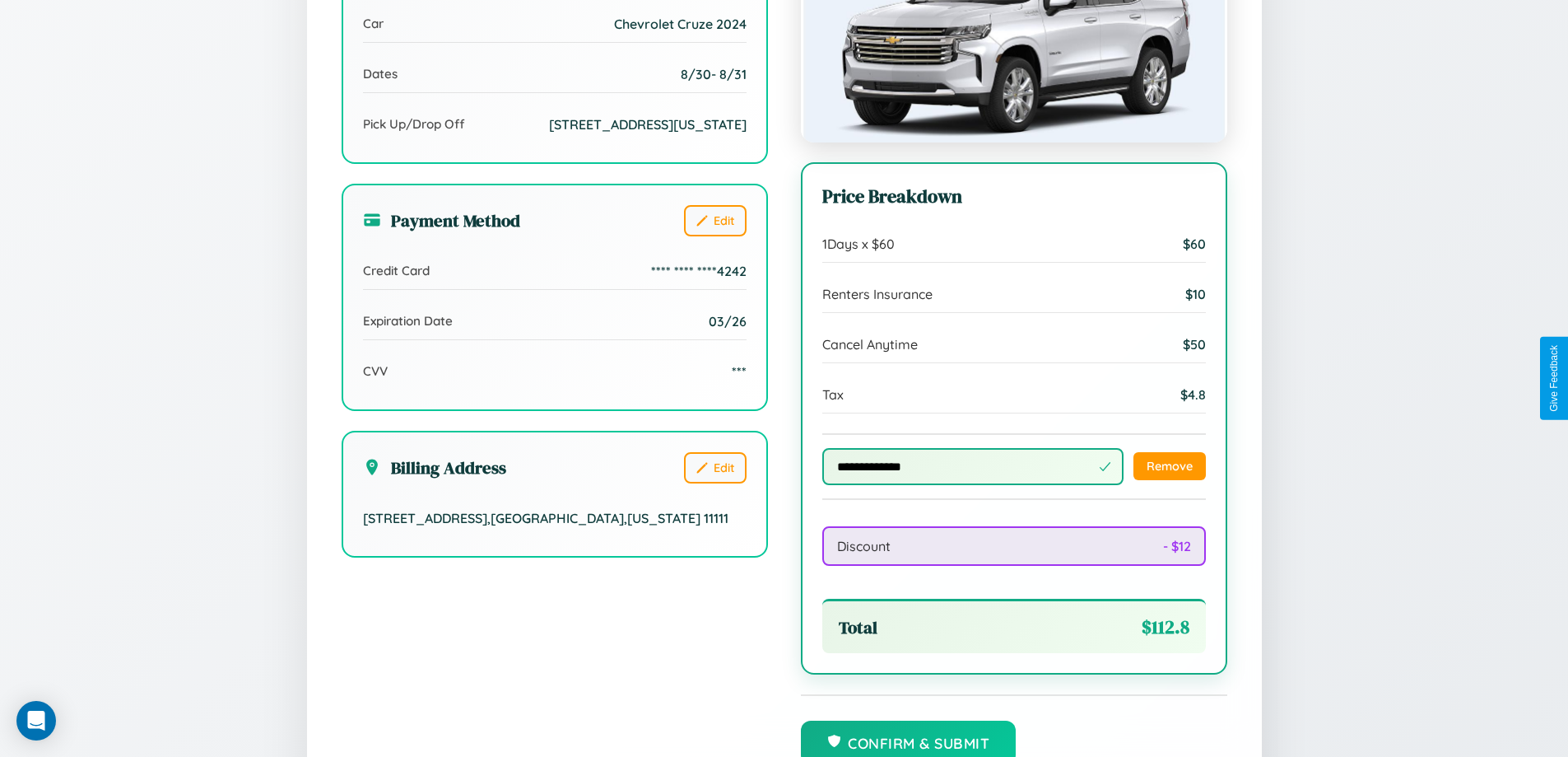
scroll to position [570, 0]
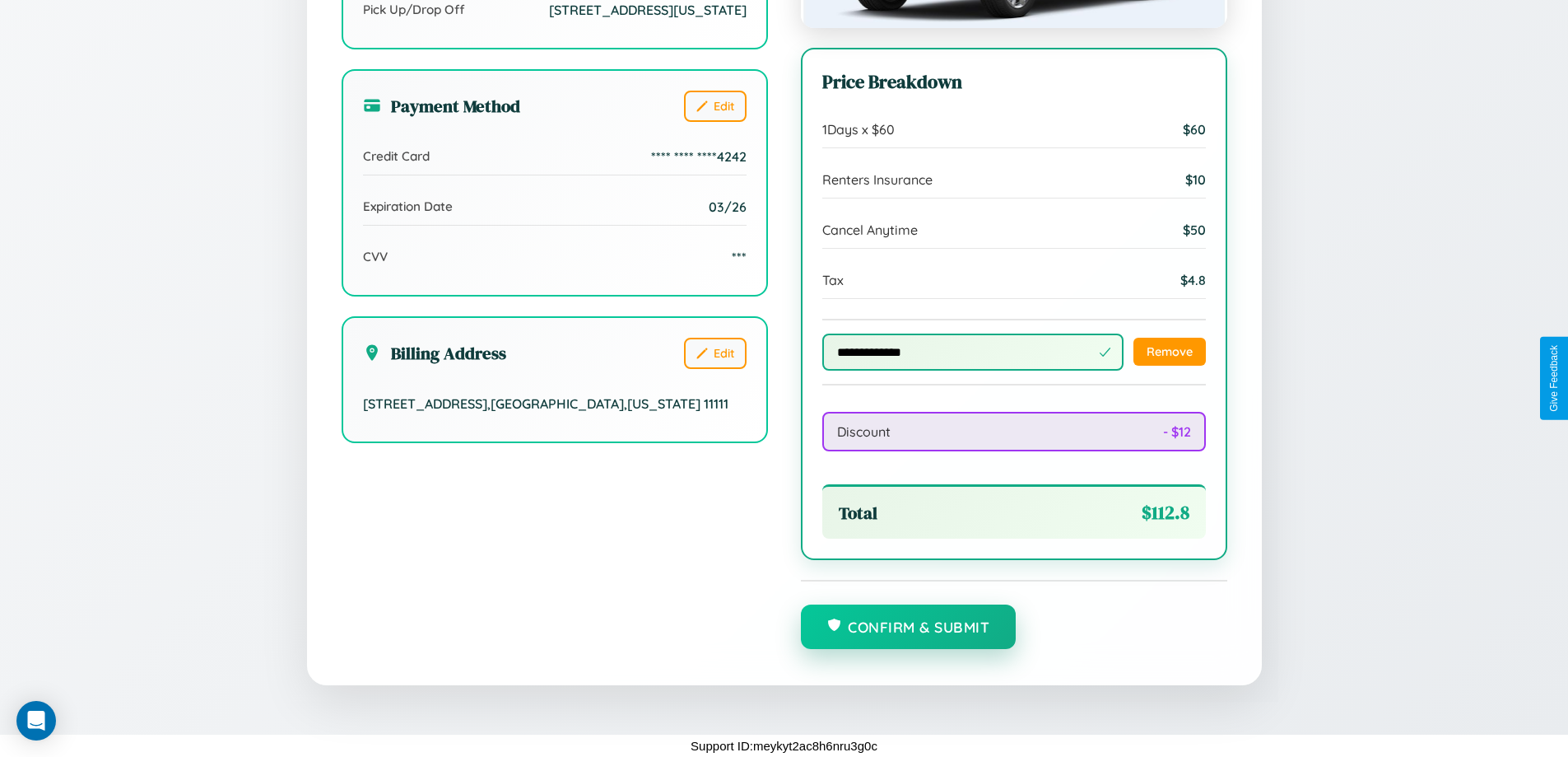
click at [908, 628] on button "Confirm & Submit" at bounding box center [909, 627] width 216 height 45
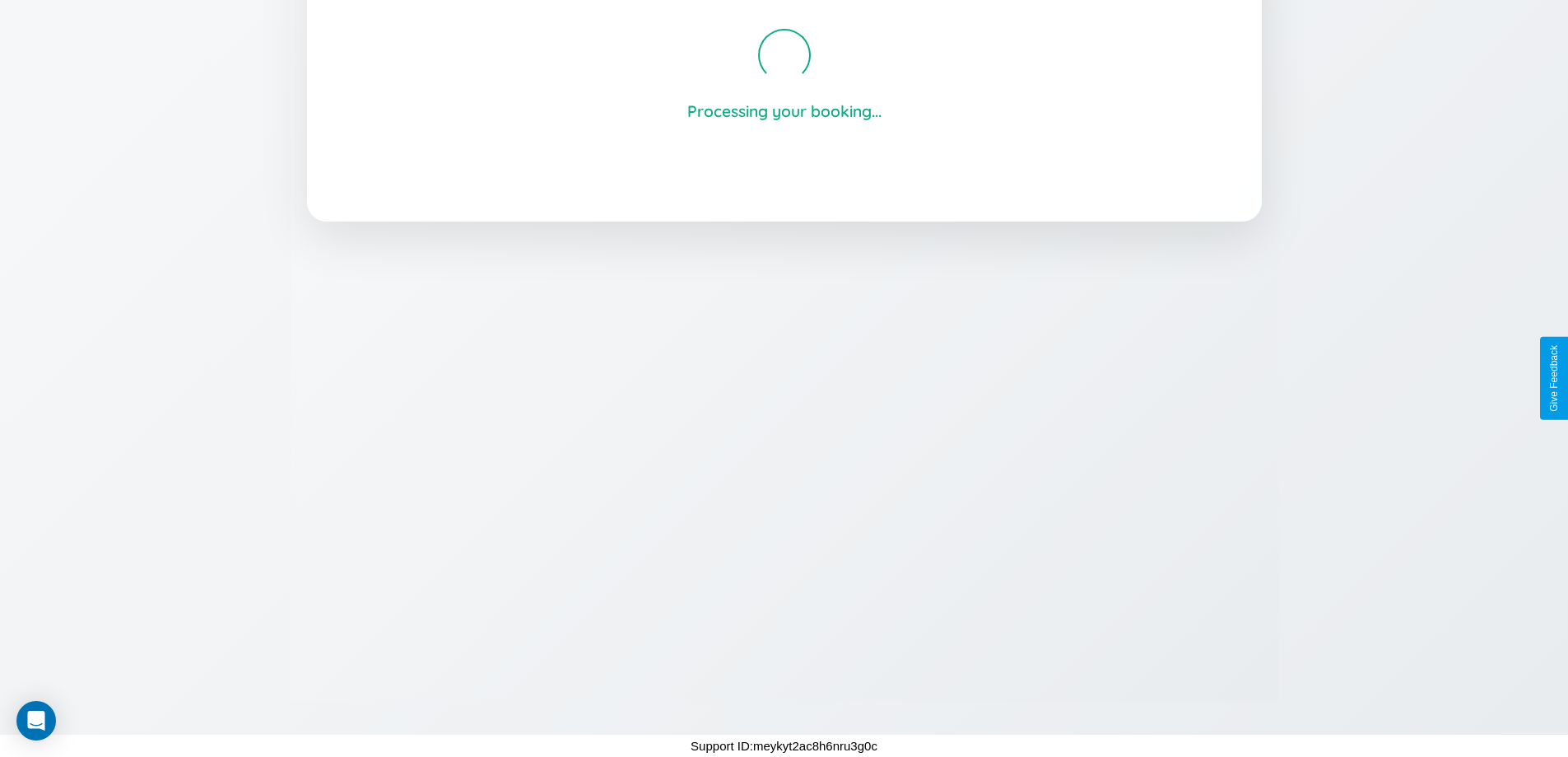
scroll to position [314, 0]
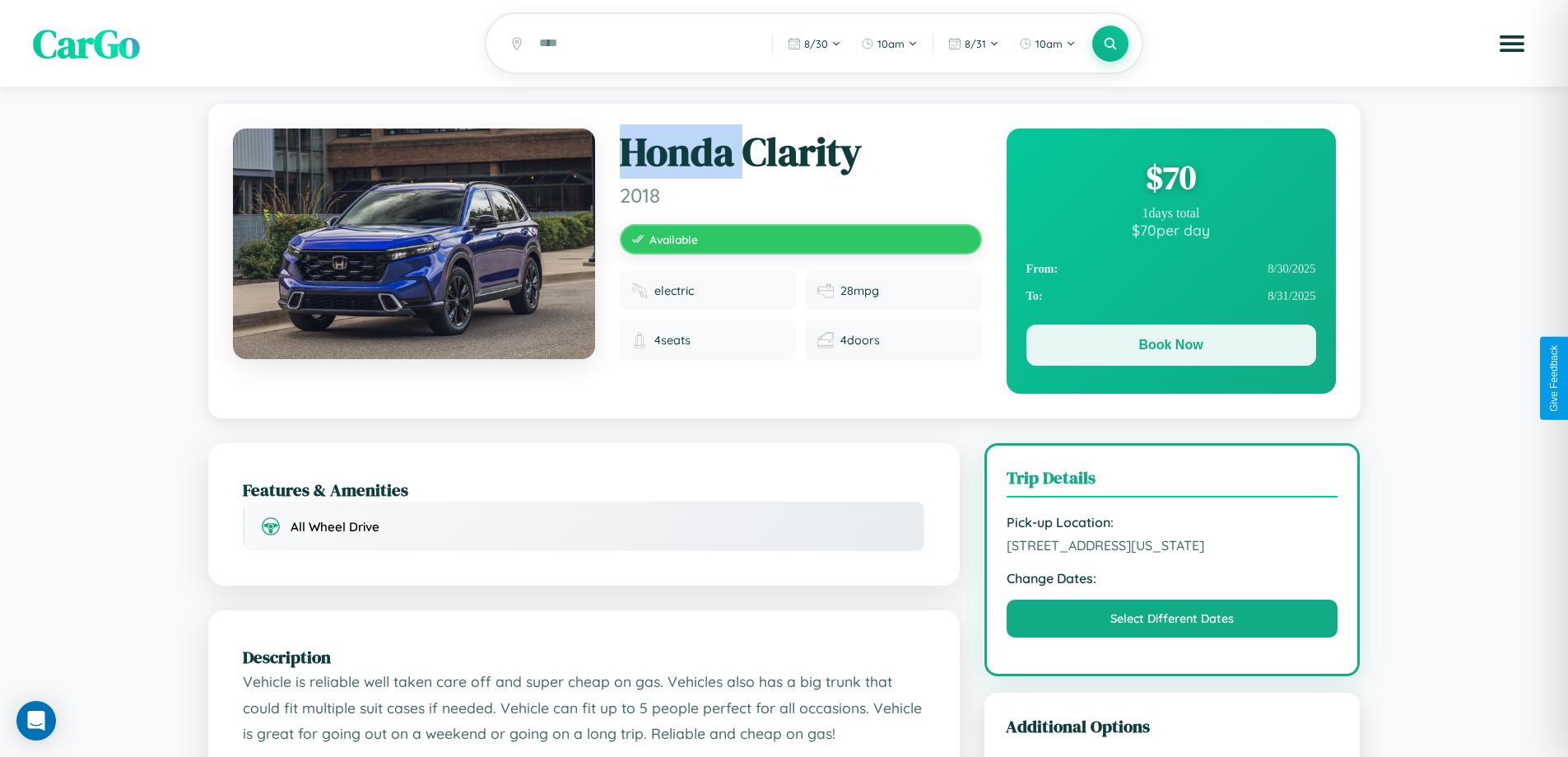
click at [1170, 347] on button "Book Now" at bounding box center [1171, 345] width 290 height 41
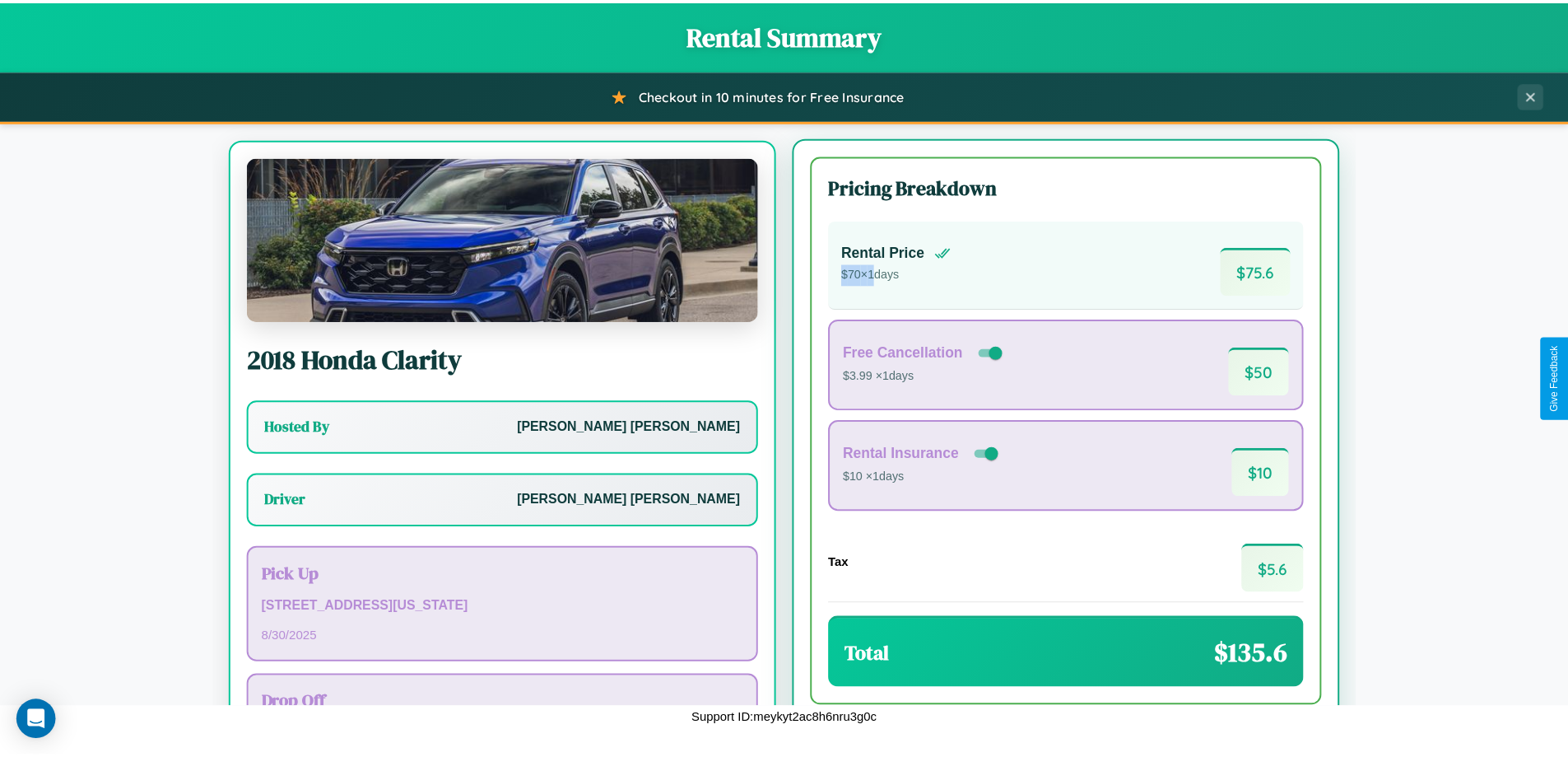
scroll to position [76, 0]
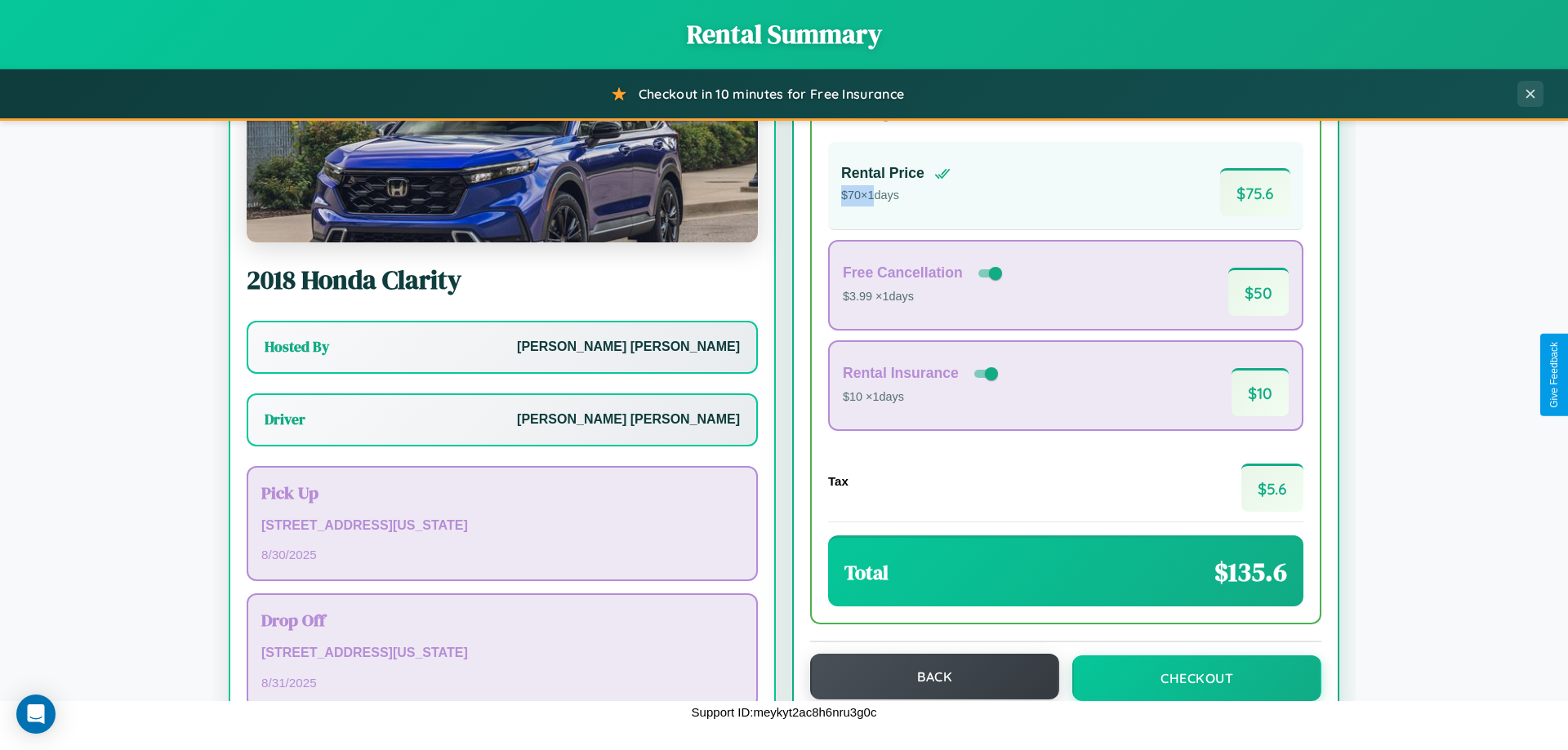
click at [927, 677] on button "Back" at bounding box center [934, 677] width 249 height 46
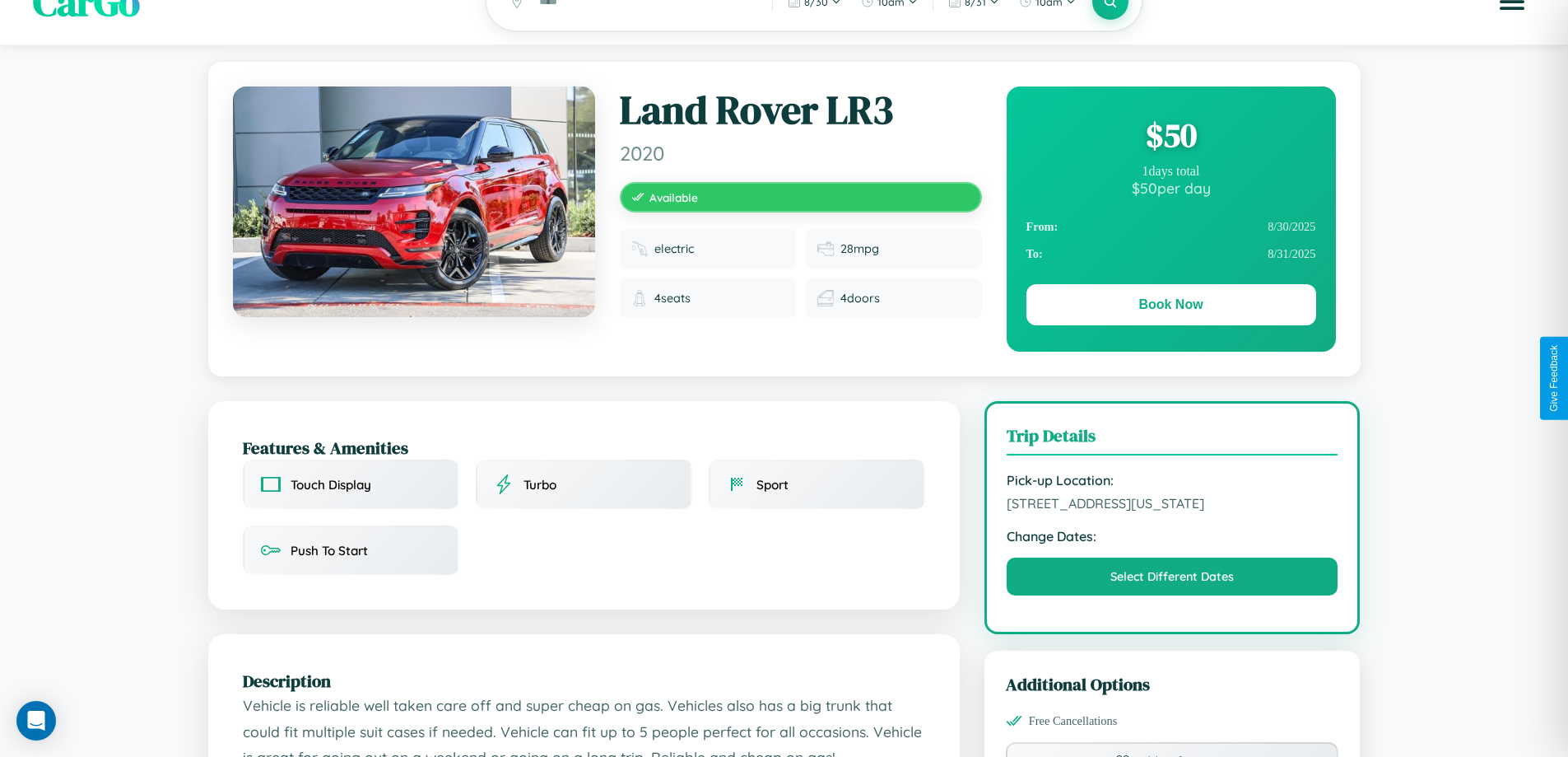
scroll to position [557, 0]
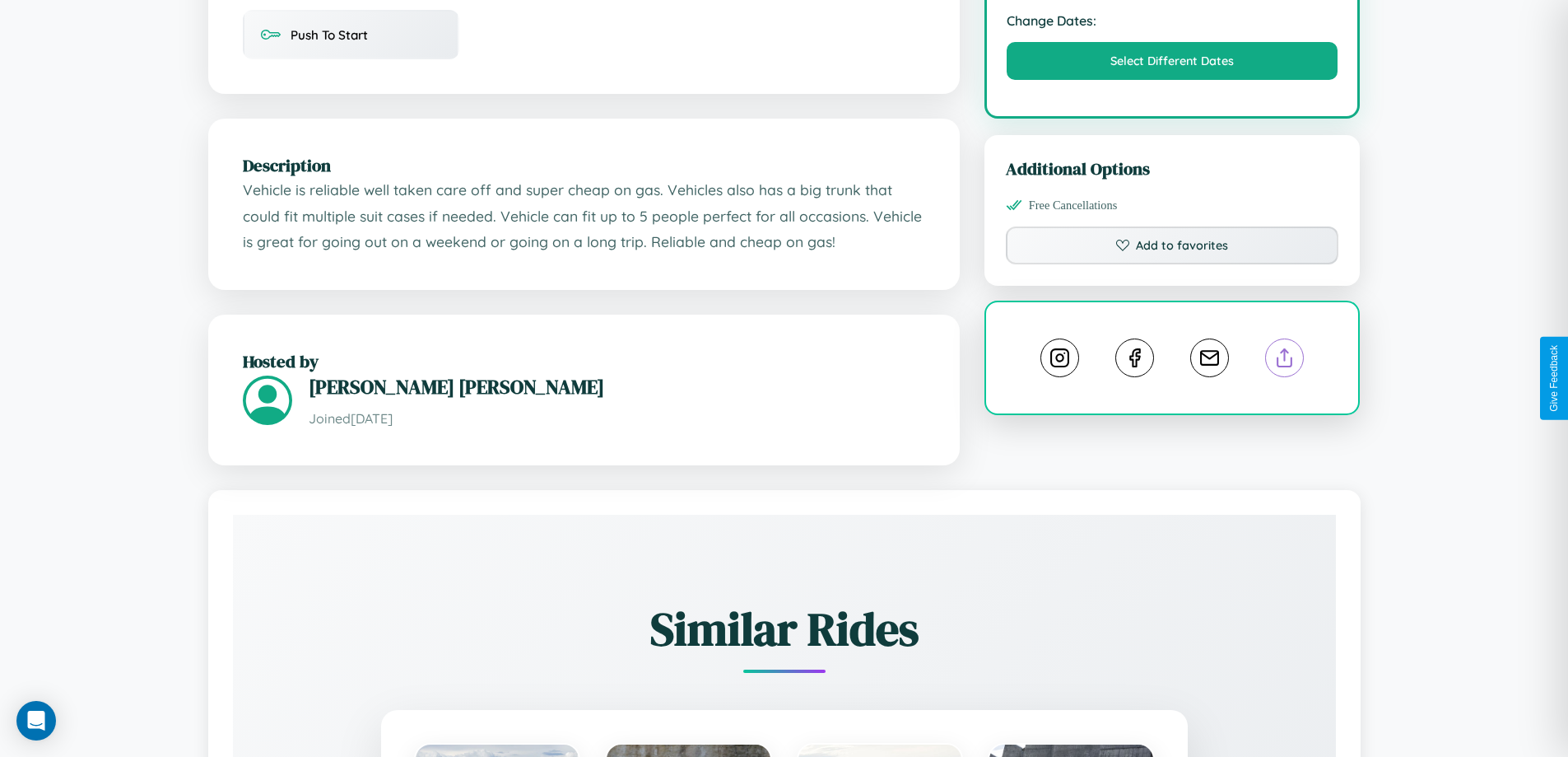
click at [1285, 361] on line at bounding box center [1285, 354] width 0 height 11
